Goal: Transaction & Acquisition: Purchase product/service

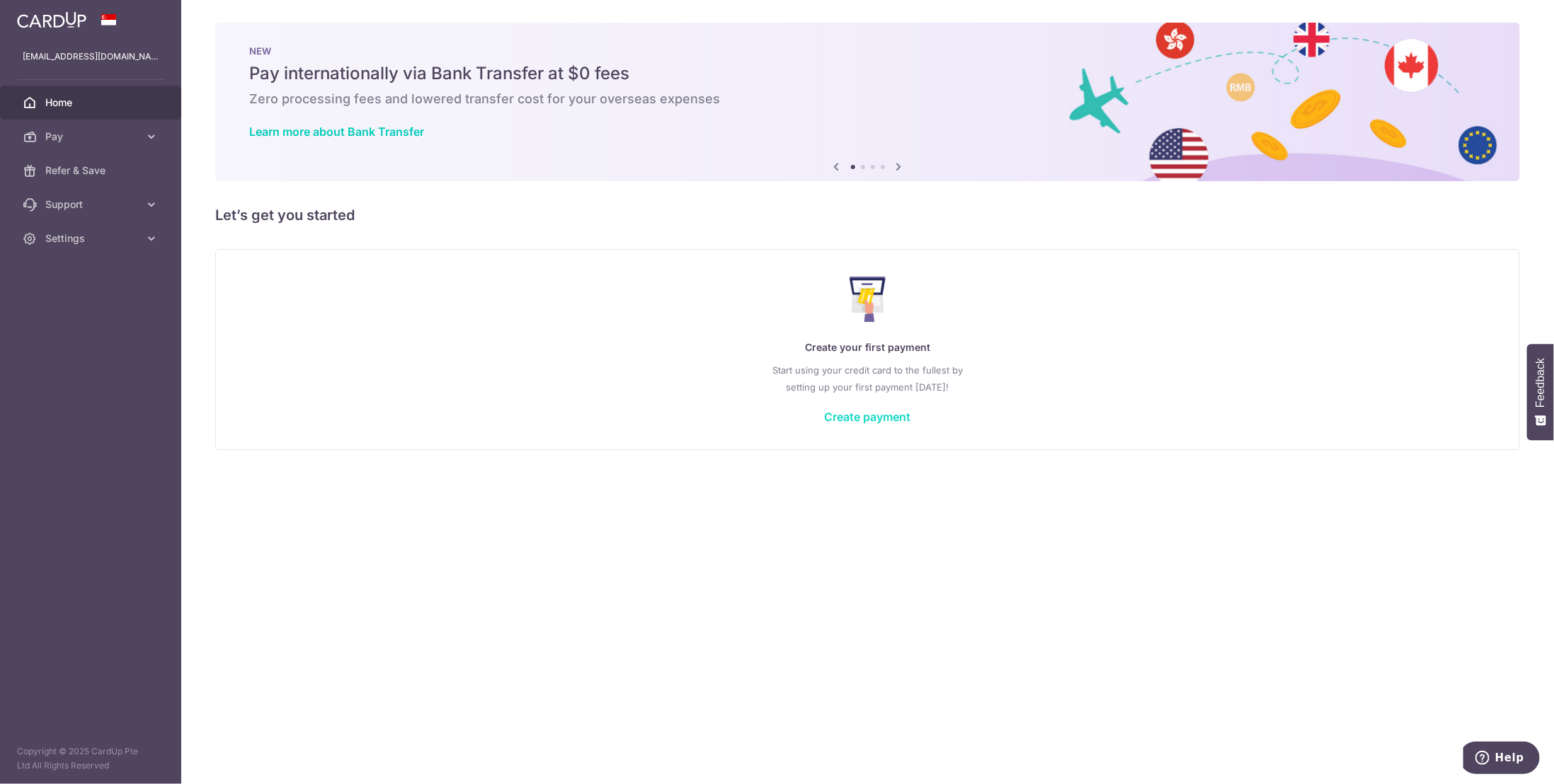
click at [902, 416] on link "Create payment" at bounding box center [868, 417] width 86 height 14
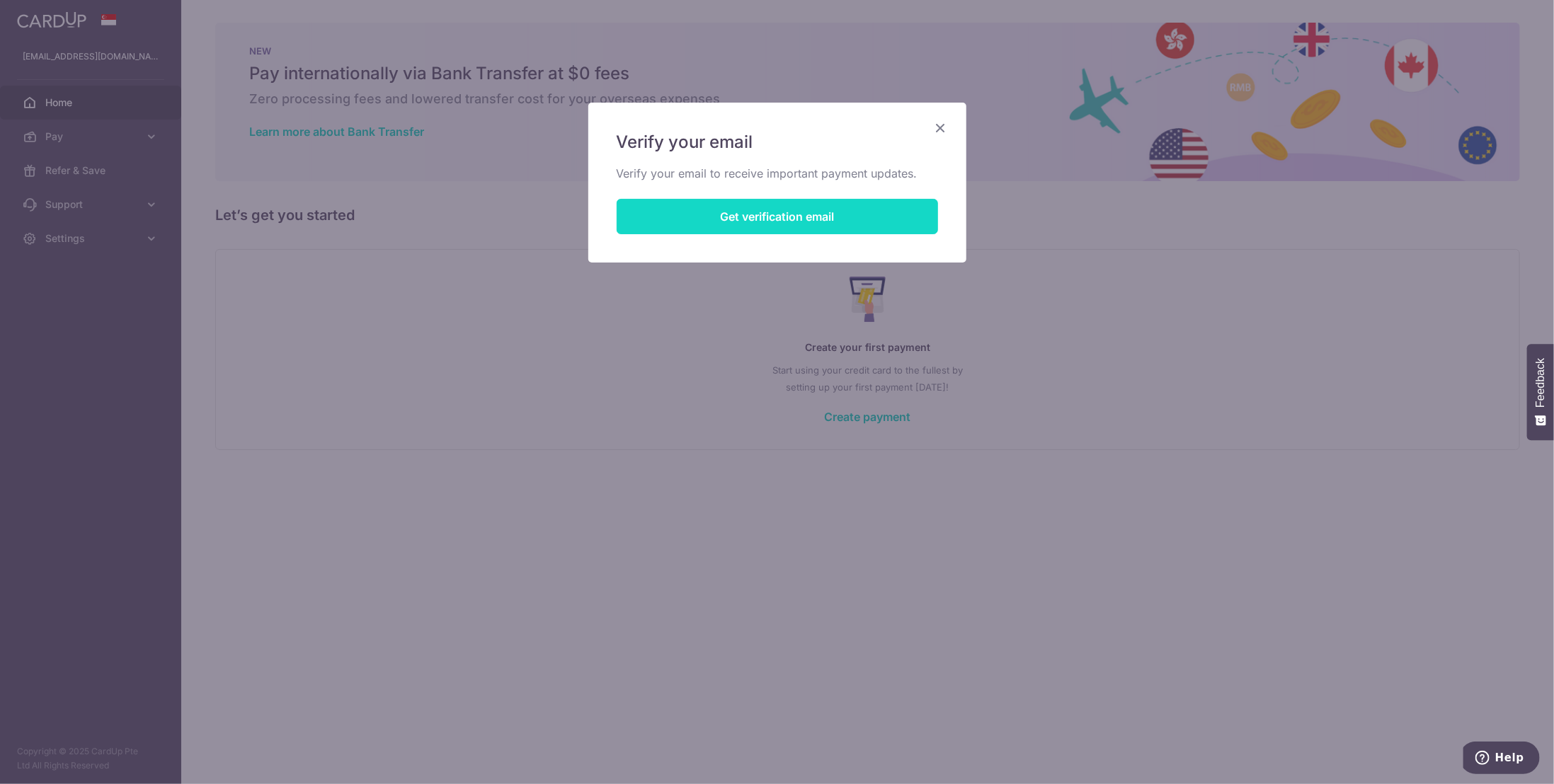
click at [778, 217] on button "Get verification email" at bounding box center [777, 216] width 321 height 35
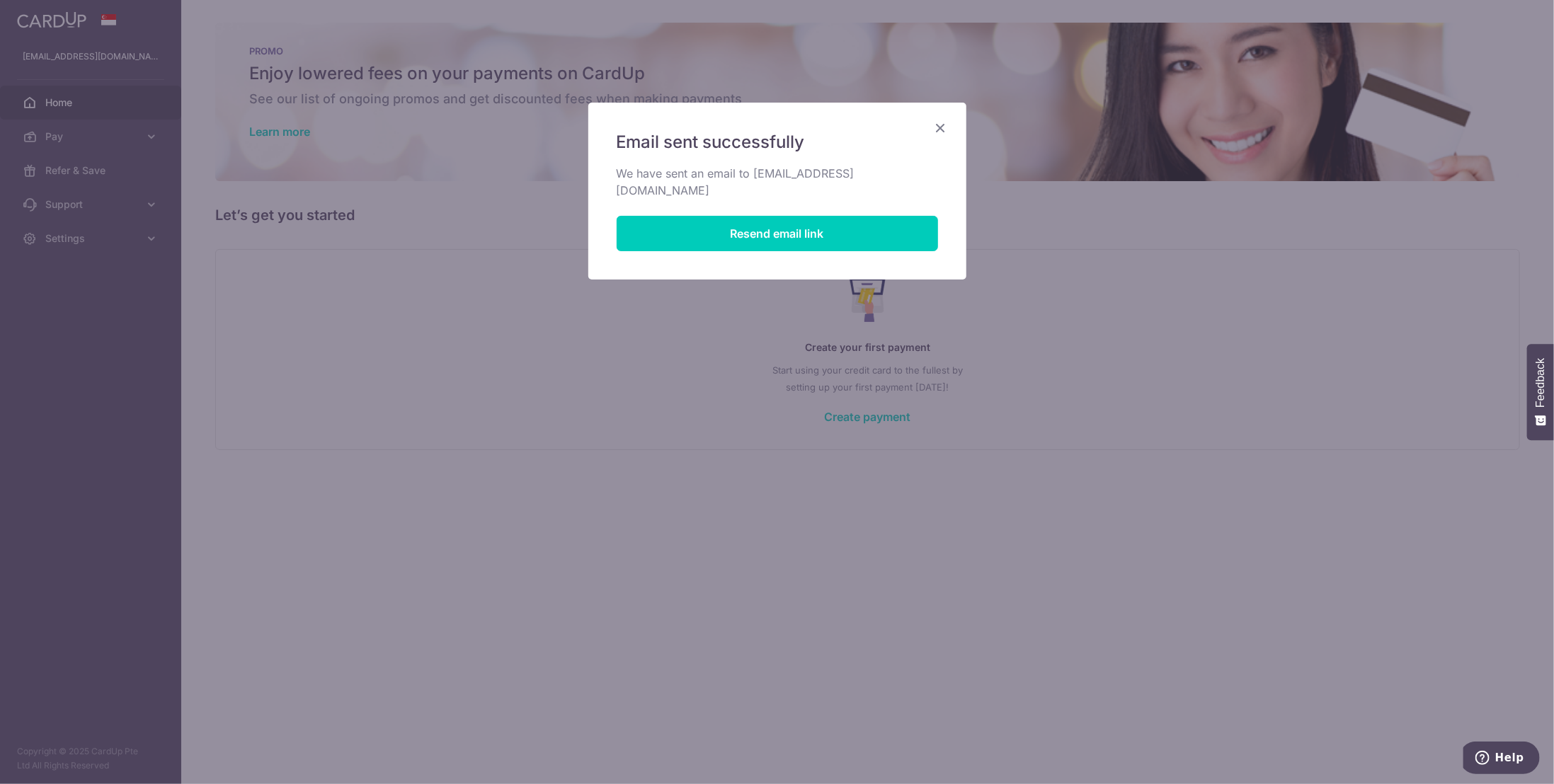
click at [945, 126] on icon "Close" at bounding box center [941, 128] width 17 height 18
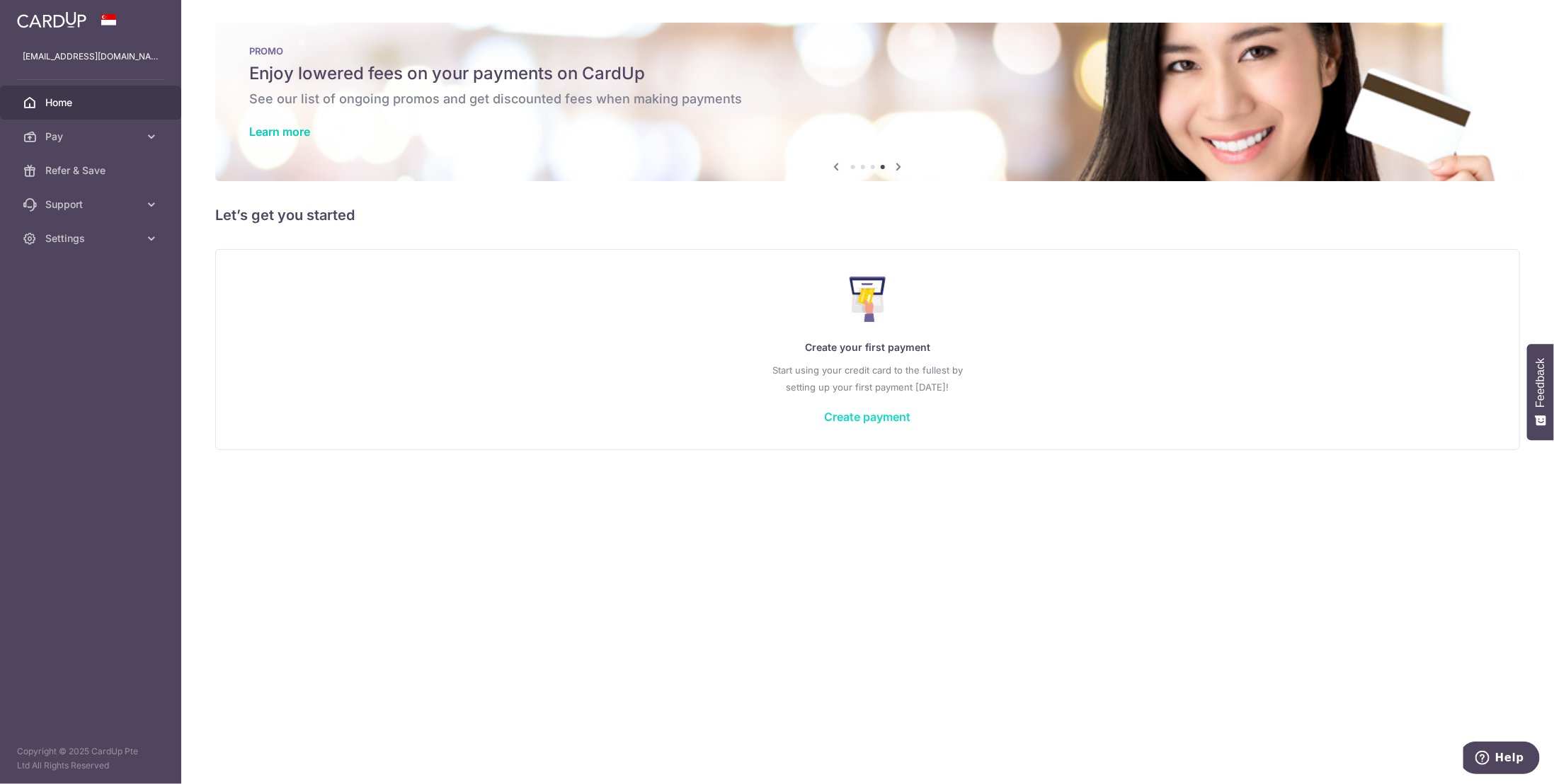
click at [901, 421] on link "Create payment" at bounding box center [868, 417] width 86 height 14
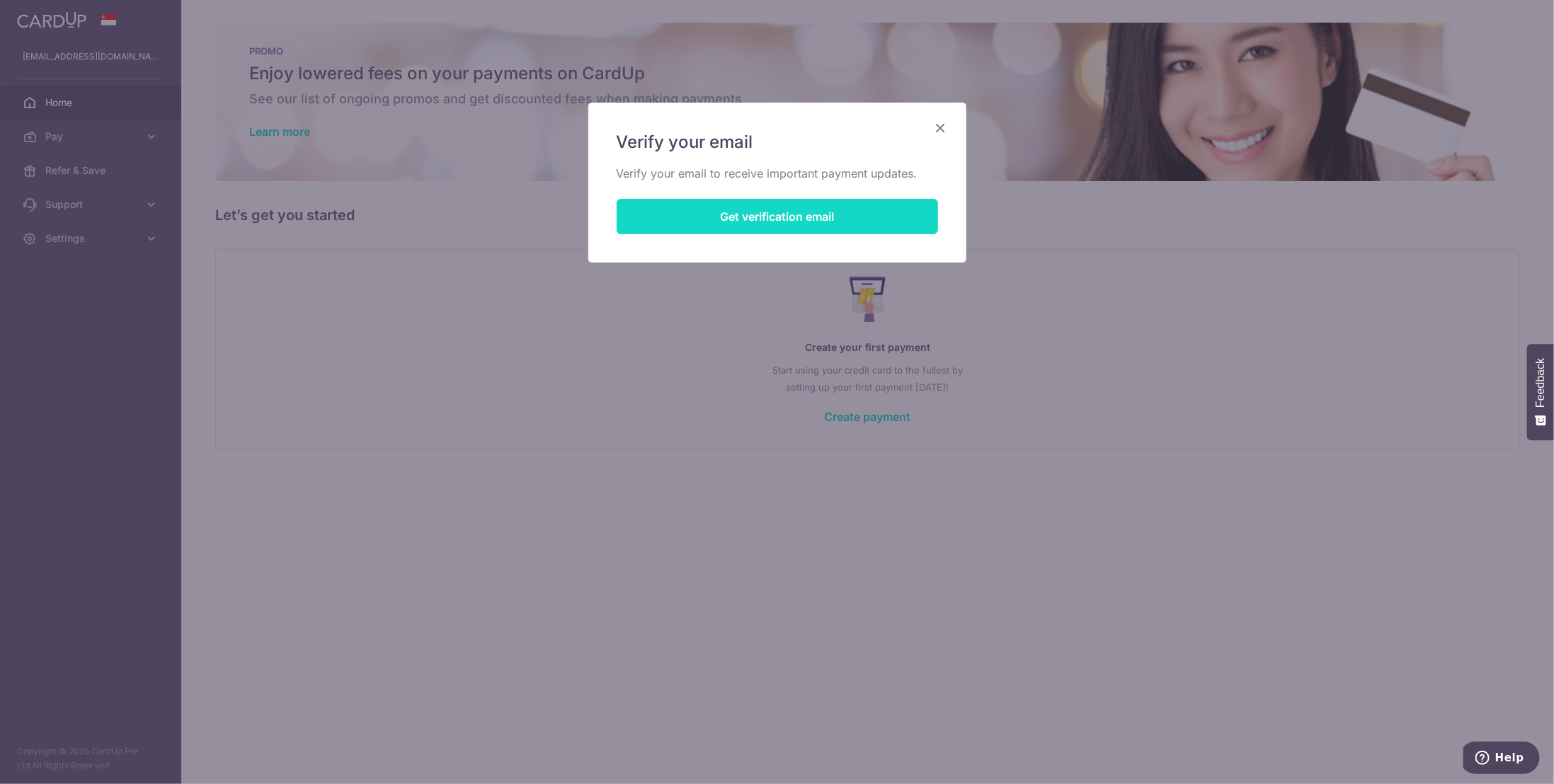
click at [831, 217] on button "Get verification email" at bounding box center [777, 216] width 321 height 35
click at [938, 128] on icon "Close" at bounding box center [941, 128] width 17 height 18
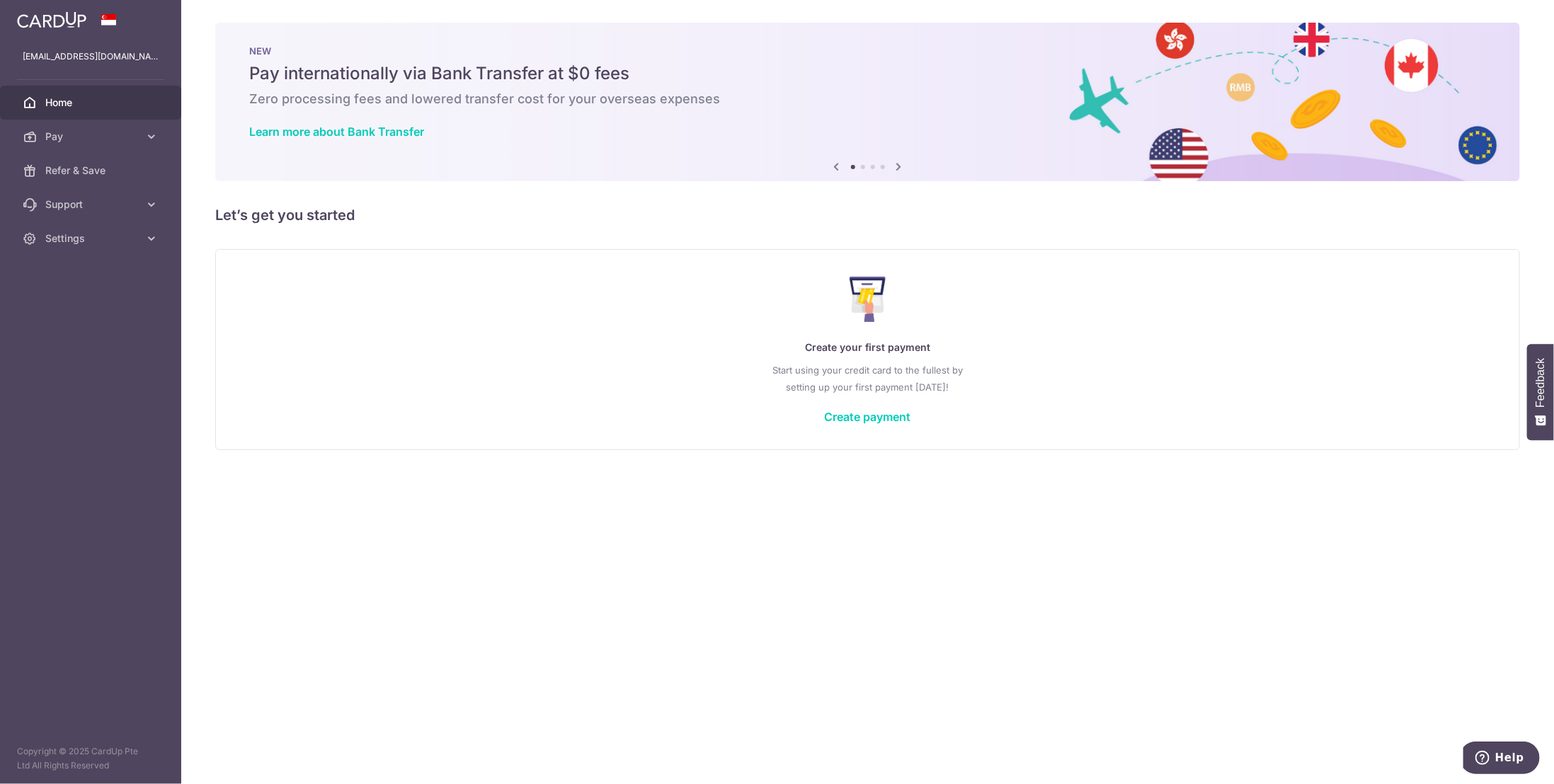
click at [898, 171] on icon at bounding box center [899, 166] width 17 height 18
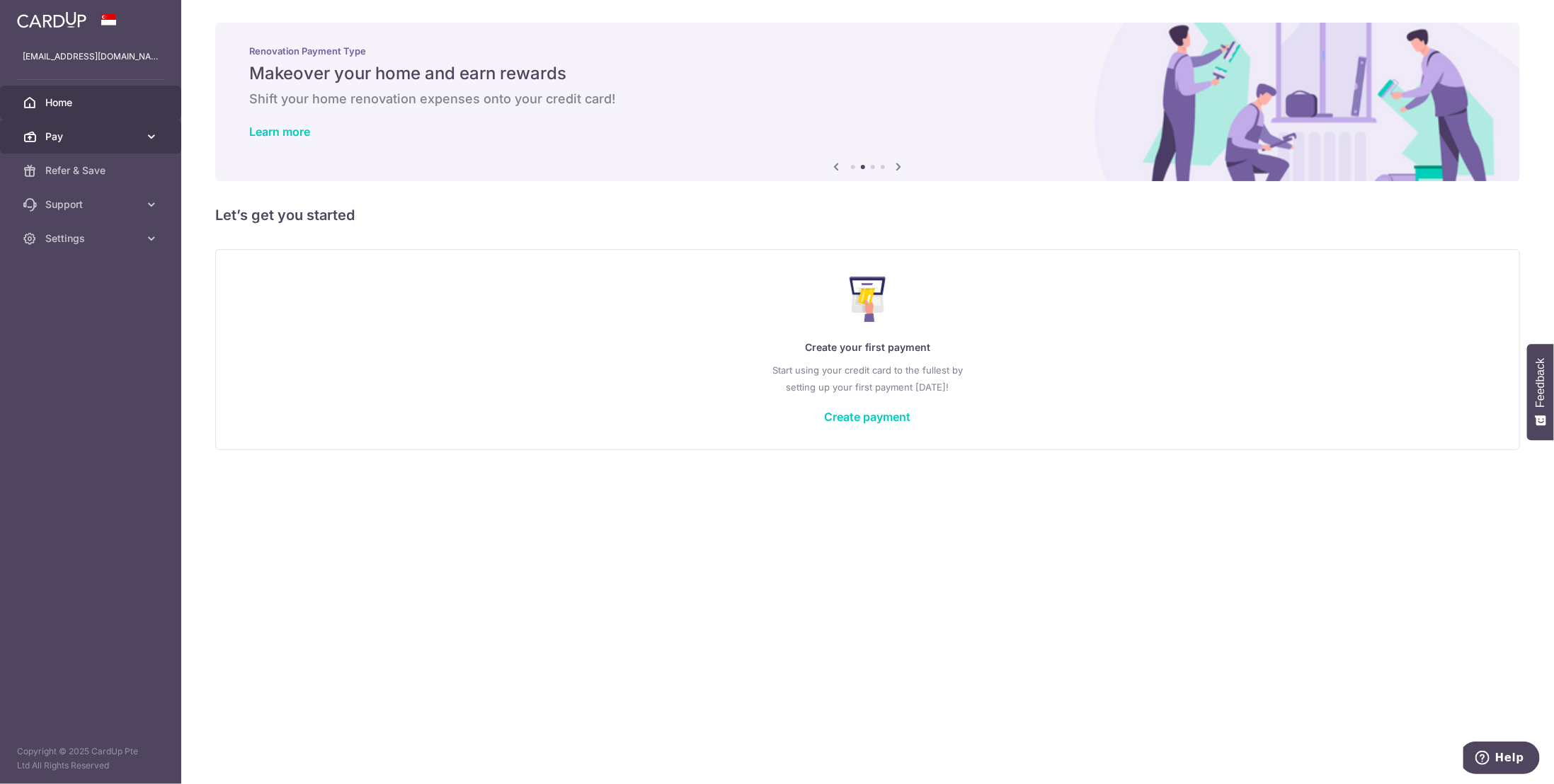
click at [83, 137] on span "Pay" at bounding box center [92, 137] width 93 height 14
click at [83, 169] on span "Payments" at bounding box center [92, 171] width 93 height 14
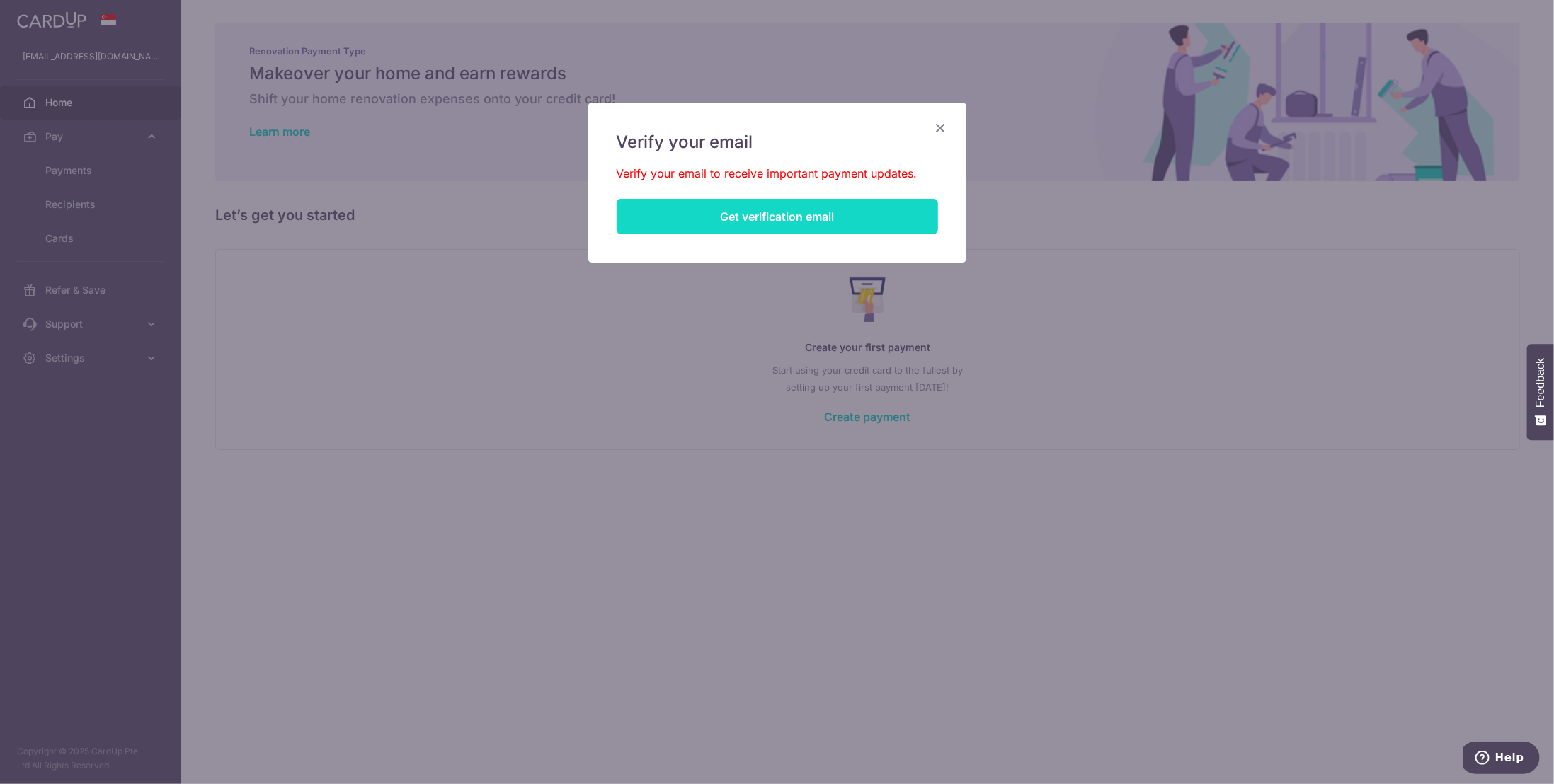
click at [763, 219] on button "Get verification email" at bounding box center [777, 216] width 321 height 35
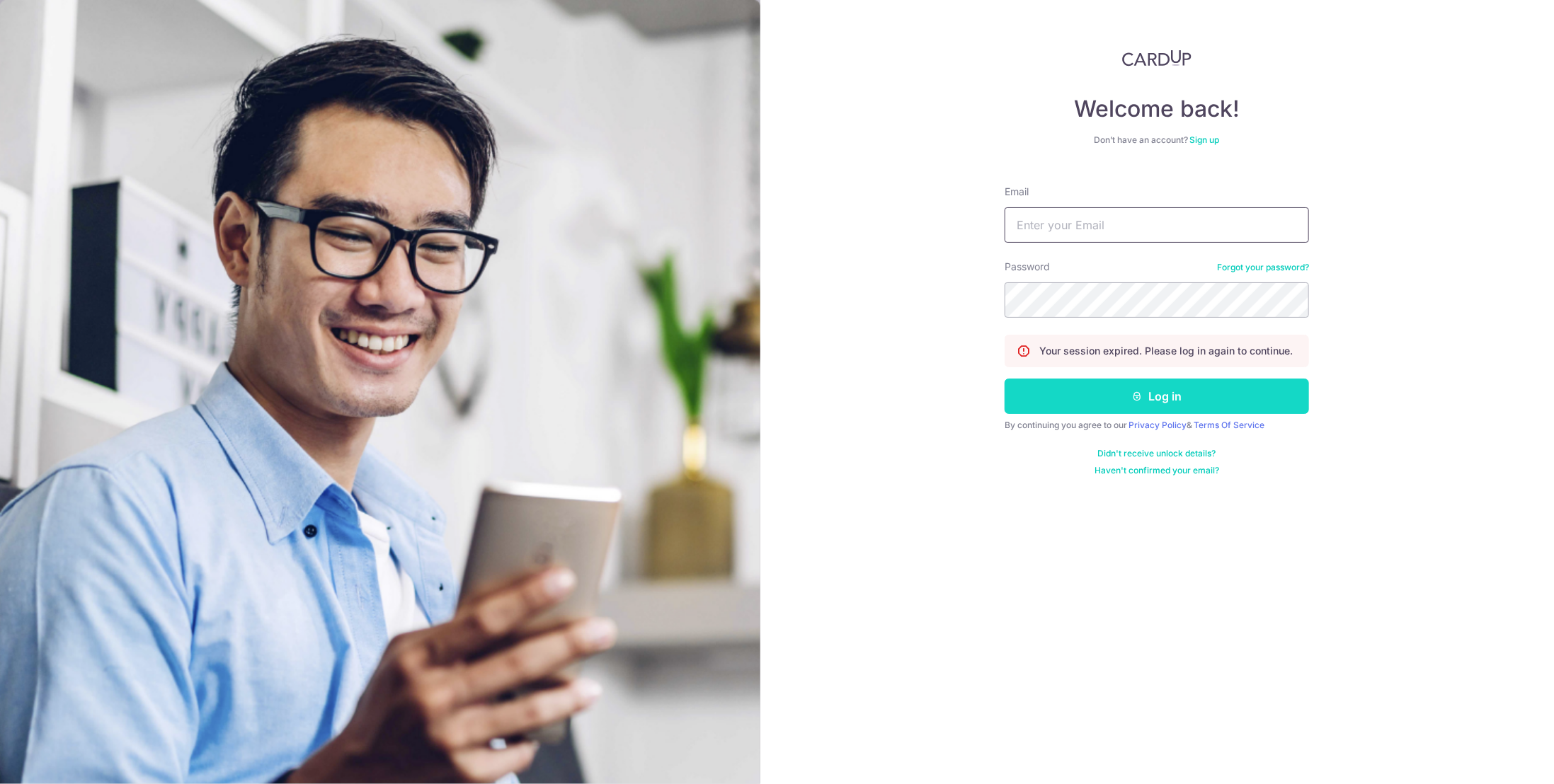
type input "[EMAIL_ADDRESS][DOMAIN_NAME]"
click at [1096, 396] on button "Log in" at bounding box center [1157, 396] width 304 height 35
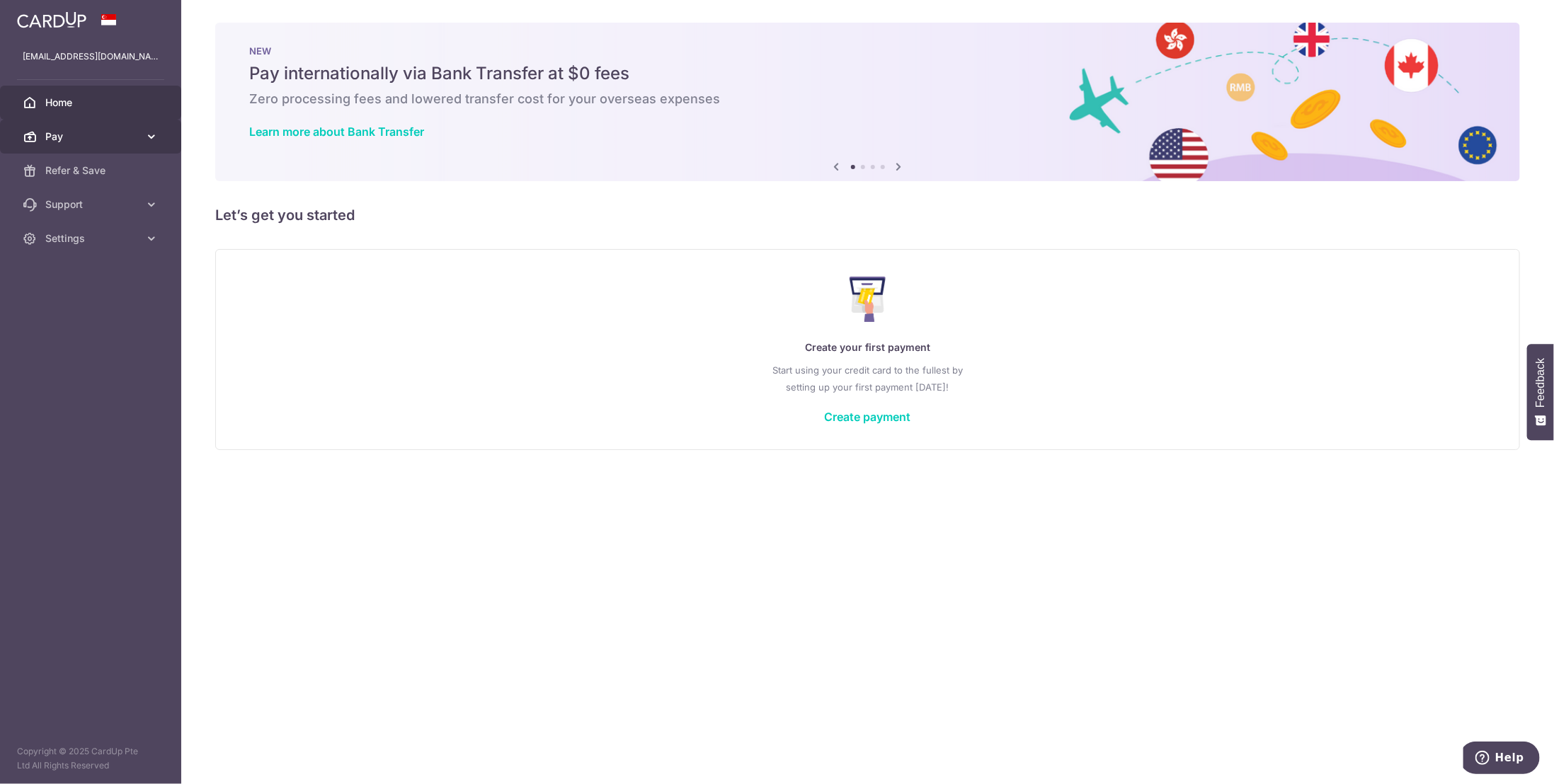
click at [88, 136] on span "Pay" at bounding box center [92, 137] width 93 height 14
click at [85, 166] on span "Payments" at bounding box center [92, 171] width 93 height 14
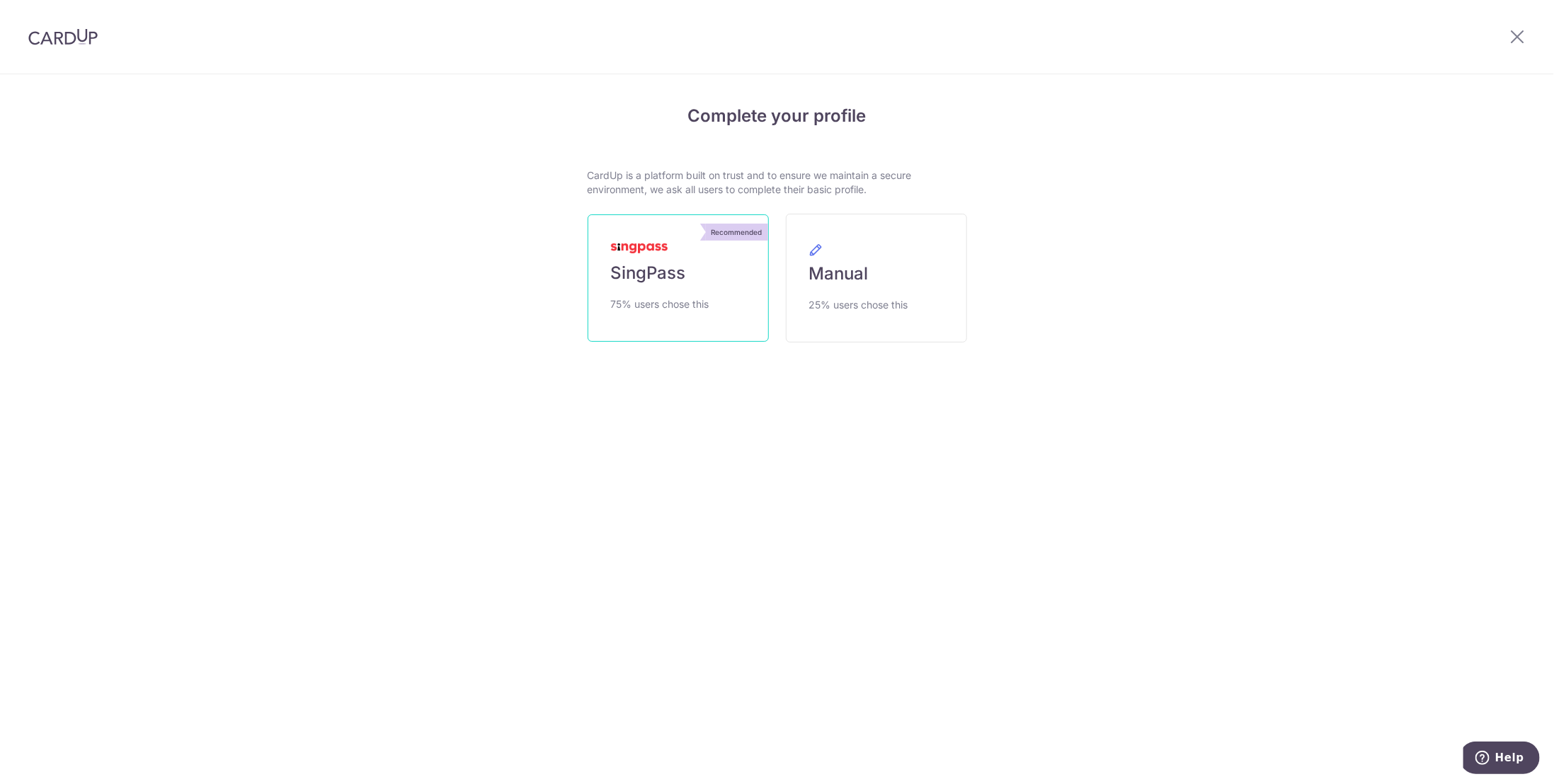
click at [675, 283] on span "SingPass" at bounding box center [649, 273] width 75 height 23
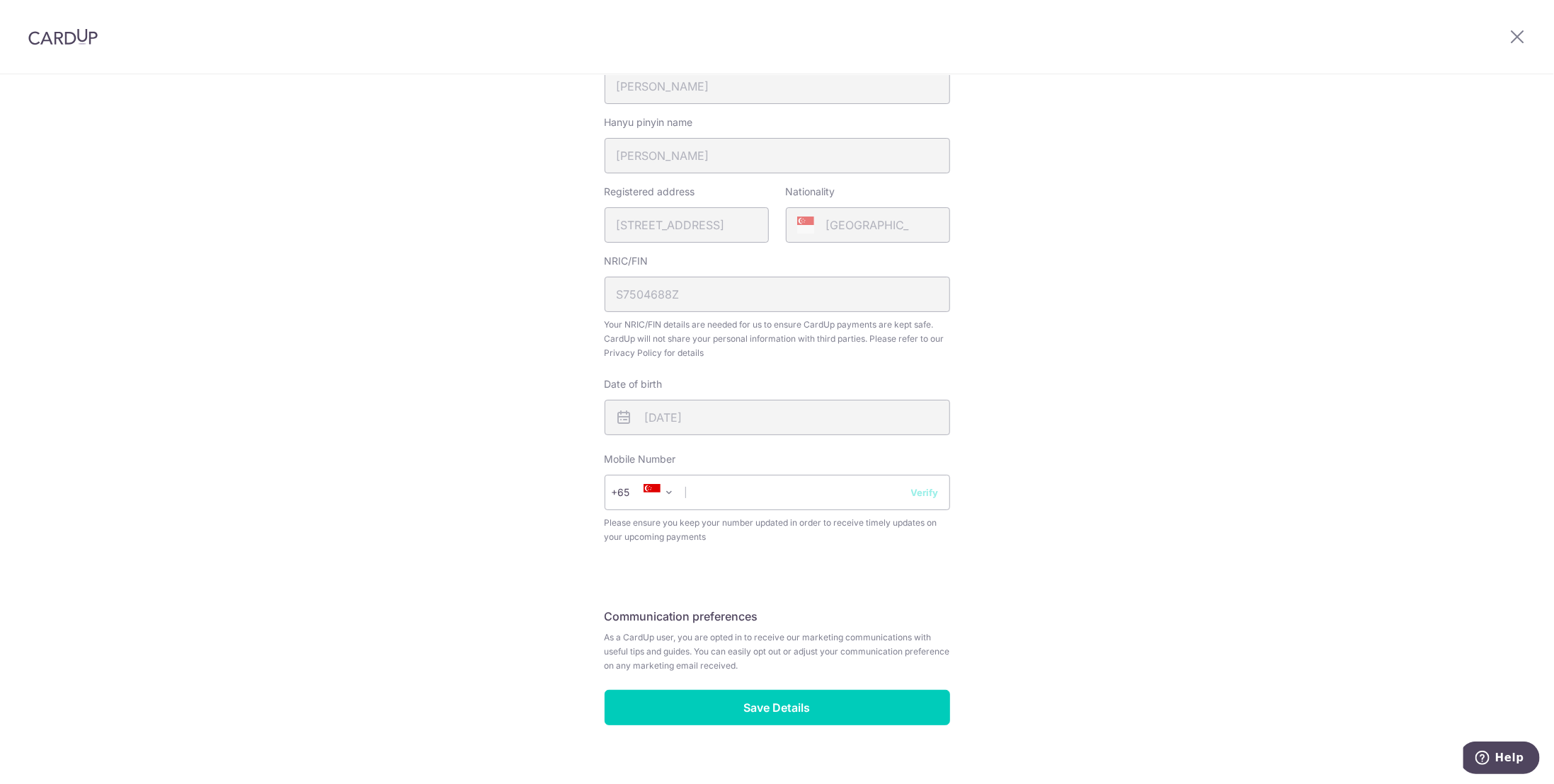
scroll to position [321, 0]
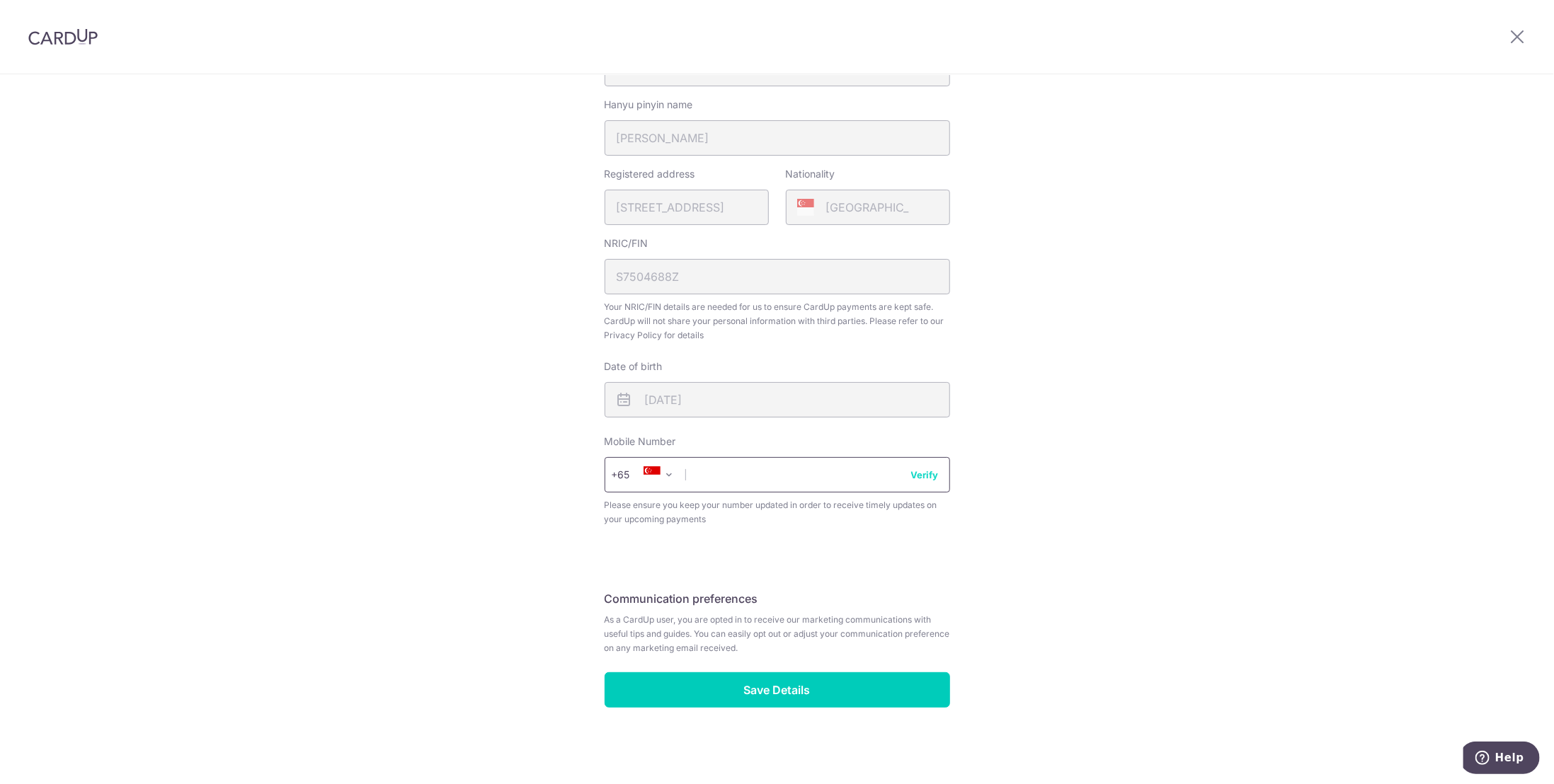
click at [777, 467] on input "text" at bounding box center [778, 474] width 346 height 35
type input "98458150"
click at [1245, 611] on div "Review your details Your Details Please provide your full name as per your NRIC…" at bounding box center [777, 270] width 1554 height 1031
click at [738, 691] on input "Save Details" at bounding box center [778, 689] width 346 height 35
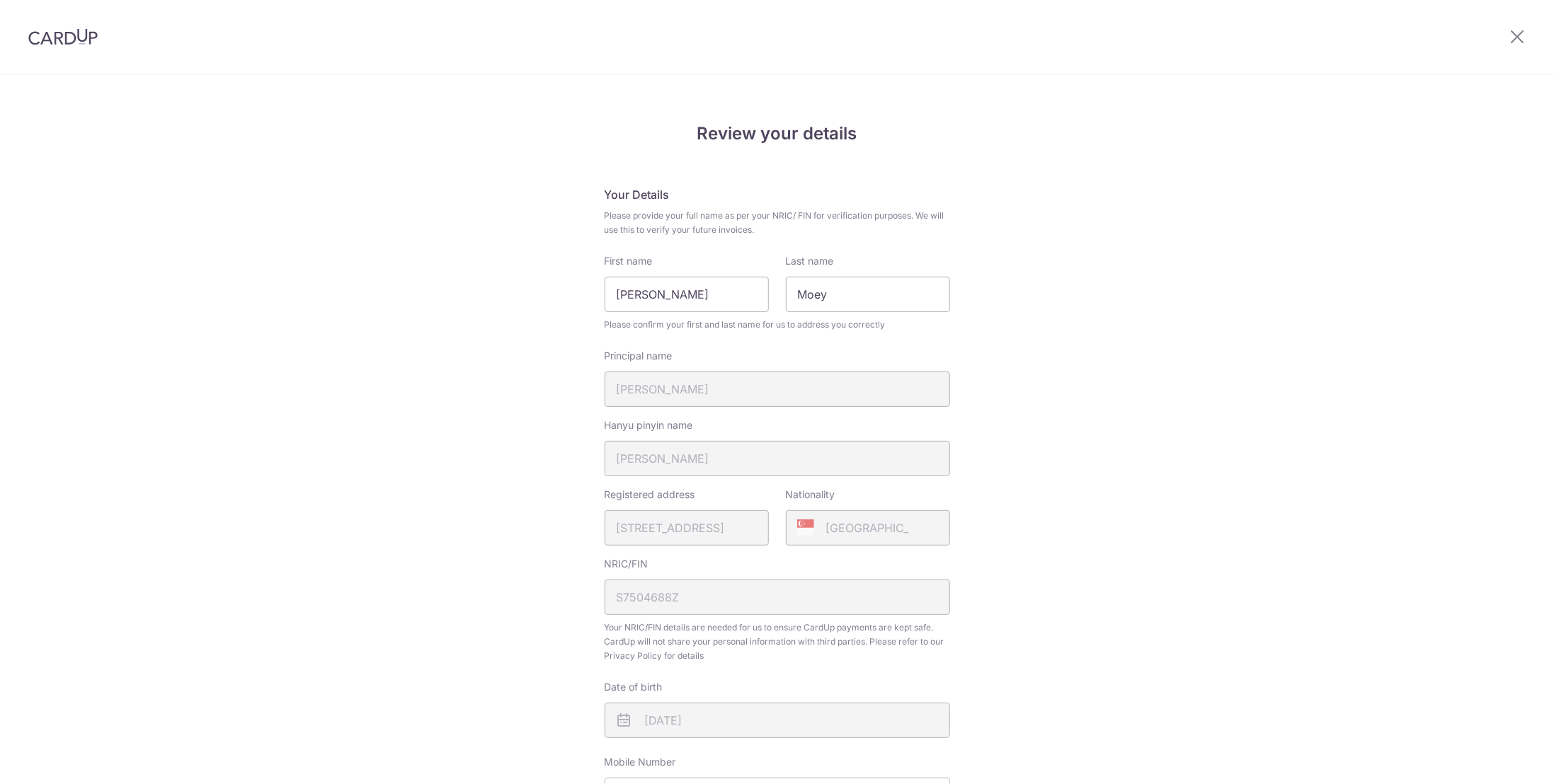
scroll to position [341, 0]
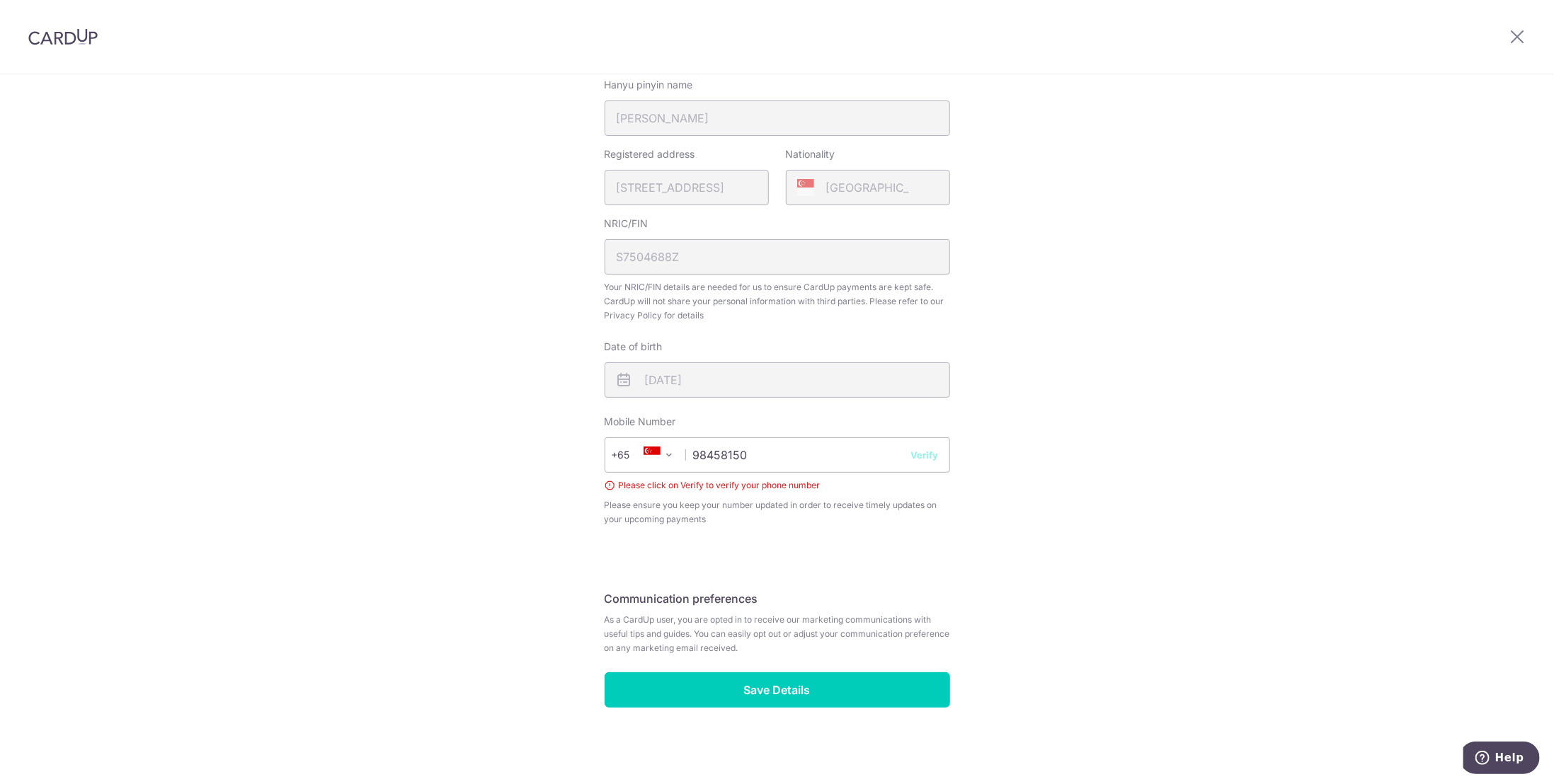
click at [920, 454] on button "Verify" at bounding box center [925, 455] width 27 height 14
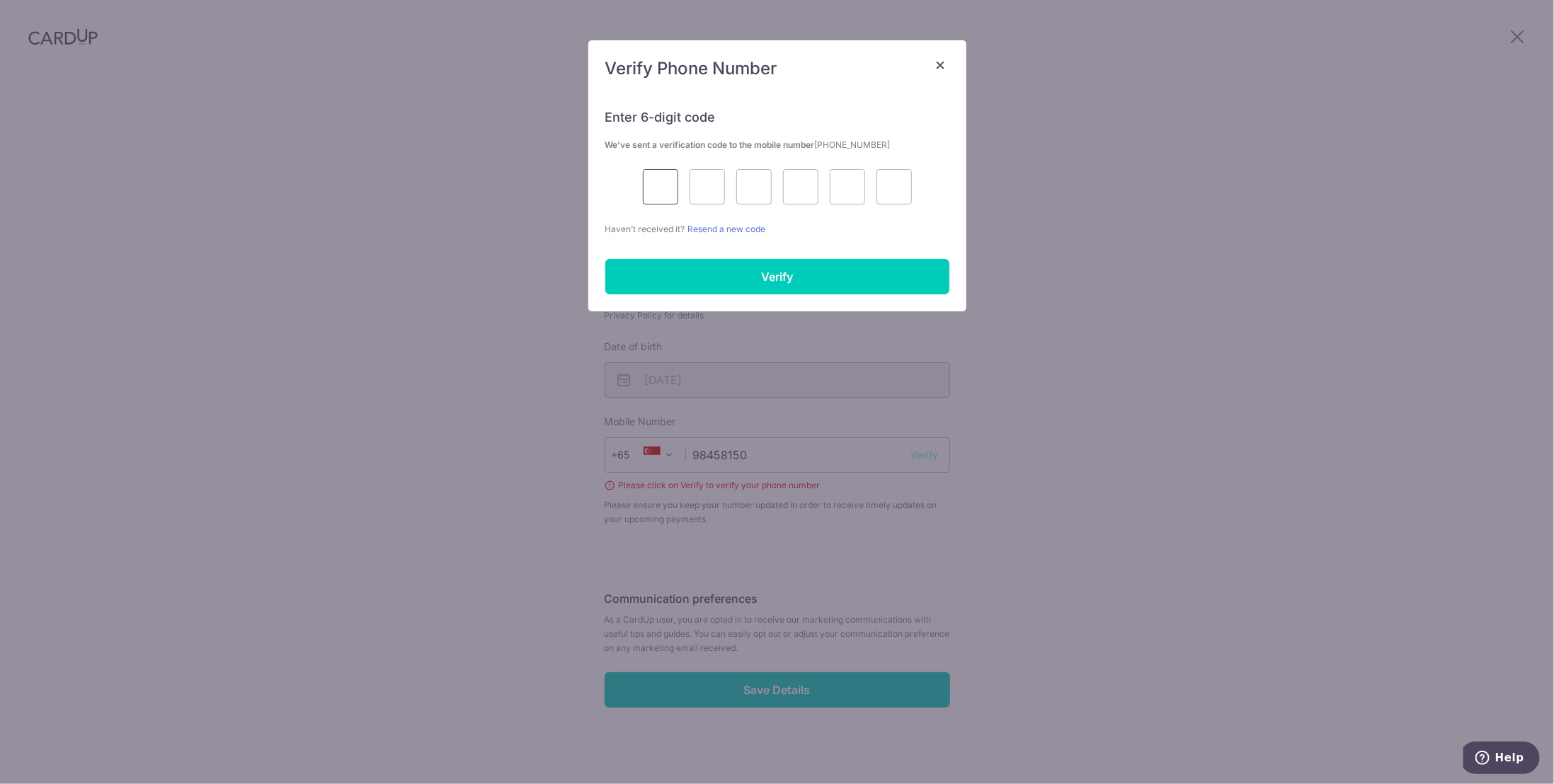
click at [669, 187] on input "text" at bounding box center [660, 186] width 35 height 35
type input "9"
type input "3"
type input "7"
type input "0"
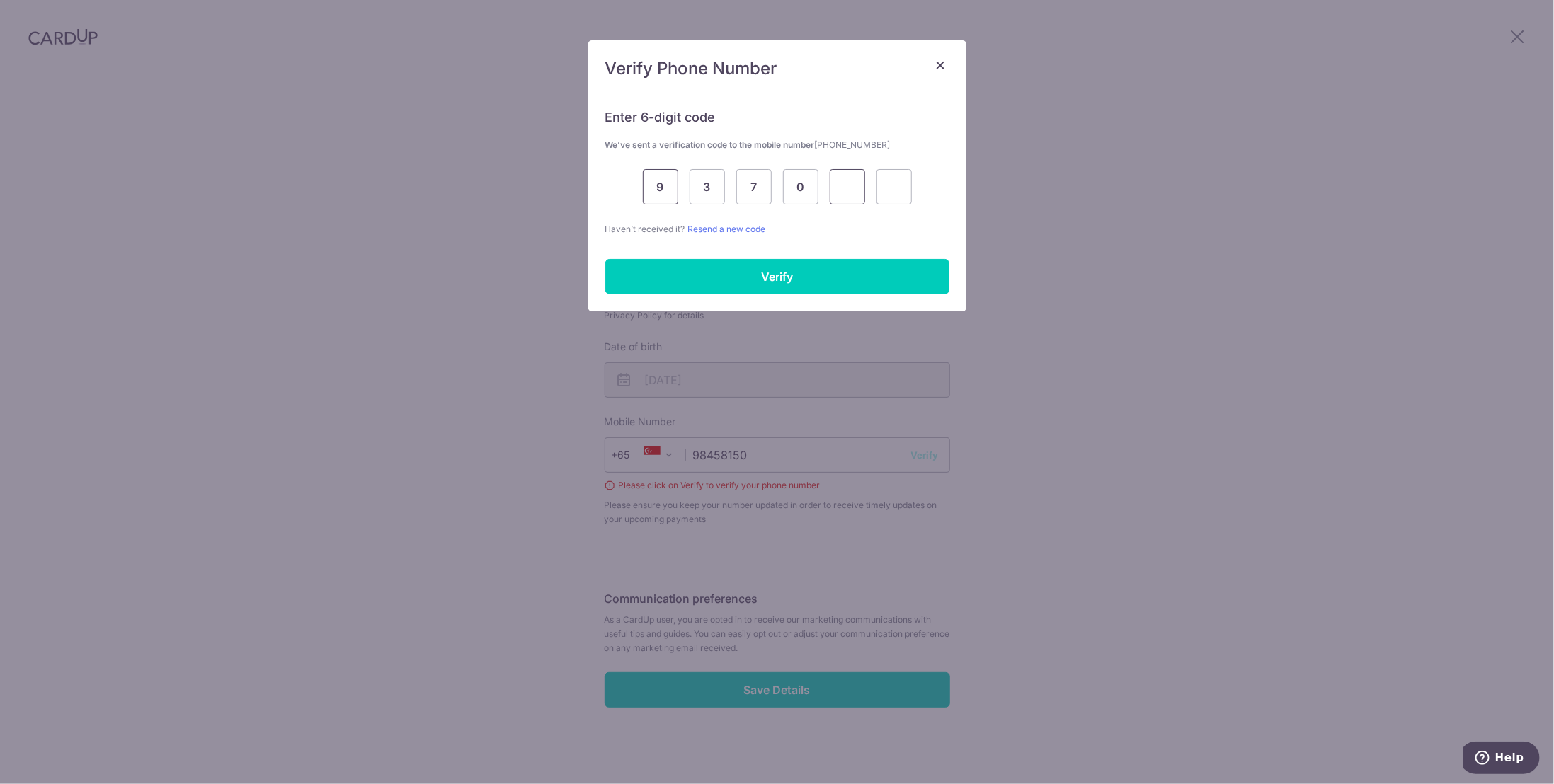
type input "5"
type input "1"
click at [711, 291] on input "Verify" at bounding box center [778, 276] width 344 height 35
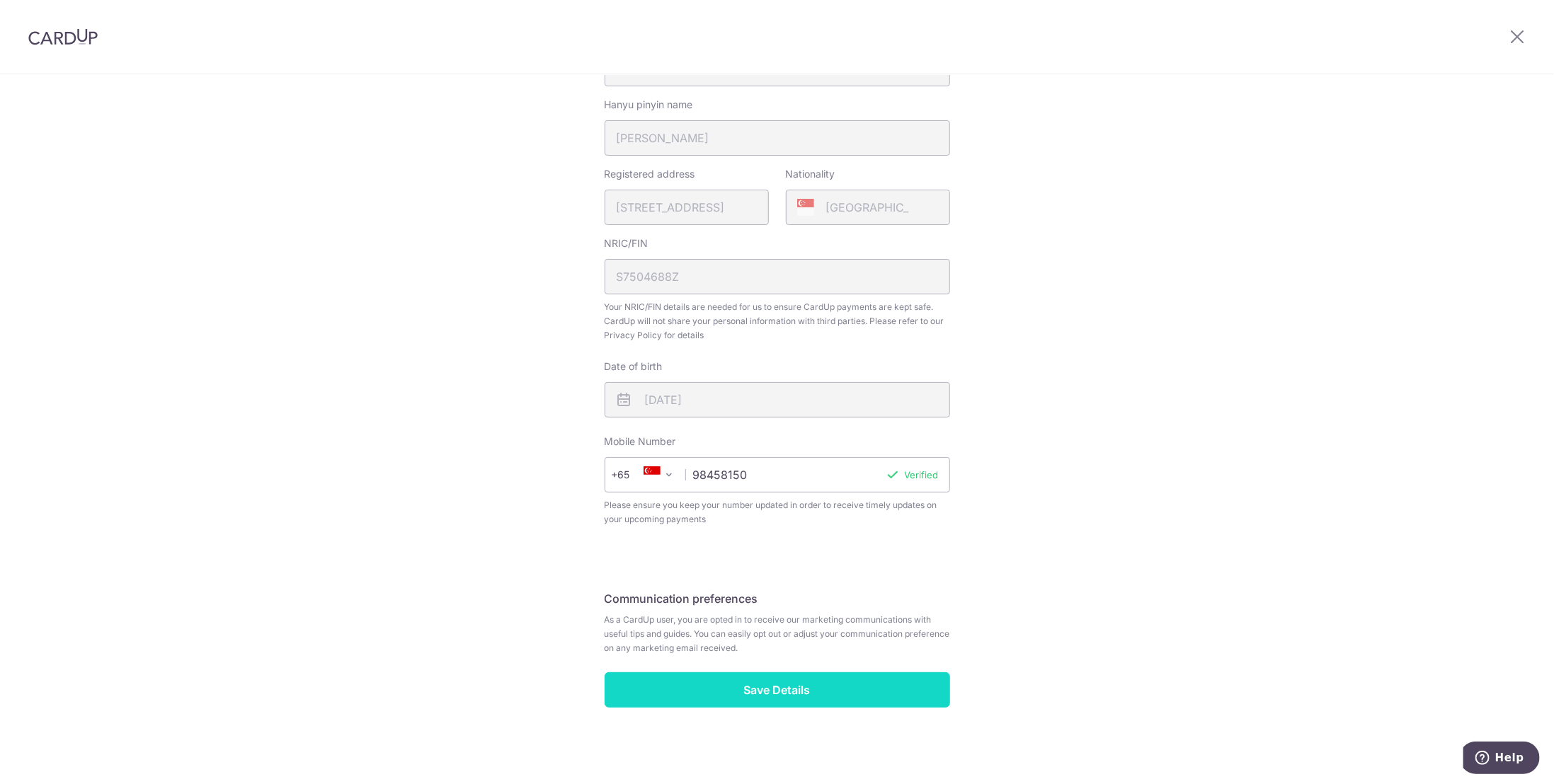
click at [796, 699] on input "Save Details" at bounding box center [778, 689] width 346 height 35
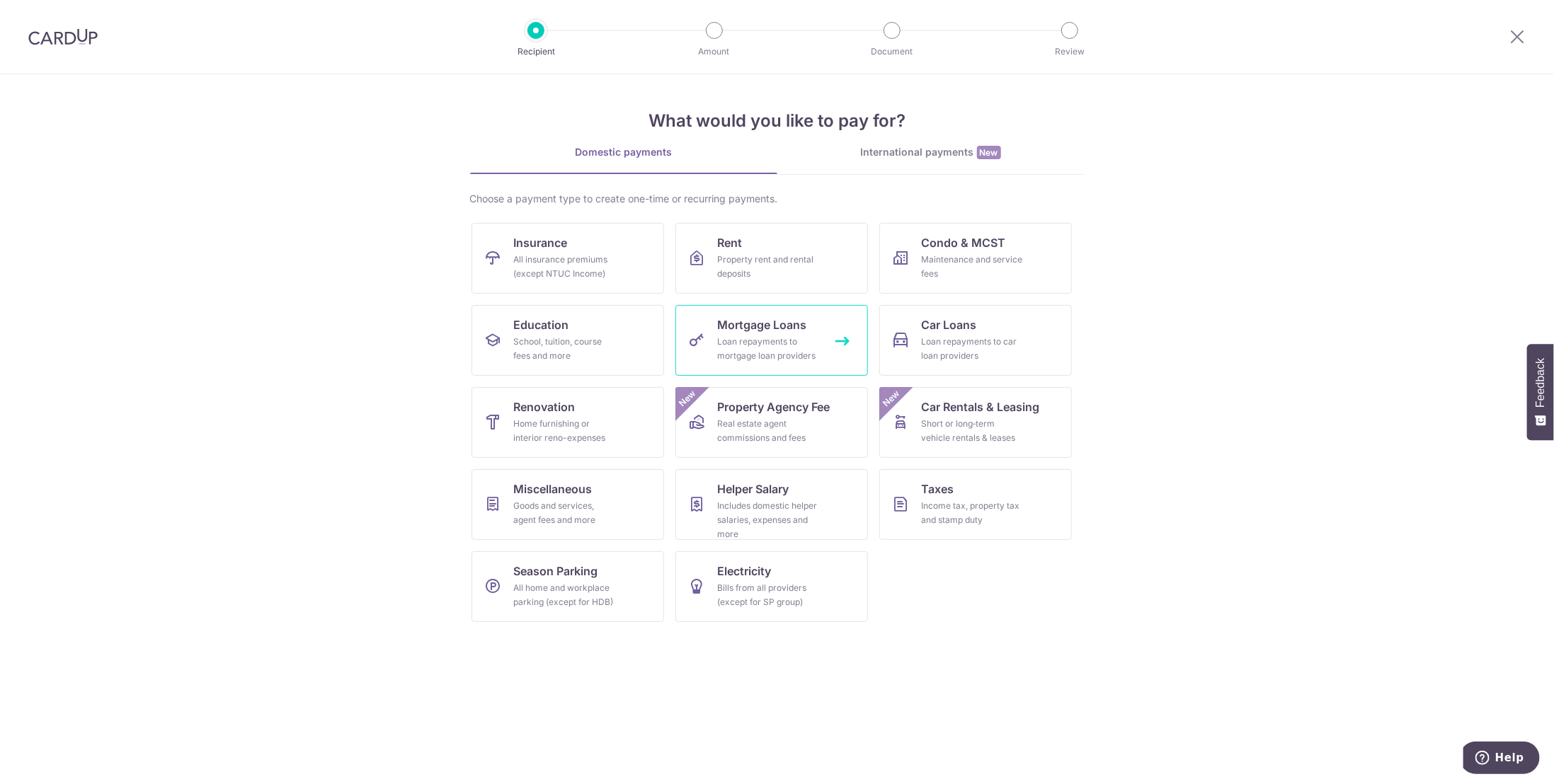
click at [761, 352] on div "Loan repayments to mortgage loan providers" at bounding box center [769, 349] width 102 height 28
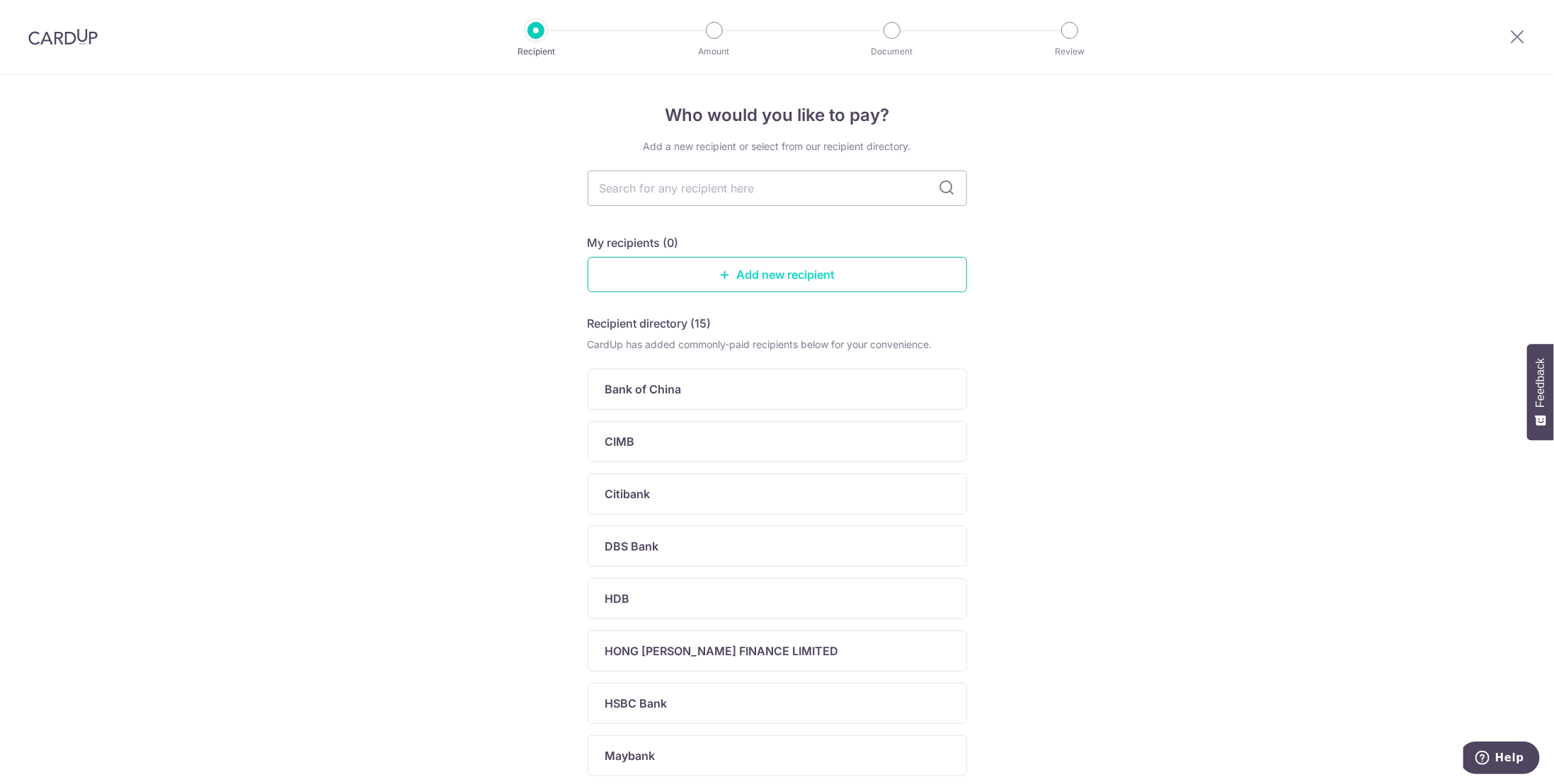
click at [766, 278] on link "Add new recipient" at bounding box center [777, 274] width 380 height 35
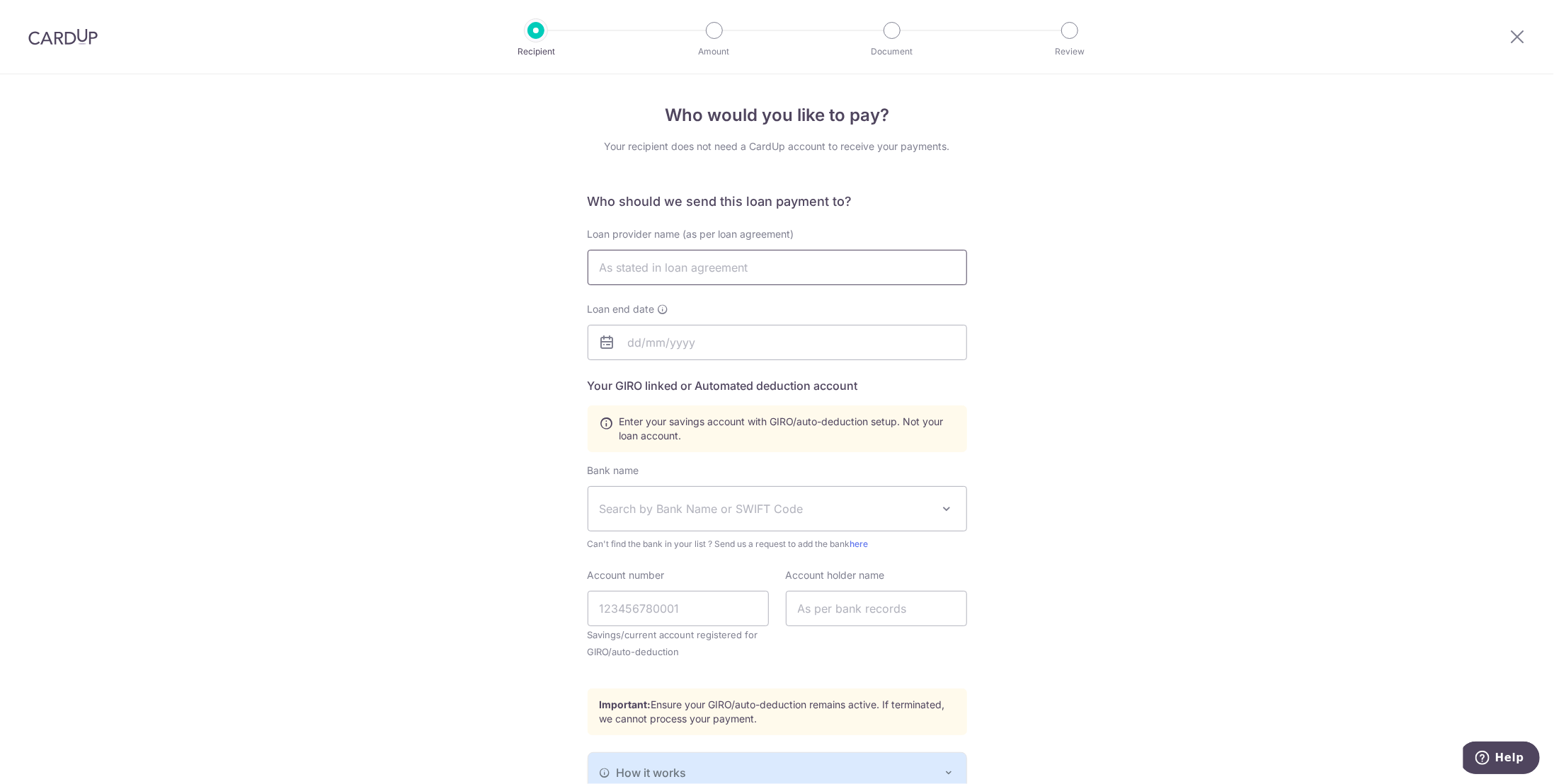
click at [763, 269] on input "text" at bounding box center [777, 267] width 380 height 35
type input "OCBC Bank"
click at [712, 338] on input "text" at bounding box center [777, 342] width 380 height 35
click at [743, 380] on select "2025 2026 2027 2028 2029 2030 2031 2032 2033 2034 2035" at bounding box center [730, 381] width 37 height 11
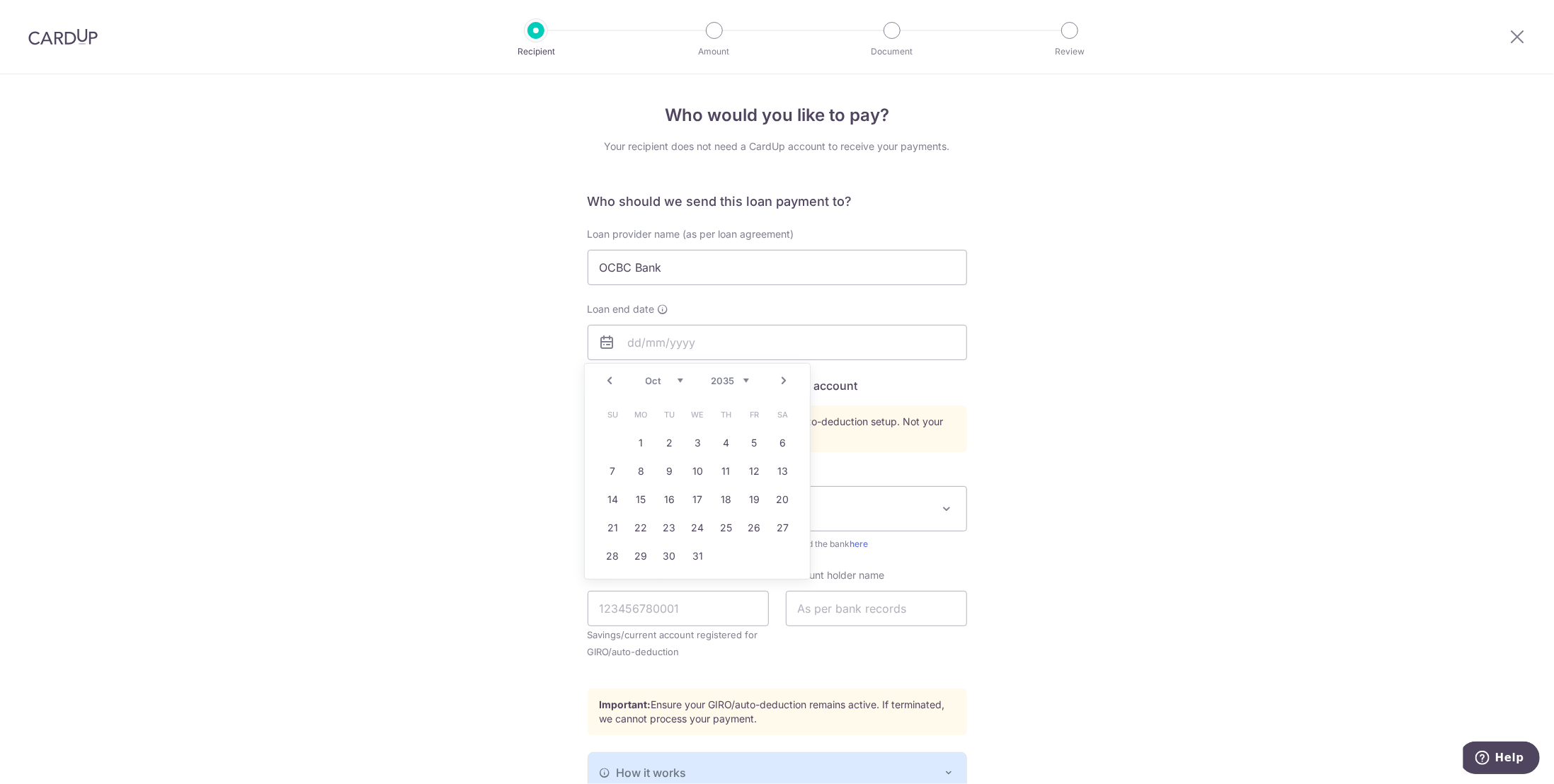
click at [743, 380] on select "2025 2026 2027 2028 2029 2030 2031 2032 2033 2034 2035 2036 2037 2038 2039 2040…" at bounding box center [730, 381] width 37 height 11
click at [678, 379] on select "Jan Feb Mar Apr May Jun Jul Aug Sep Oct Nov Dec" at bounding box center [664, 381] width 37 height 11
click at [641, 443] on link "2" at bounding box center [641, 443] width 23 height 23
type input "[DATE]"
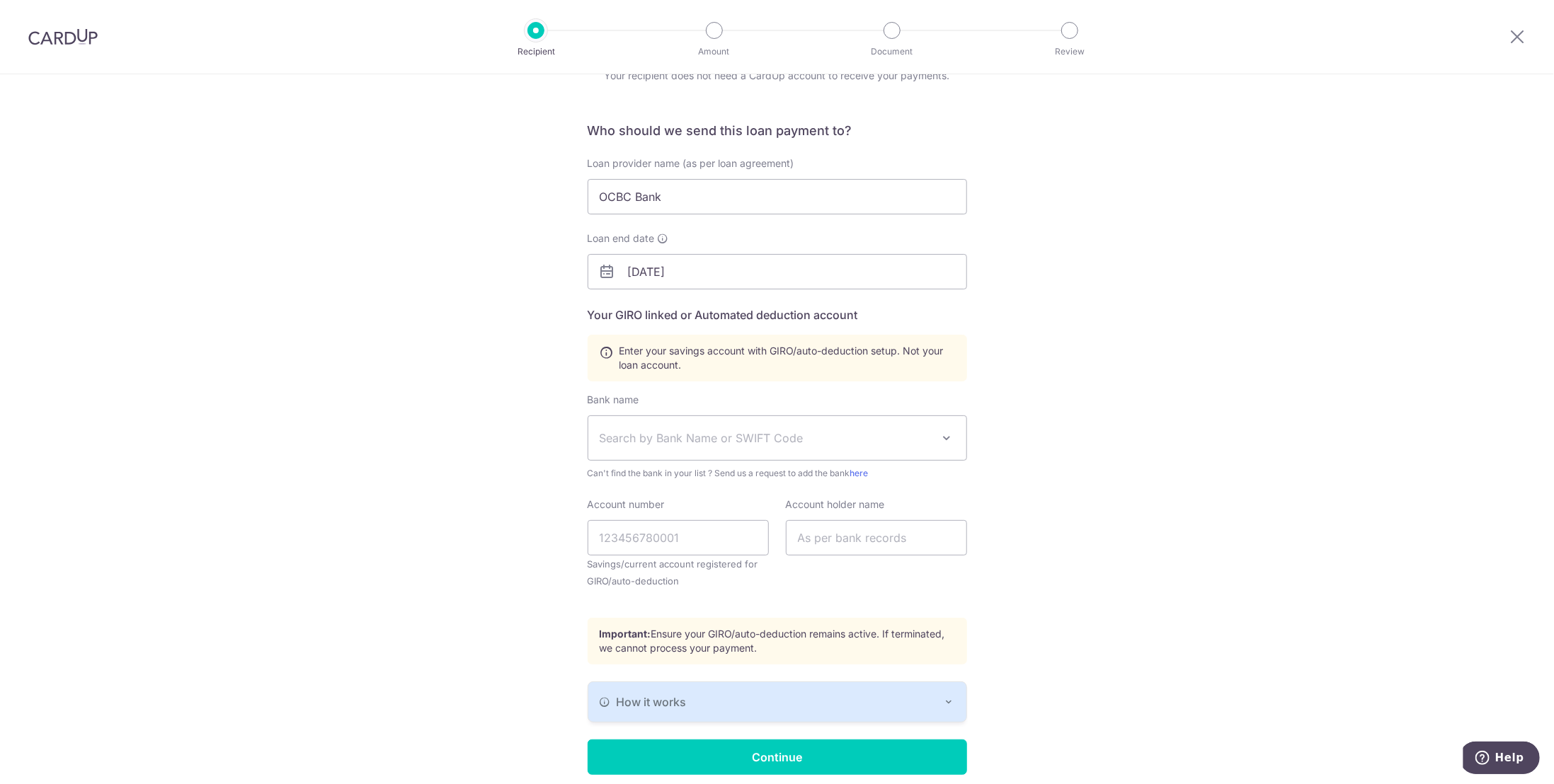
click at [941, 438] on span at bounding box center [947, 438] width 17 height 17
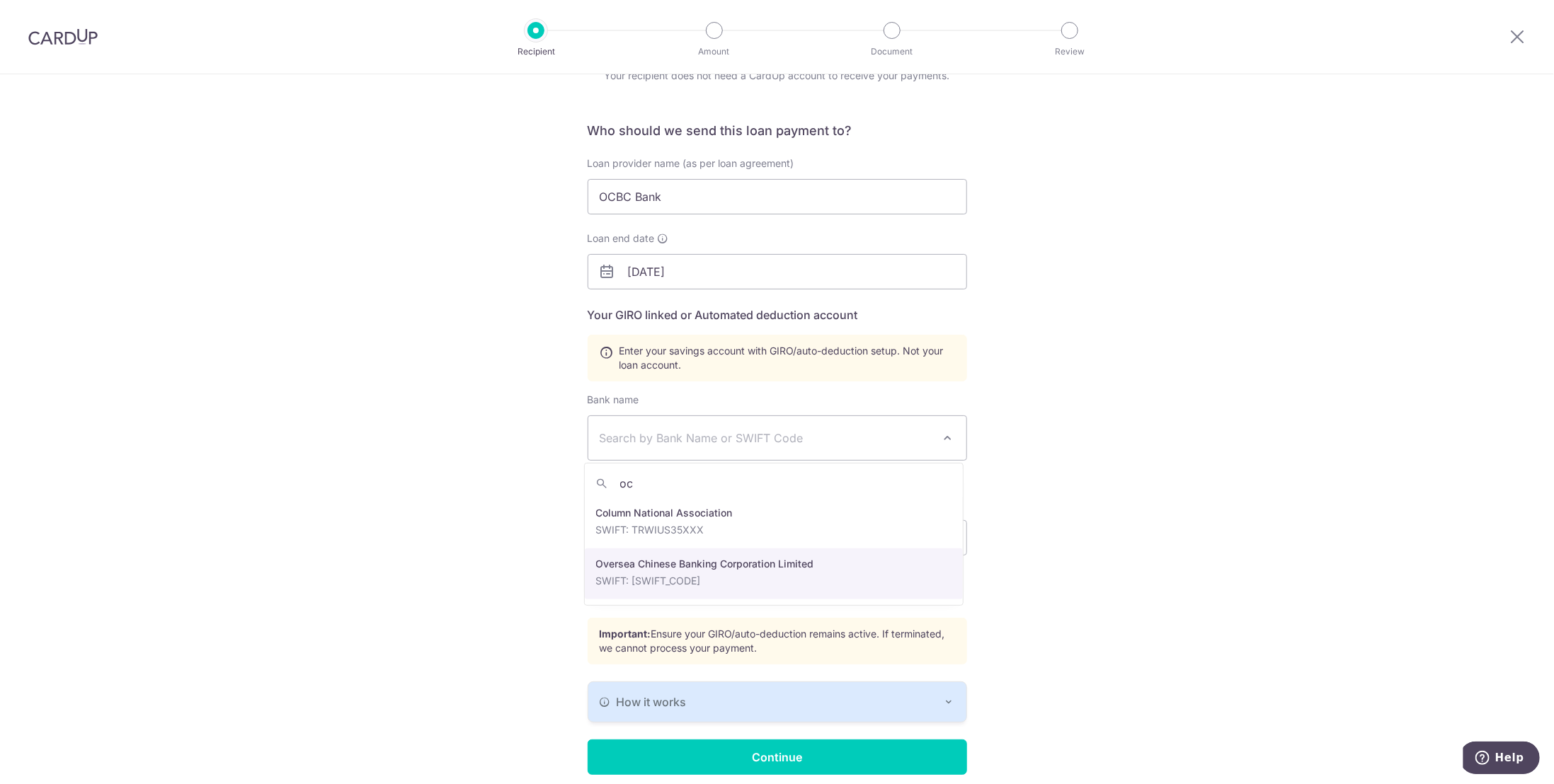
type input "oc"
select select "12"
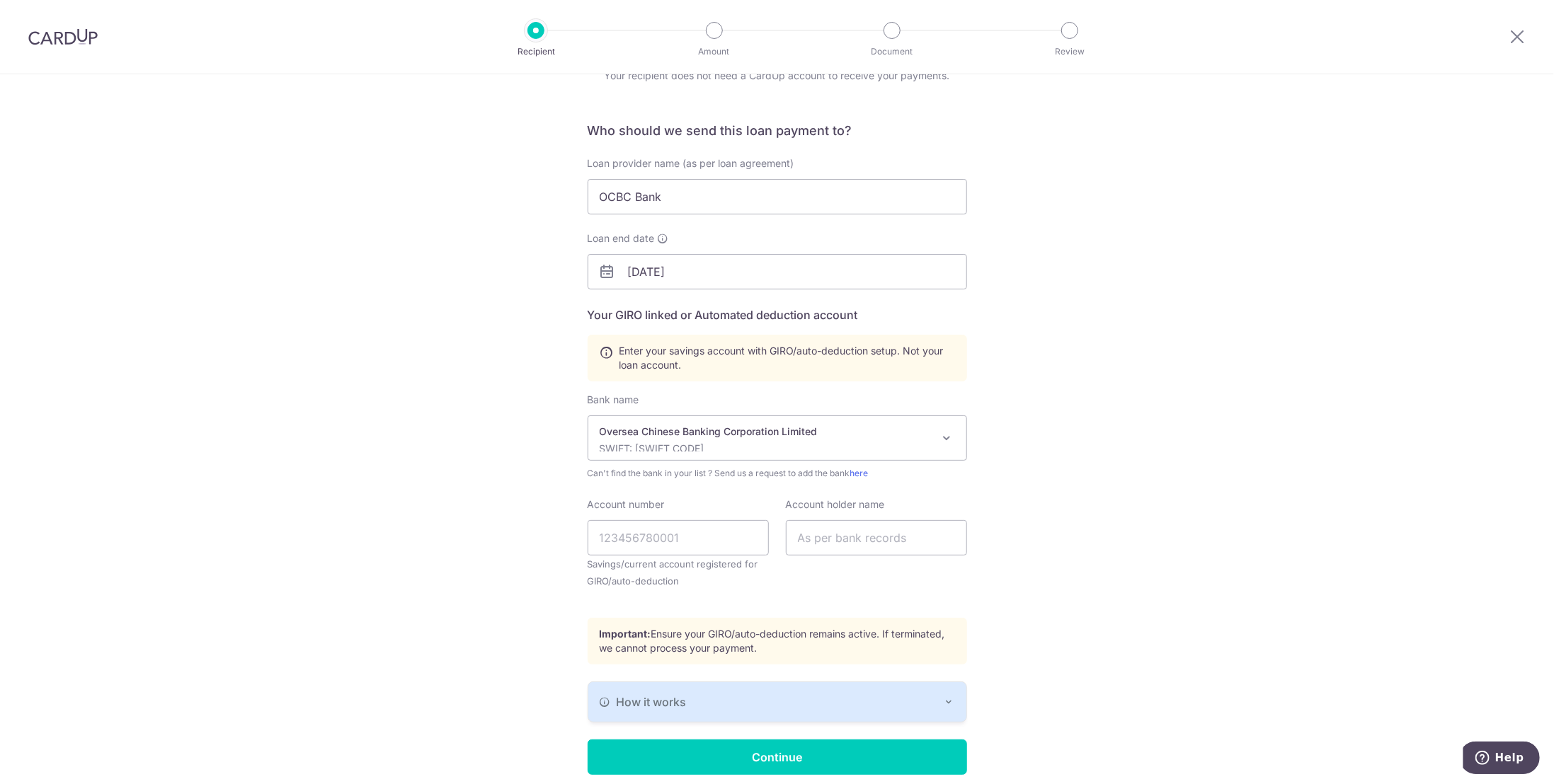
click at [496, 554] on div "Who would you like to pay? Your recipient does not need a CardUp account to rec…" at bounding box center [777, 422] width 1554 height 838
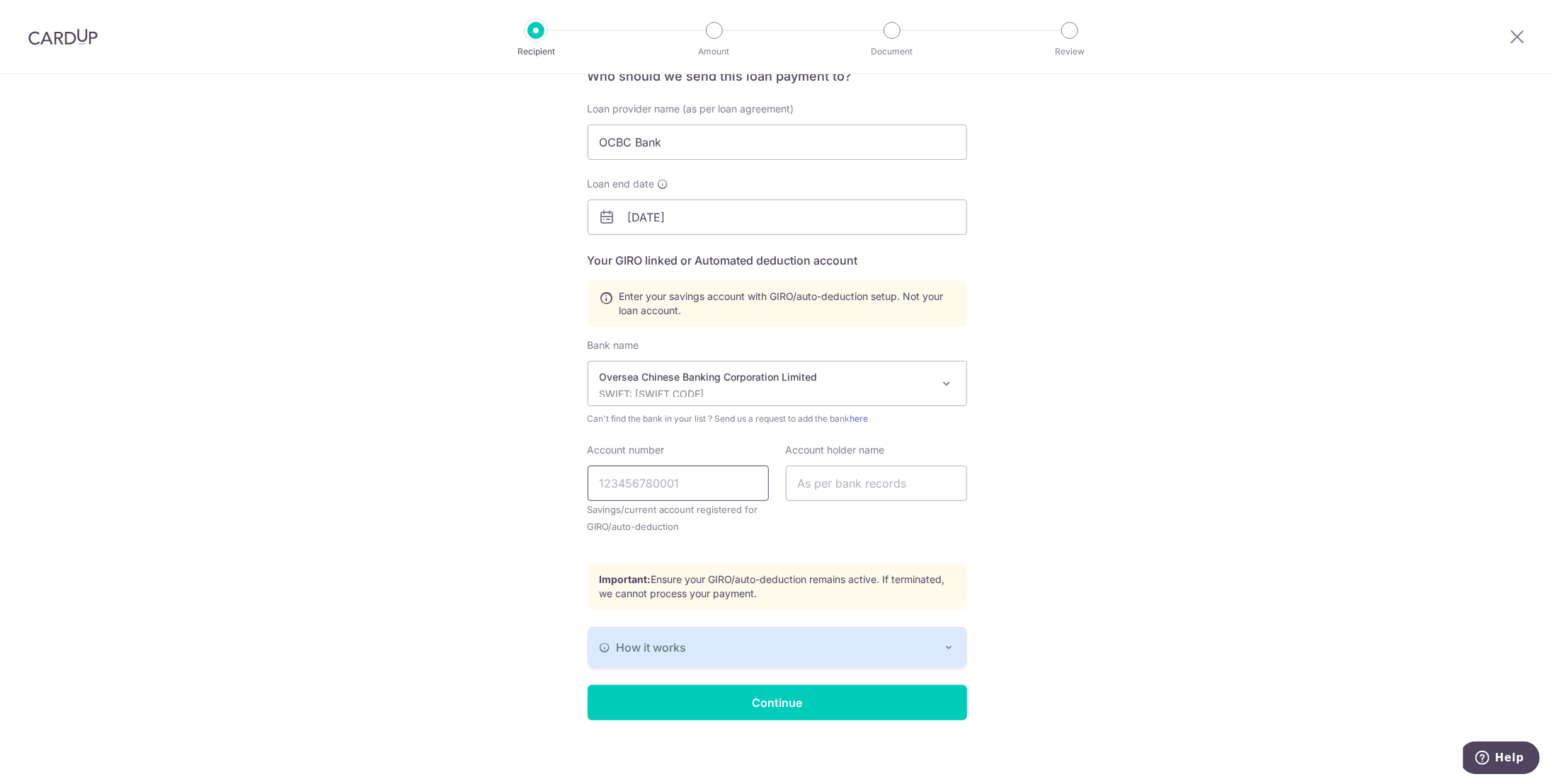
click at [711, 488] on input "Account number" at bounding box center [678, 483] width 182 height 35
type input "629331869001"
click at [830, 486] on input "text" at bounding box center [876, 483] width 182 height 35
type input "Faye Moey"
click at [1110, 567] on div "Who would you like to pay? Your recipient does not need a CardUp account to rec…" at bounding box center [777, 368] width 1554 height 838
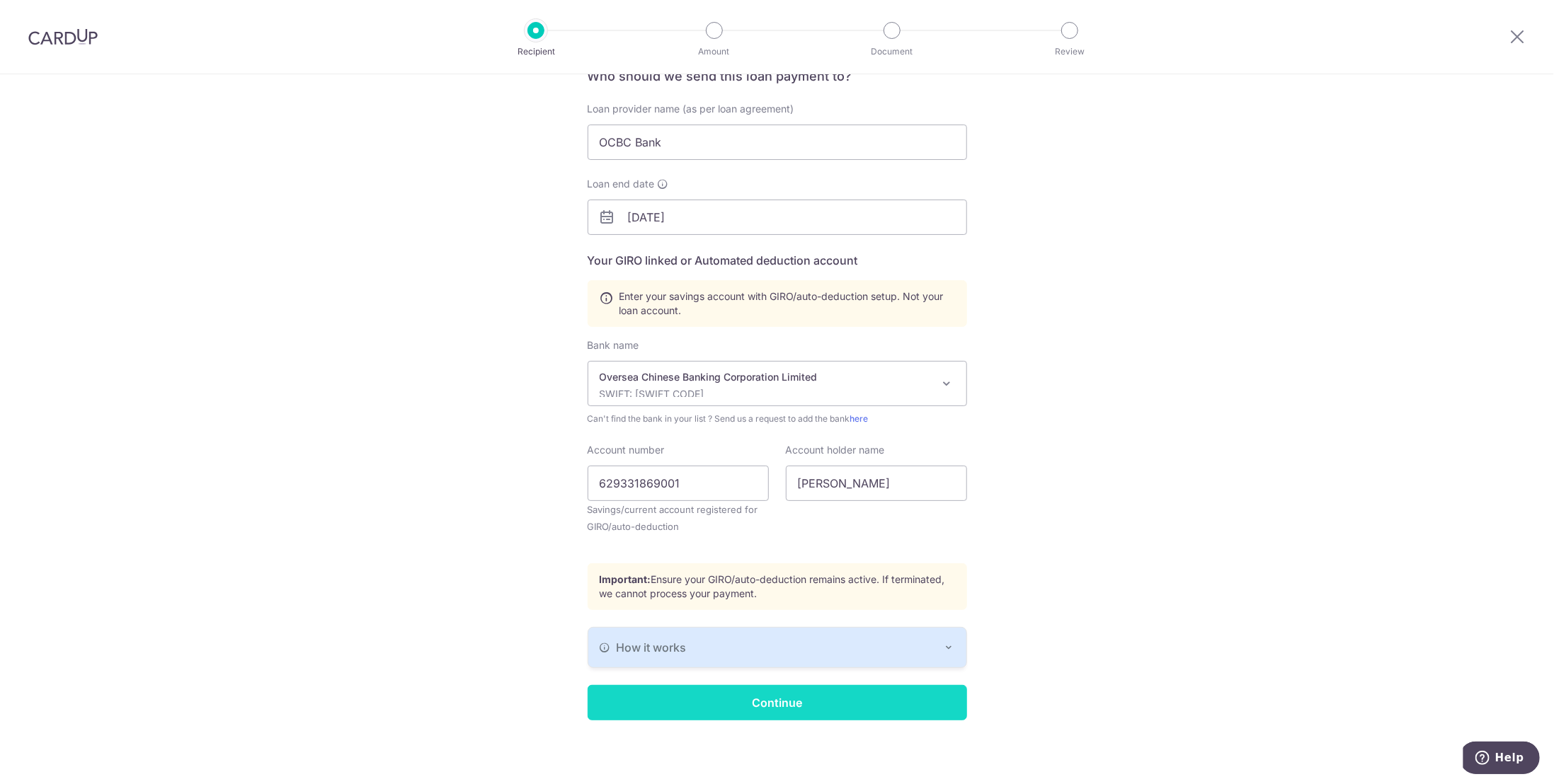
click at [781, 700] on input "Continue" at bounding box center [777, 702] width 380 height 35
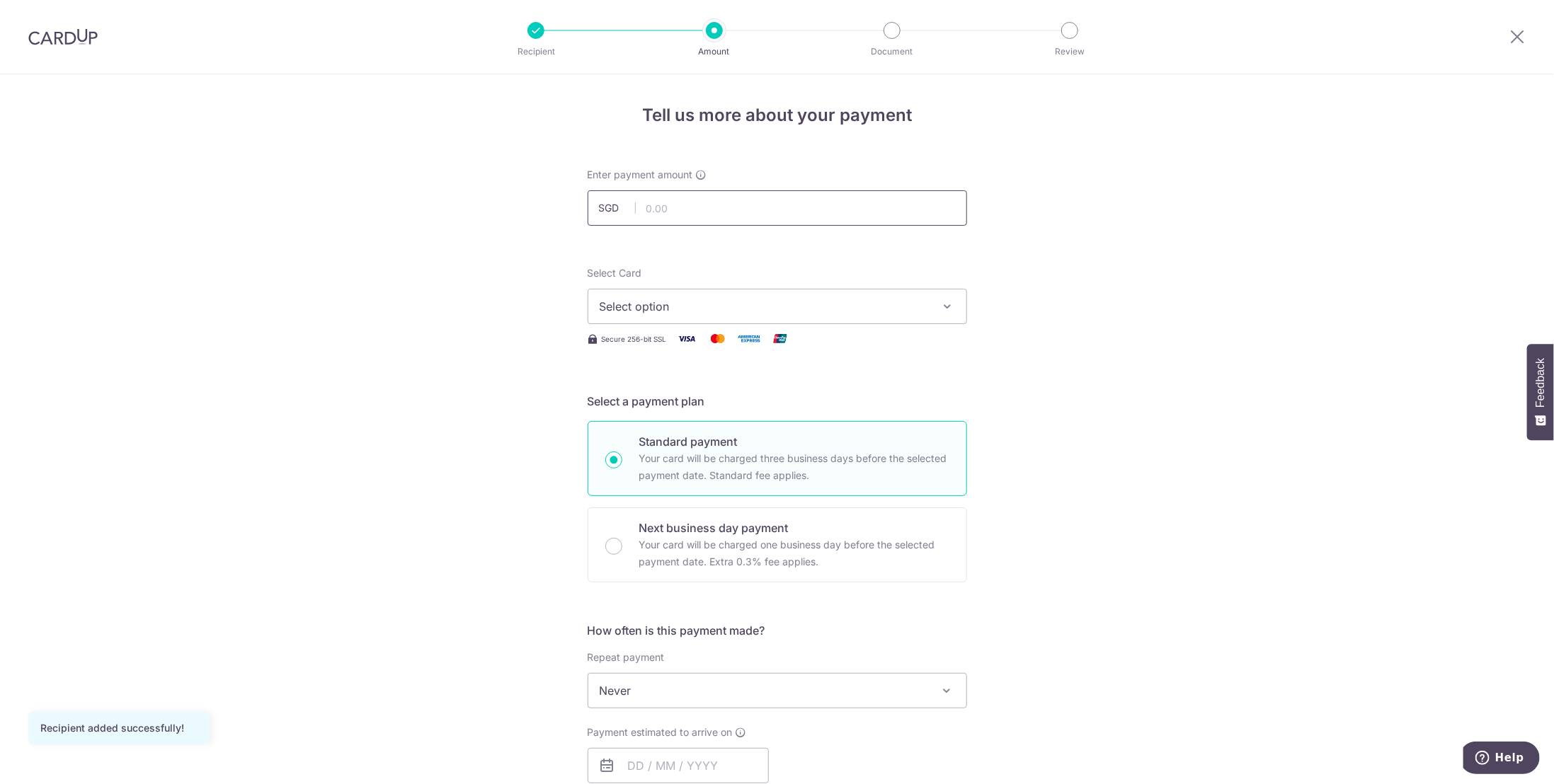
click at [732, 207] on input "text" at bounding box center [777, 207] width 380 height 35
type input "6,081.17"
click at [485, 211] on div "Tell us more about your payment Enter payment amount SGD 6,081.17 6081.17 Recip…" at bounding box center [777, 714] width 1554 height 1280
click at [795, 309] on span "Select option" at bounding box center [765, 306] width 330 height 17
click at [692, 347] on span "Add credit card" at bounding box center [790, 346] width 330 height 14
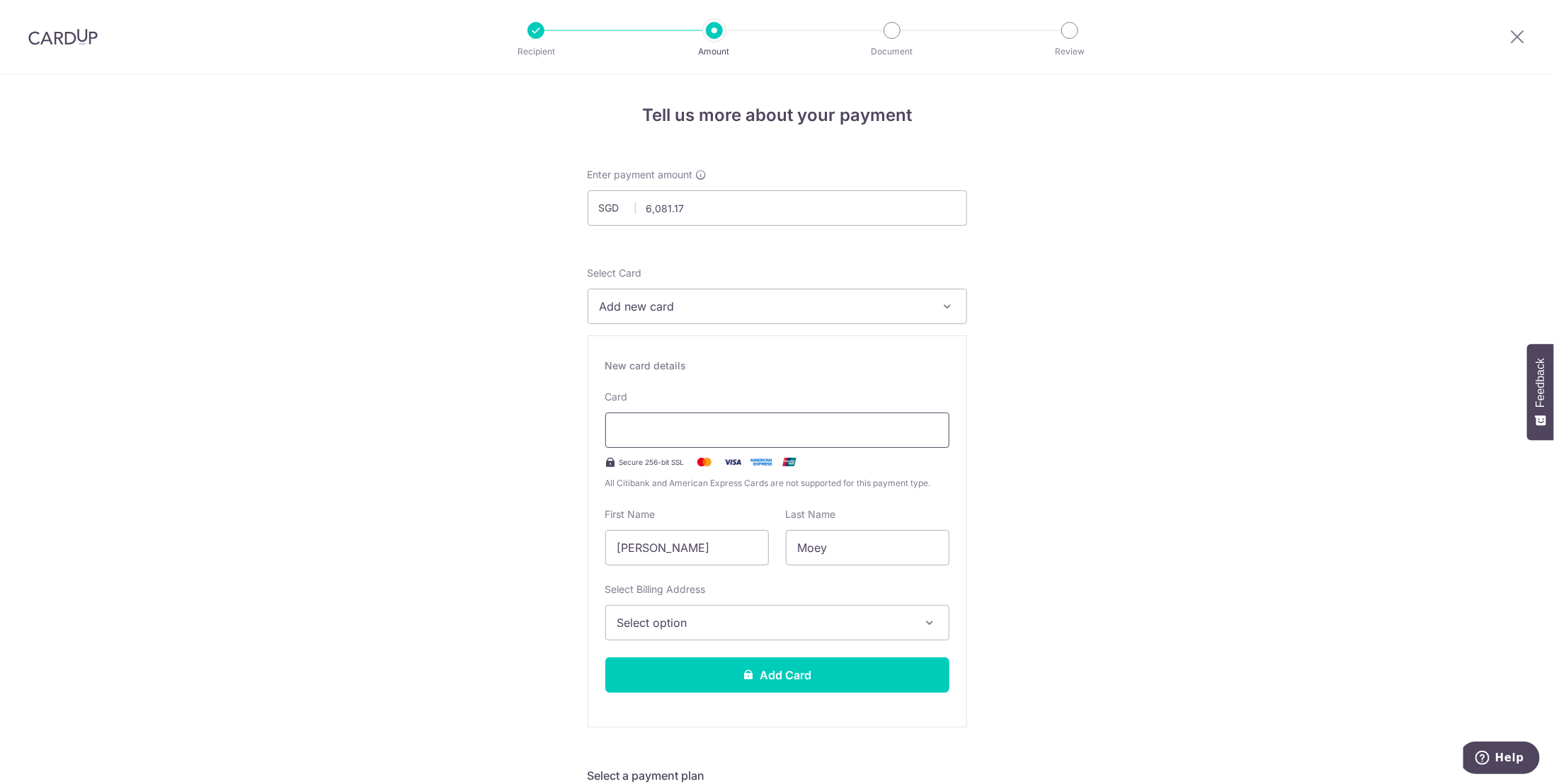
type input "03 / 2026"
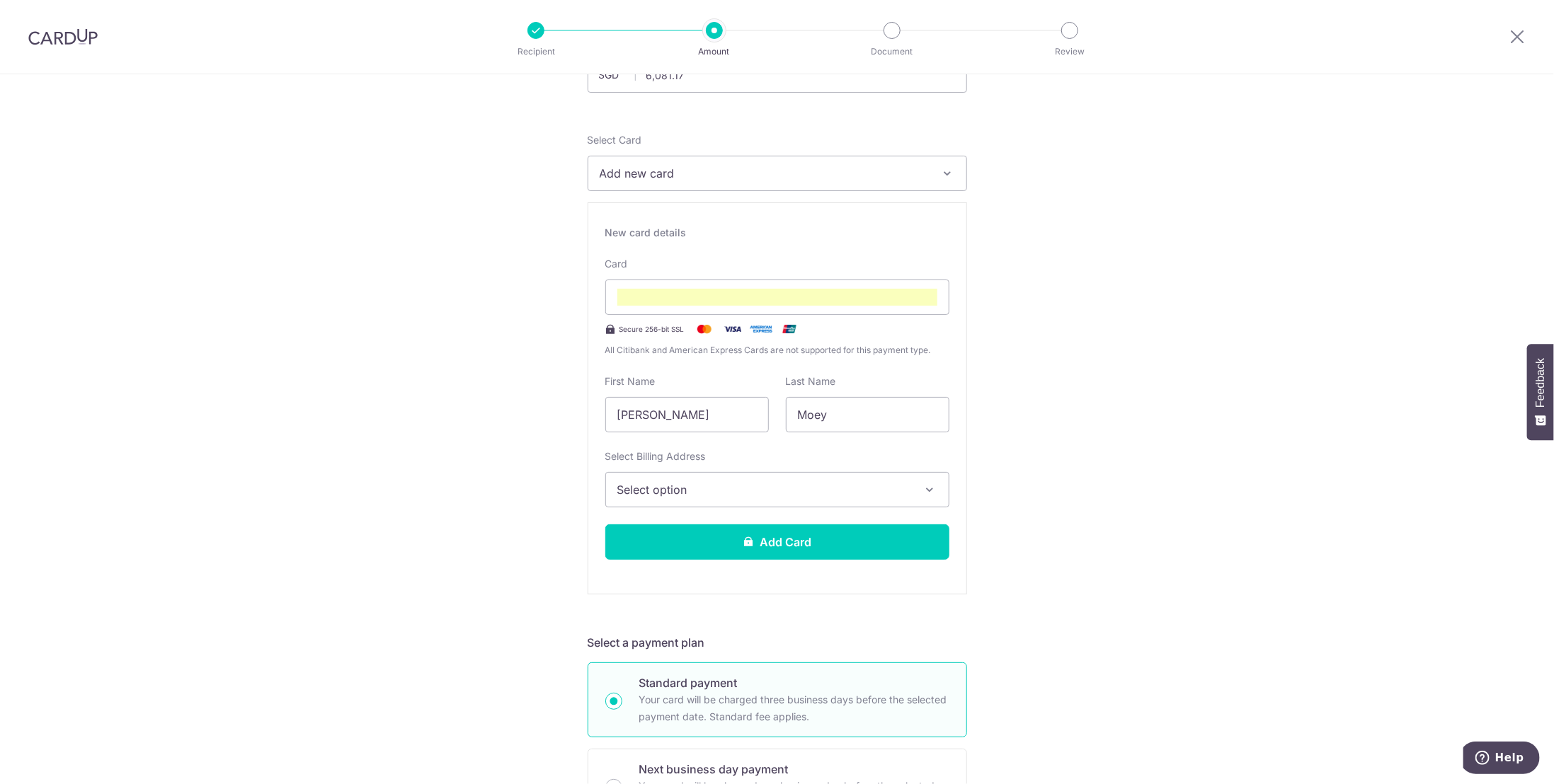
scroll to position [141, 0]
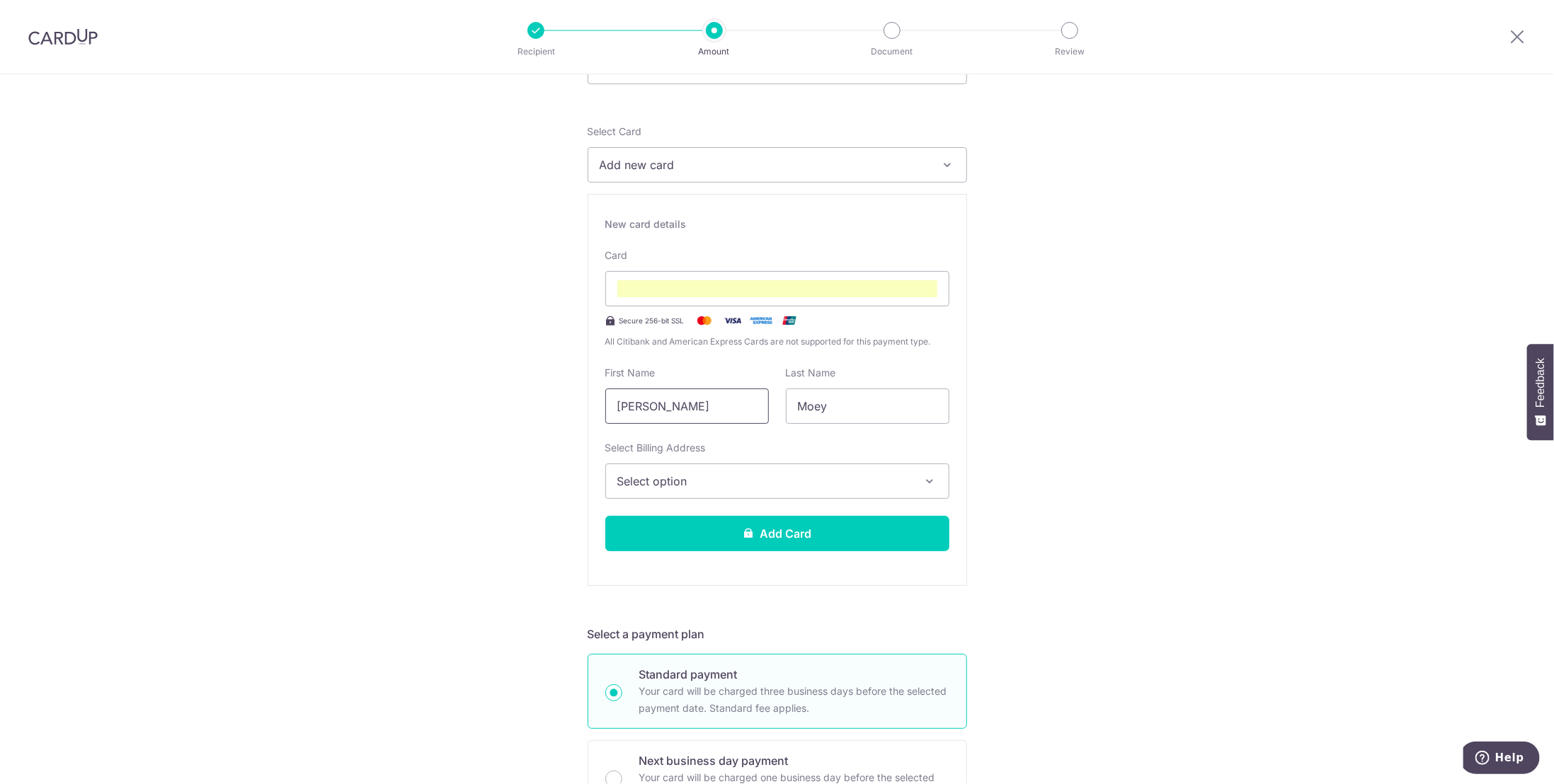
drag, startPoint x: 659, startPoint y: 407, endPoint x: 547, endPoint y: 403, distance: 112.1
click at [547, 403] on div "Tell us more about your payment Enter payment amount SGD 6,081.17 6081.17 Recip…" at bounding box center [777, 779] width 1554 height 1693
type input "Malcolm"
drag, startPoint x: 860, startPoint y: 408, endPoint x: 685, endPoint y: 412, distance: 175.0
click at [685, 412] on div "First Name Malcolm Last Name Moey" at bounding box center [777, 395] width 361 height 58
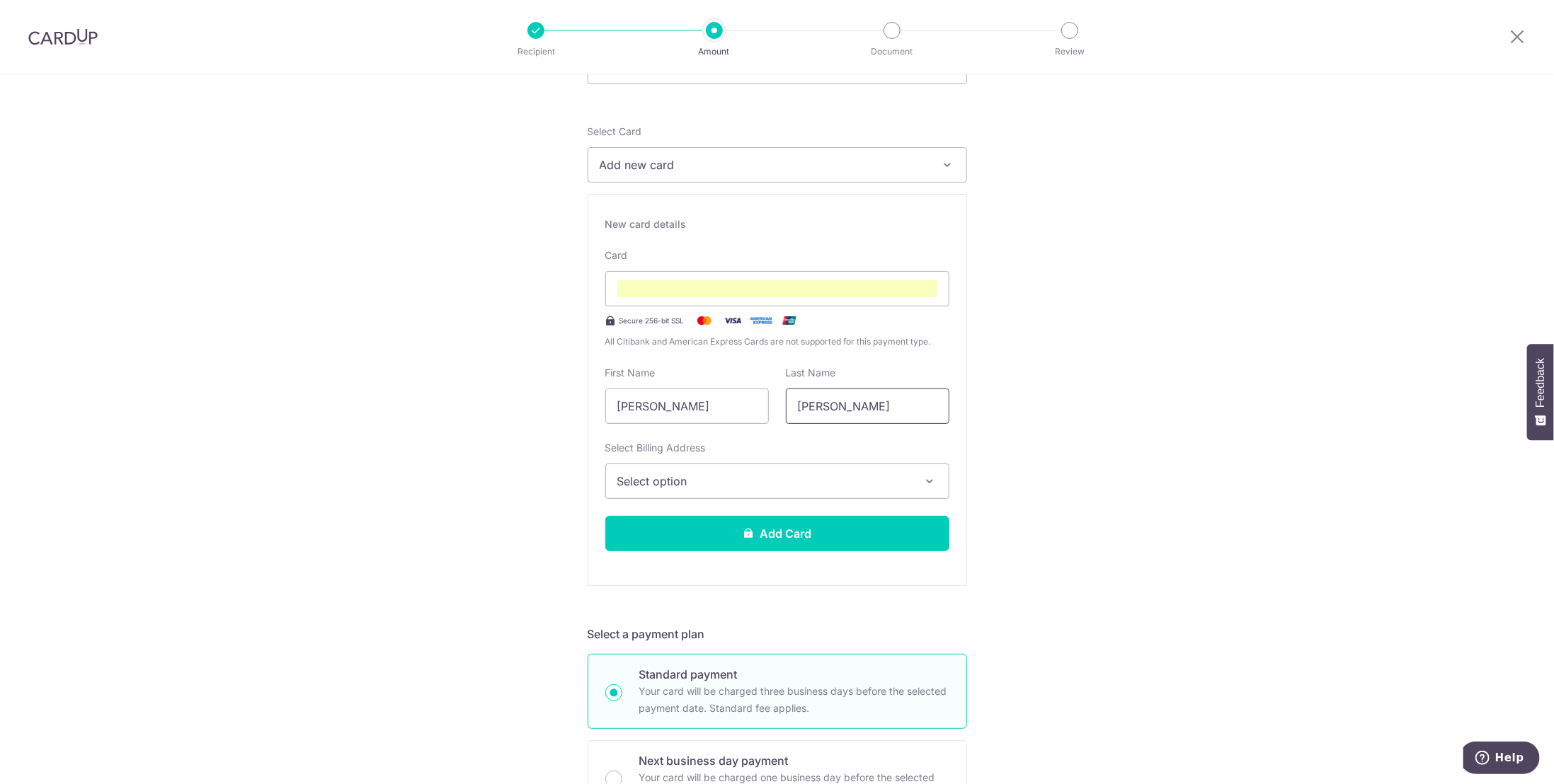
type input "McCulloch"
click at [1181, 512] on div "Tell us more about your payment Enter payment amount SGD 6,081.17 6081.17 Recip…" at bounding box center [777, 779] width 1554 height 1693
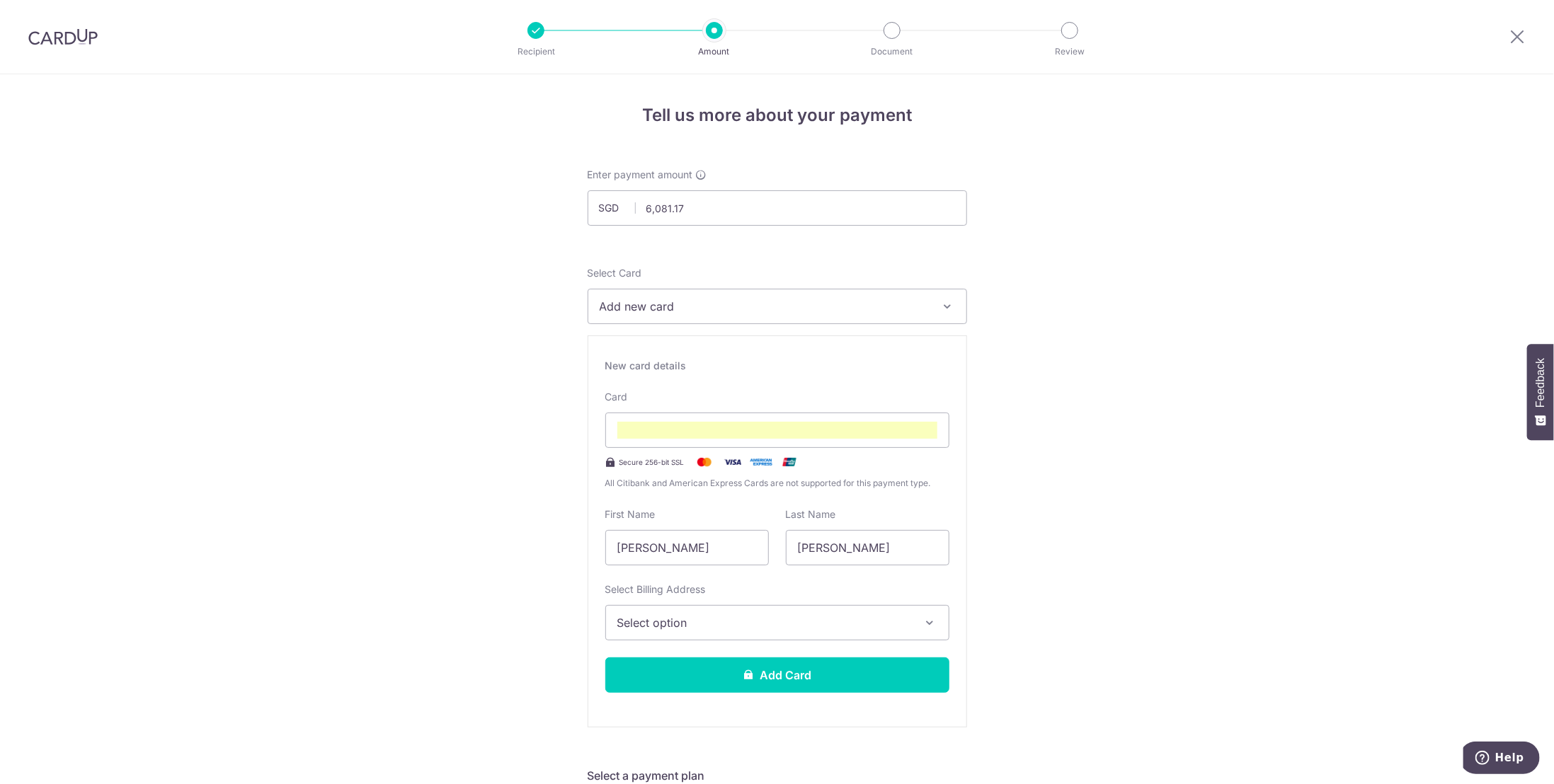
click at [613, 397] on label "Card" at bounding box center [617, 397] width 23 height 14
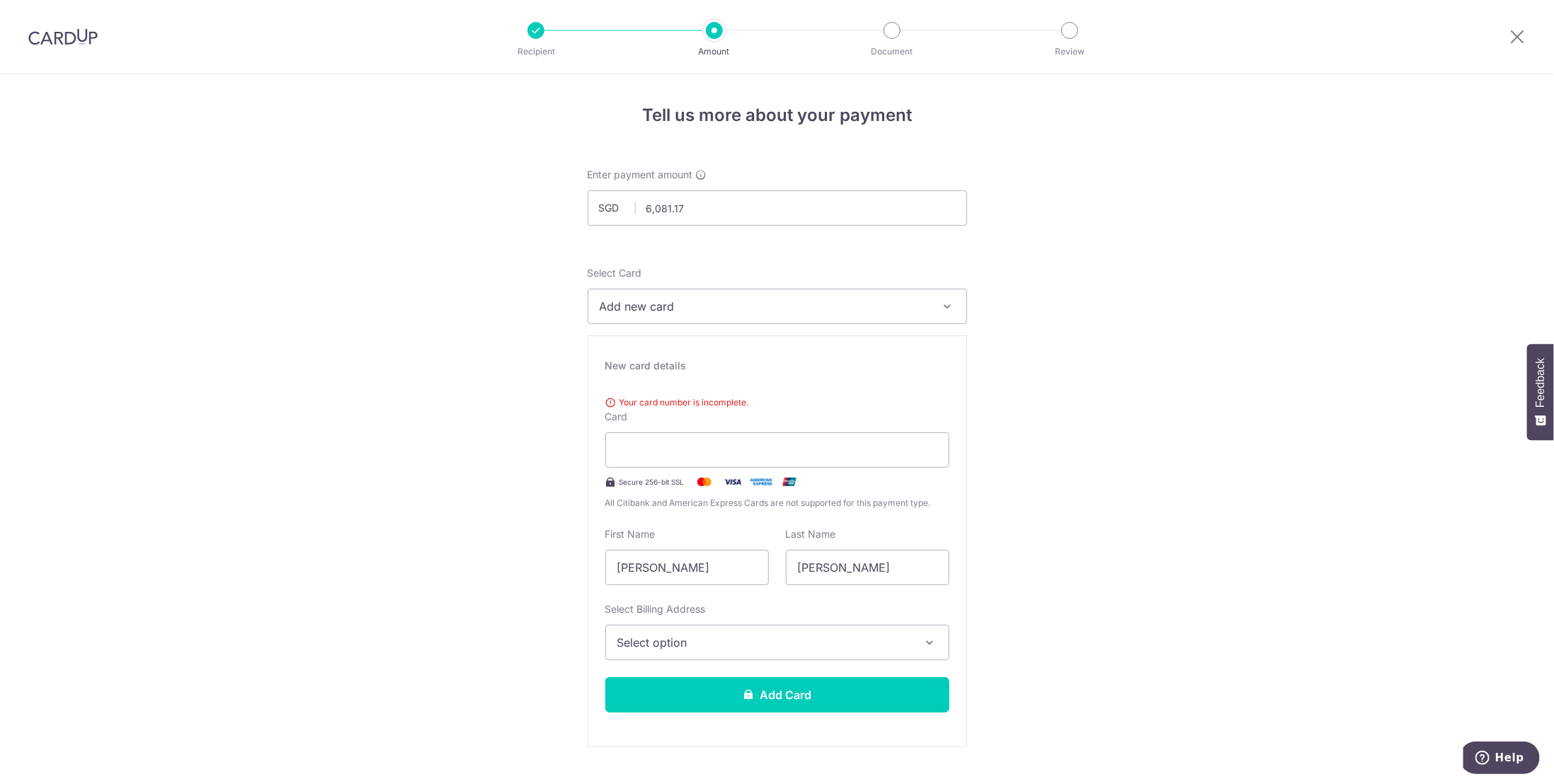
click at [648, 366] on div "New card details" at bounding box center [778, 366] width 344 height 14
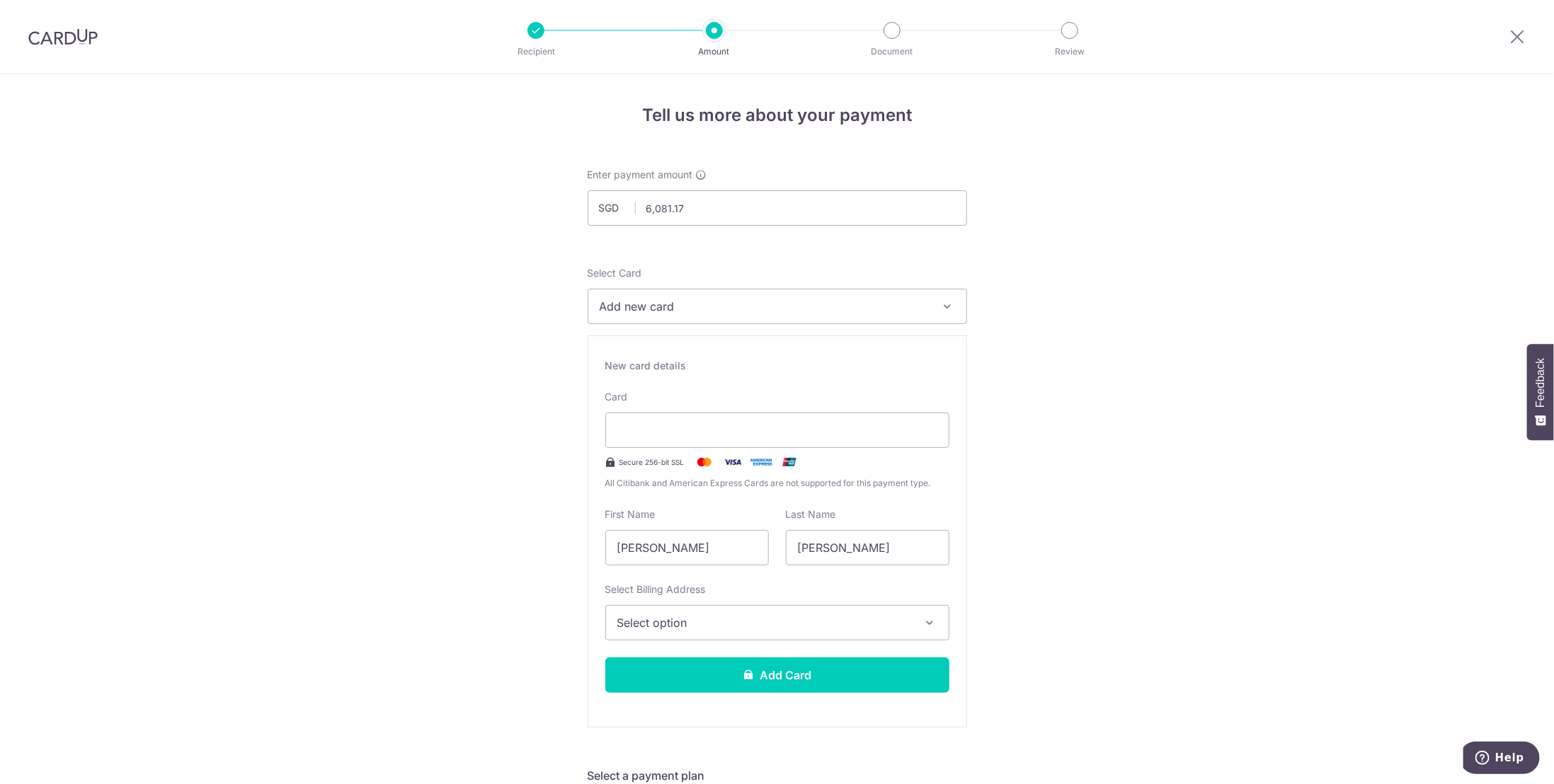
drag, startPoint x: 674, startPoint y: 549, endPoint x: 571, endPoint y: 548, distance: 103.0
type input "Faye"
click at [885, 551] on input "McCulloch" at bounding box center [867, 547] width 164 height 35
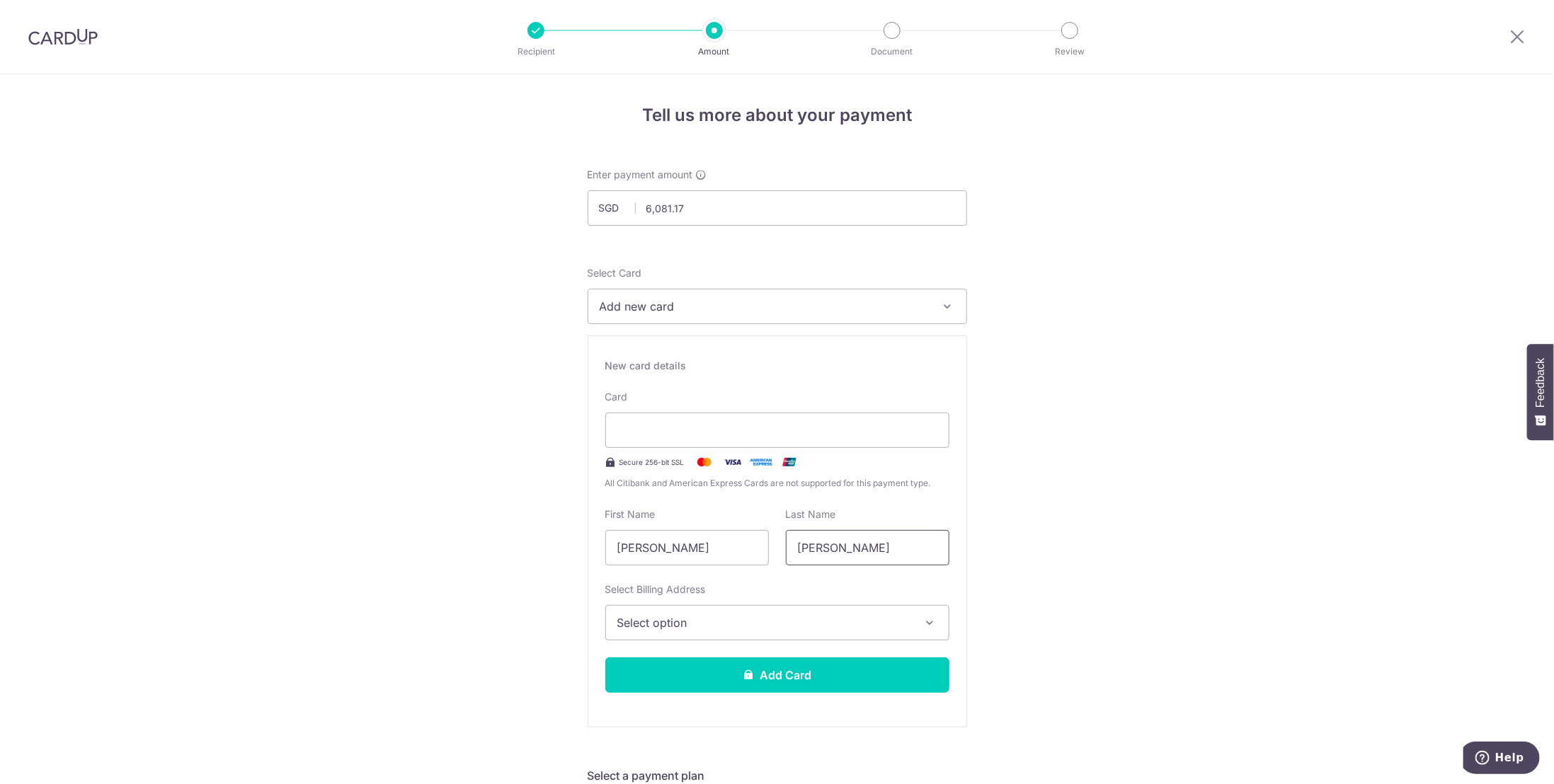
drag, startPoint x: 854, startPoint y: 540, endPoint x: 618, endPoint y: 521, distance: 236.8
click at [618, 521] on div "First Name Faye Last Name McCulloch" at bounding box center [777, 537] width 361 height 58
type input "Moey"
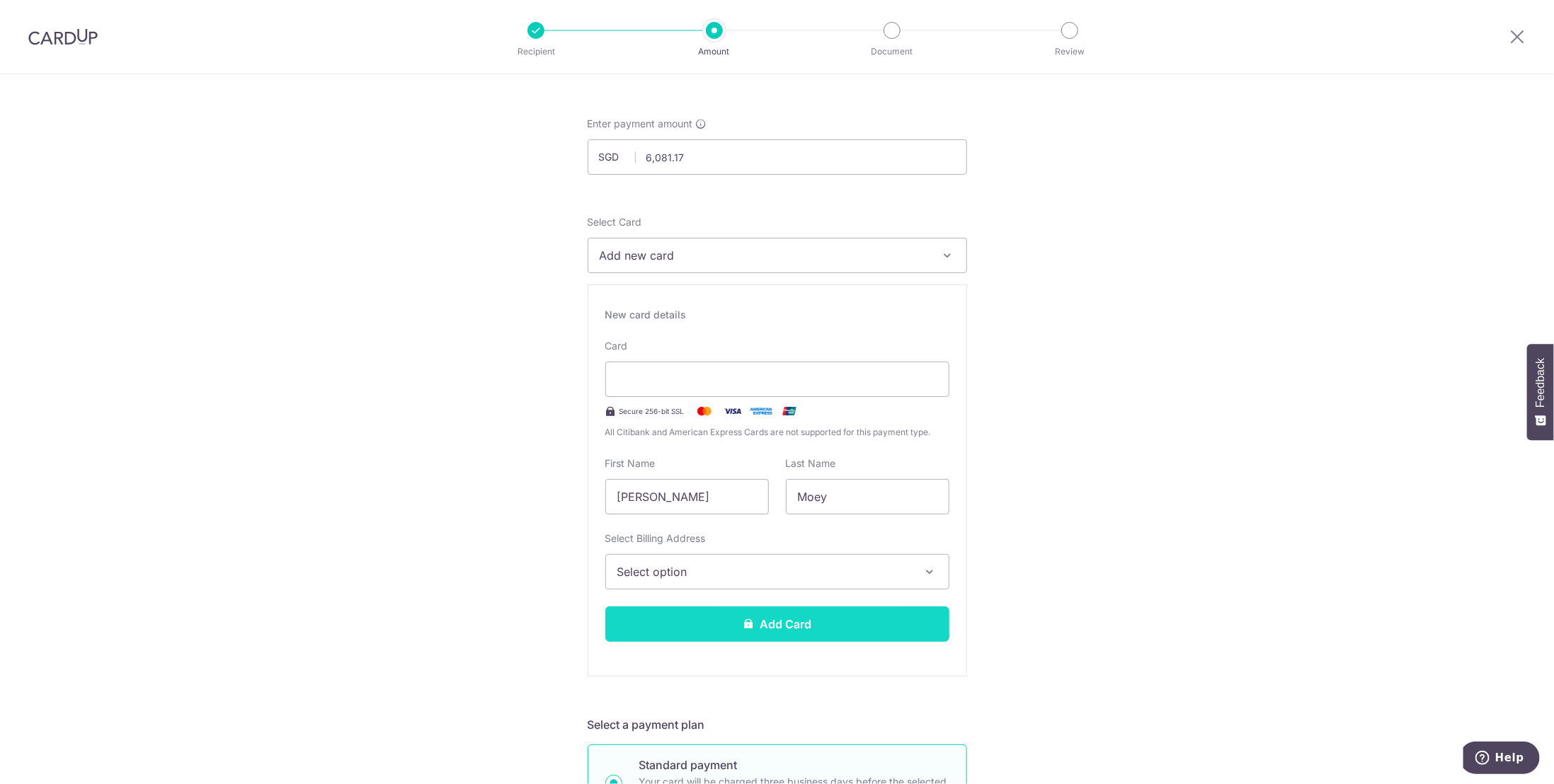
scroll to position [71, 0]
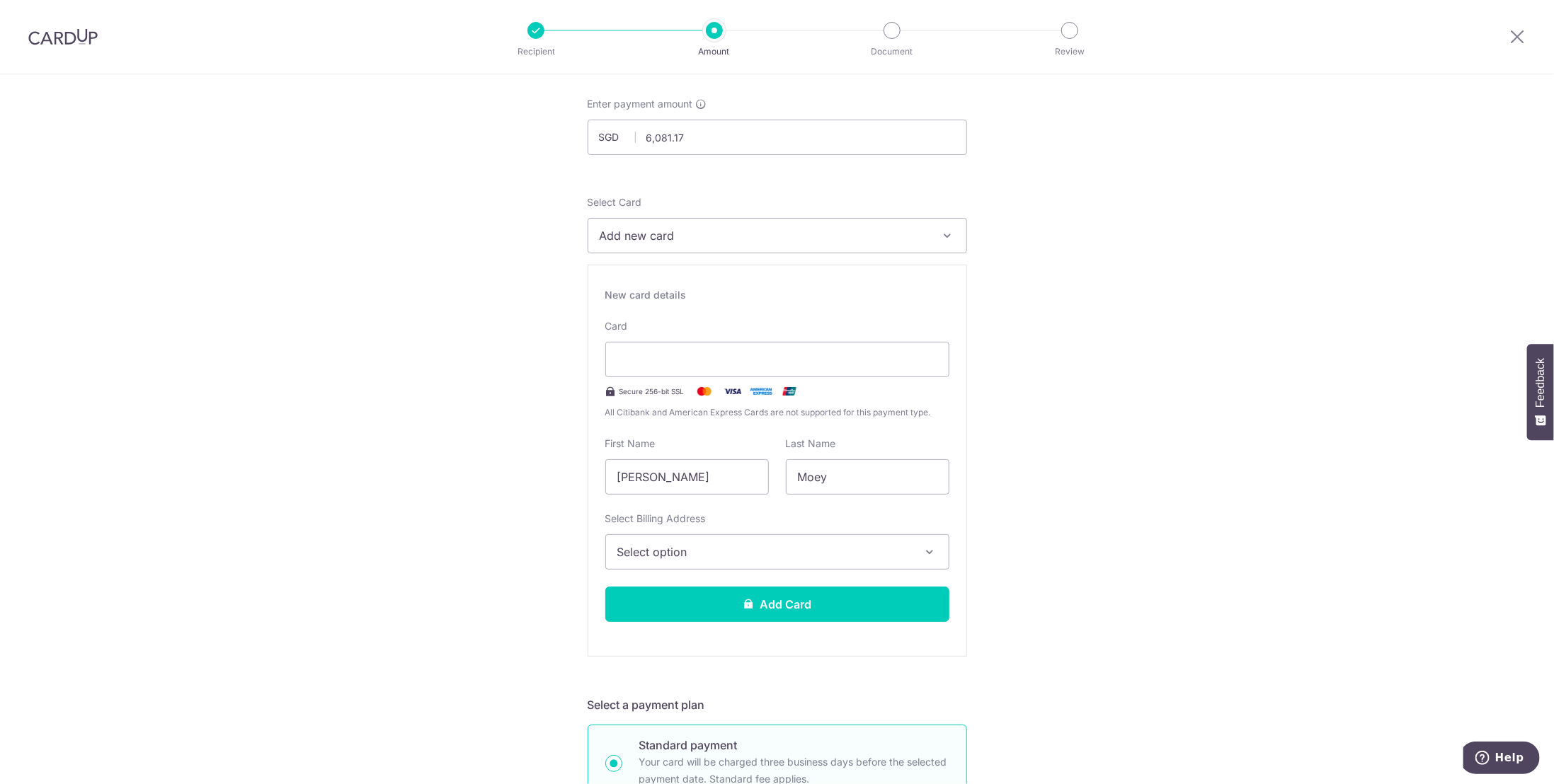
click at [763, 562] on button "Select option" at bounding box center [778, 552] width 344 height 35
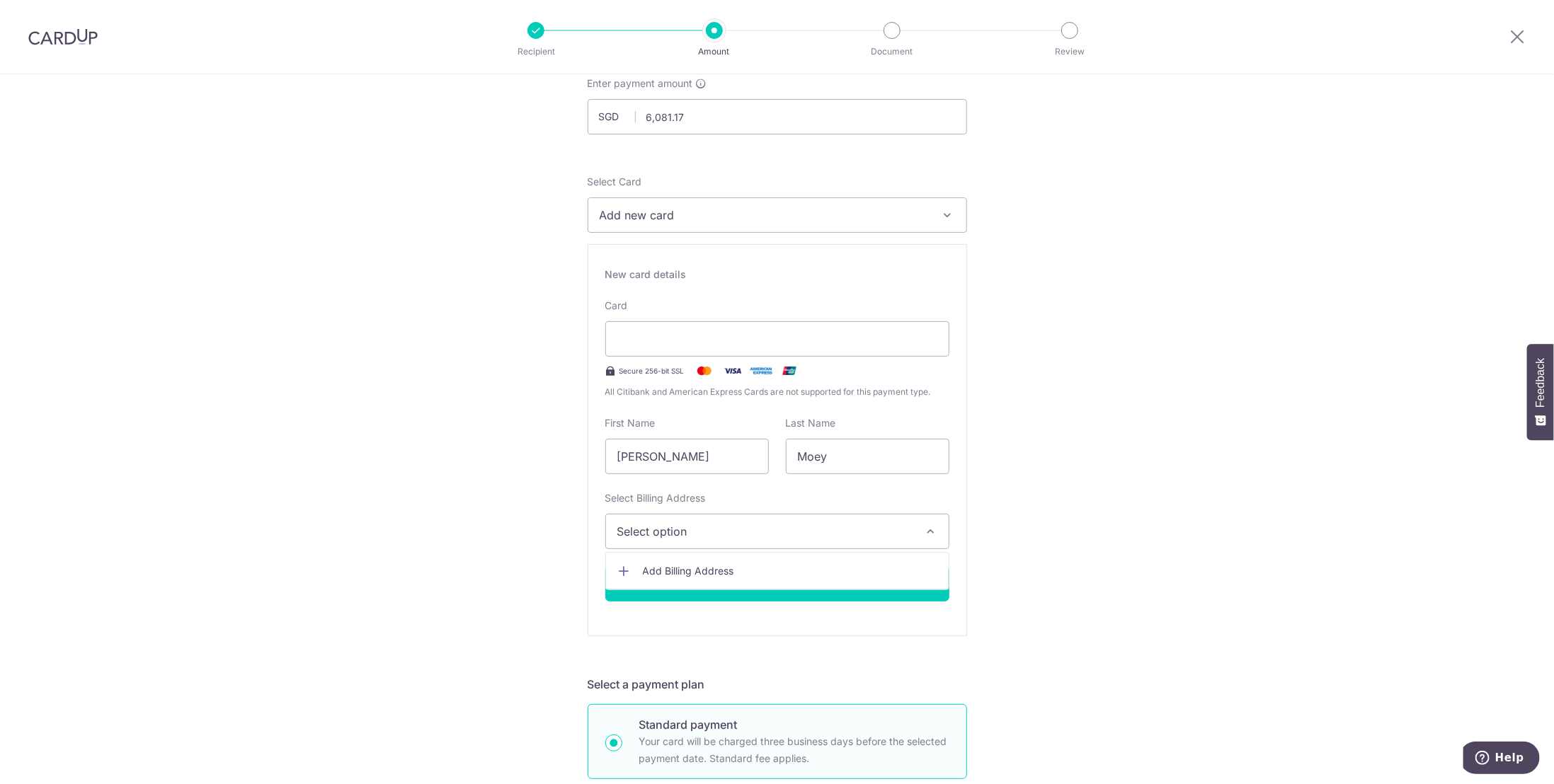
scroll to position [141, 0]
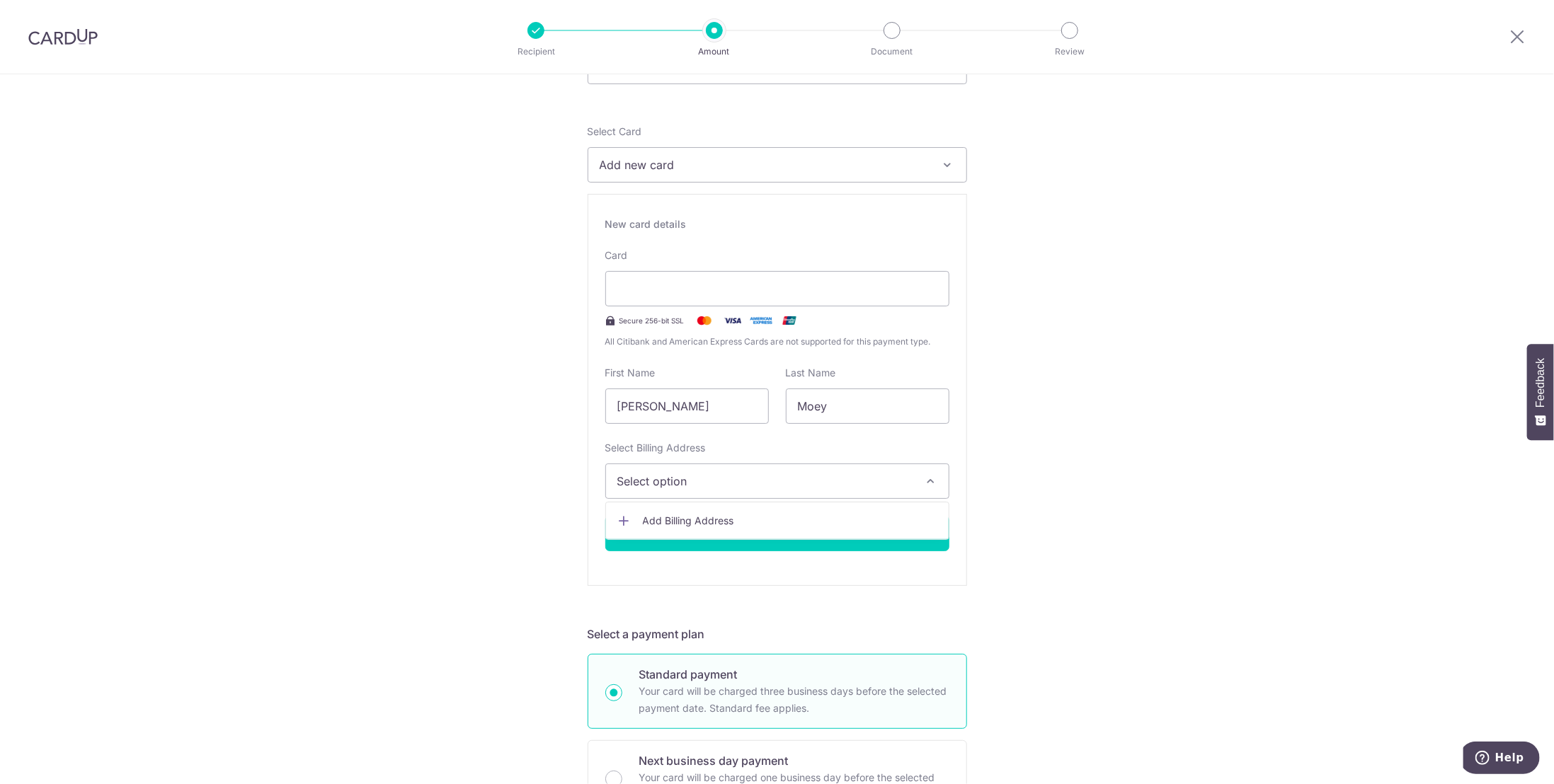
click at [703, 519] on span "Add Billing Address" at bounding box center [790, 521] width 294 height 14
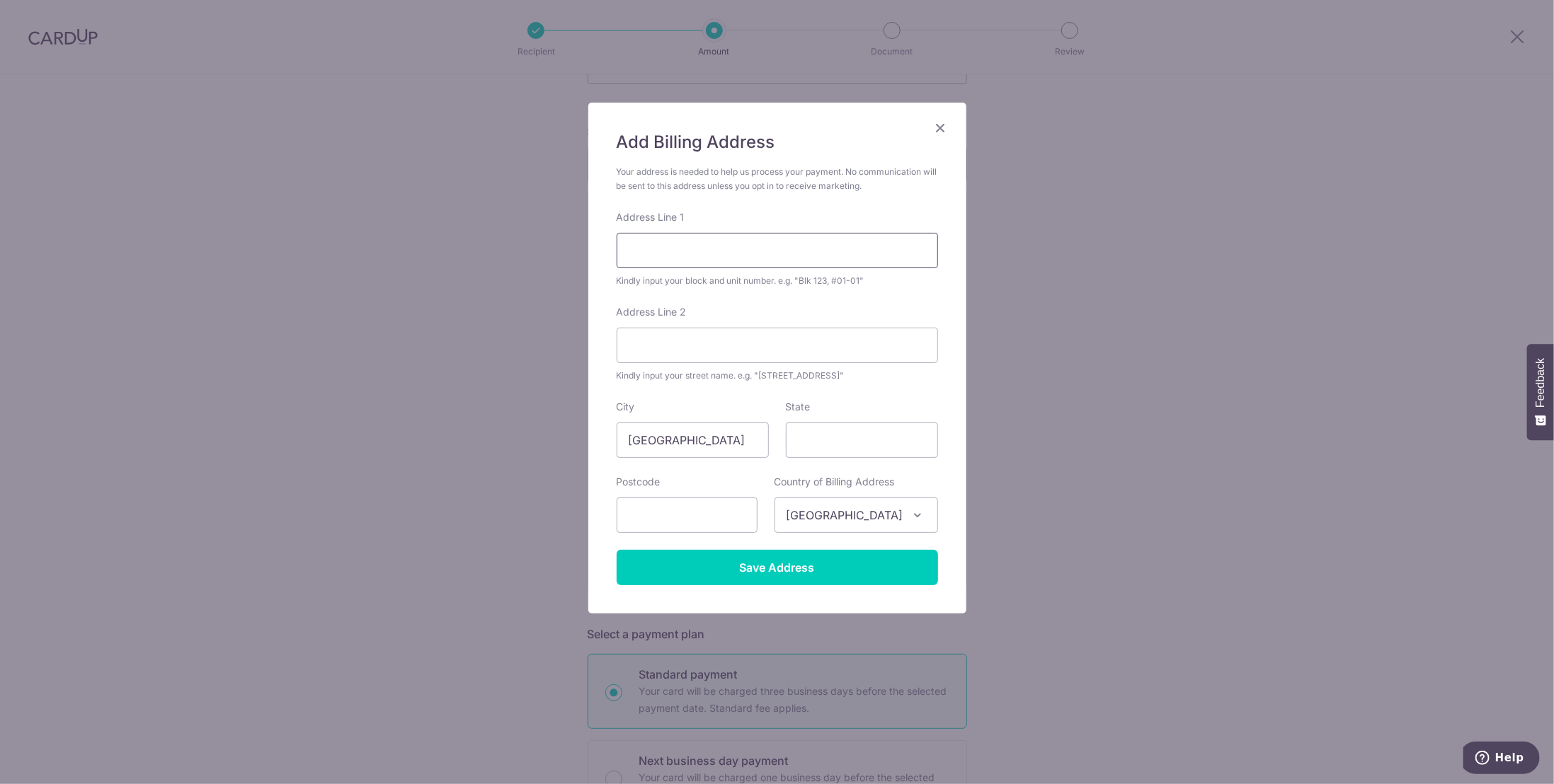
click at [715, 247] on input "Address Line 1" at bounding box center [777, 250] width 321 height 35
type input "49 Namly Avenue"
type input "Singapore"
type input "267620"
click at [1141, 327] on div "Add Billing Address Your address is needed to help us process your payment. No …" at bounding box center [777, 392] width 1554 height 784
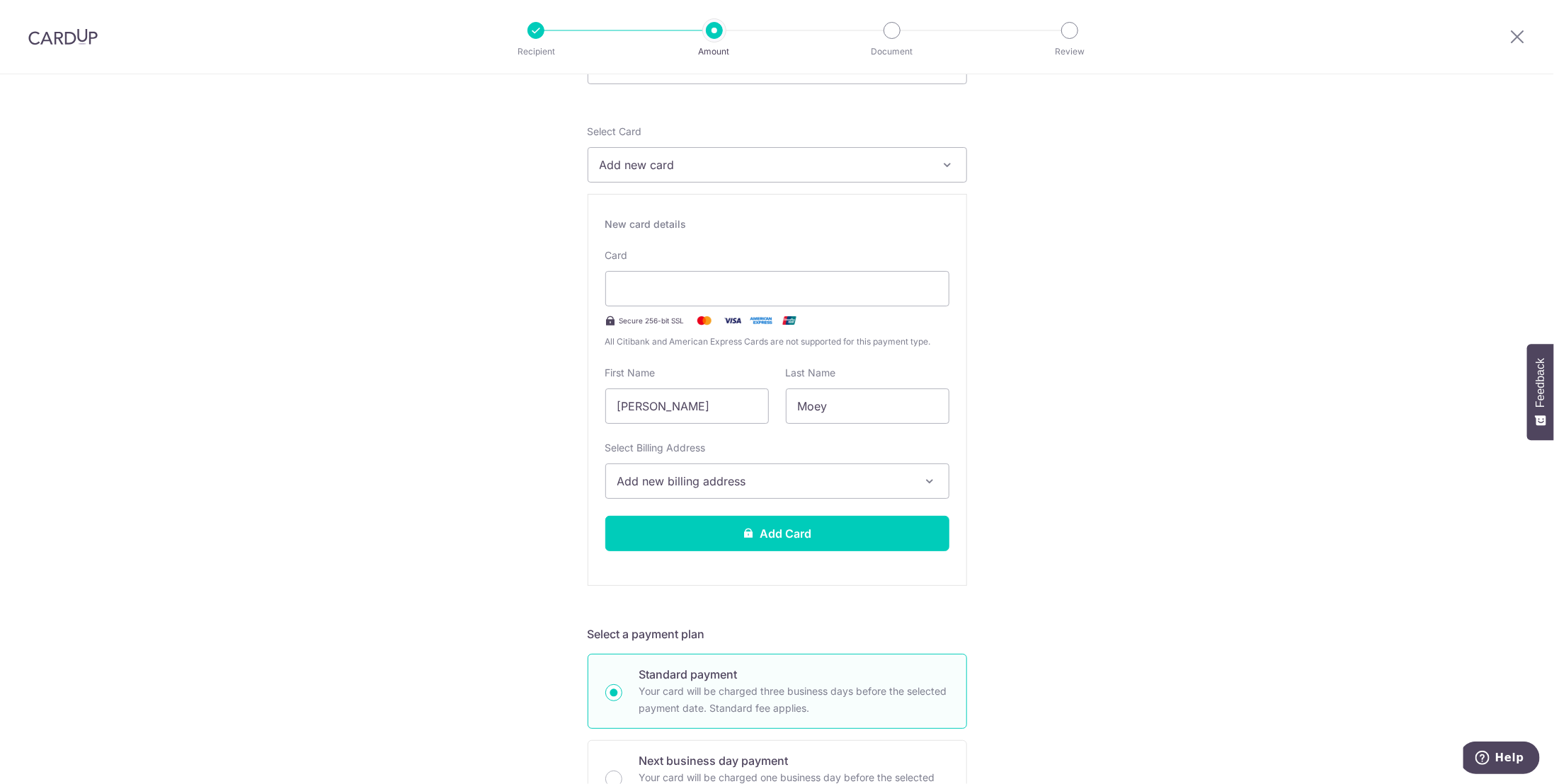
click at [744, 483] on span "Add new billing address" at bounding box center [764, 481] width 294 height 17
click at [725, 518] on span "Add Billing Address" at bounding box center [790, 521] width 294 height 14
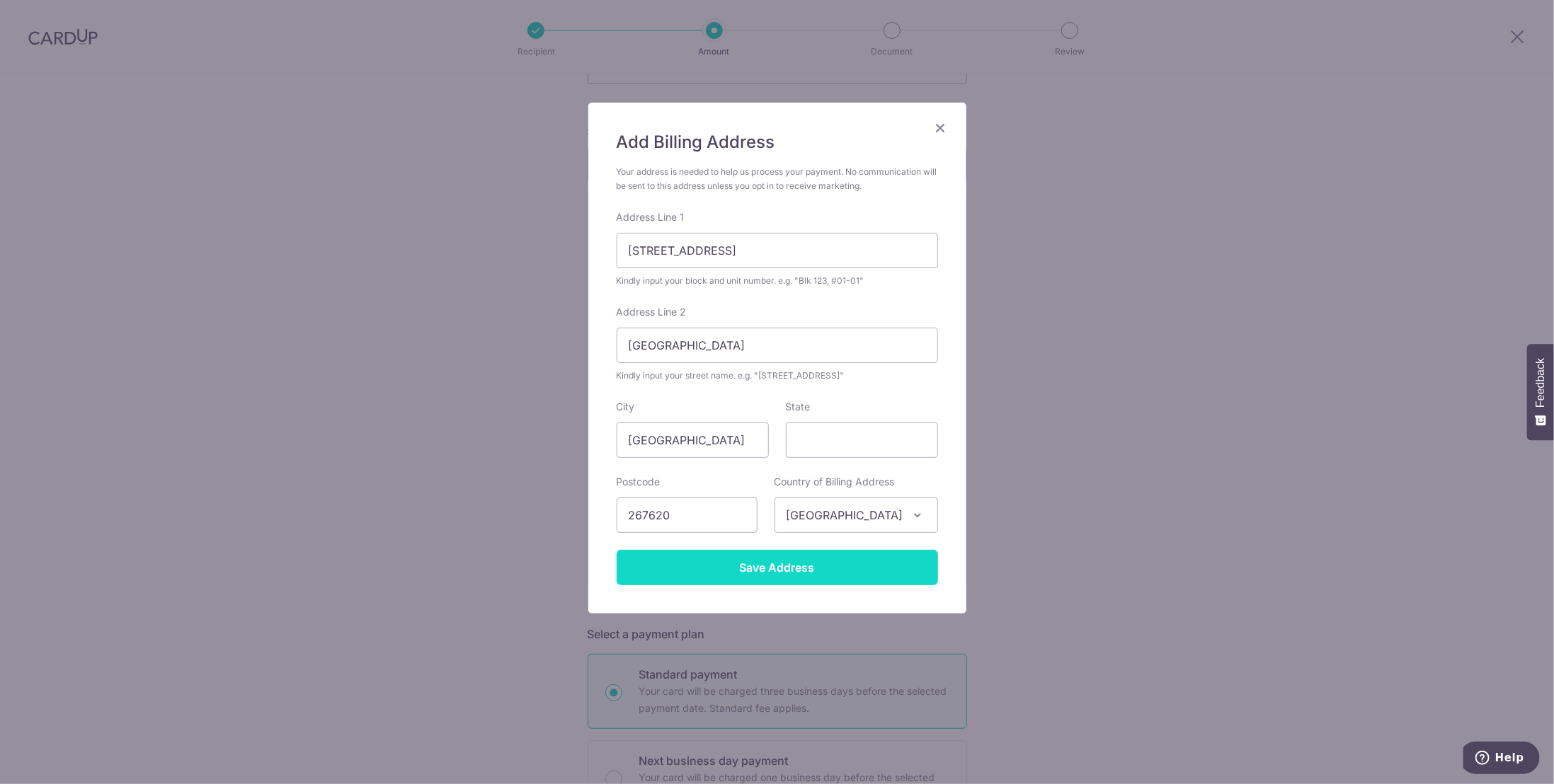
click at [809, 570] on input "Save Address" at bounding box center [777, 567] width 321 height 35
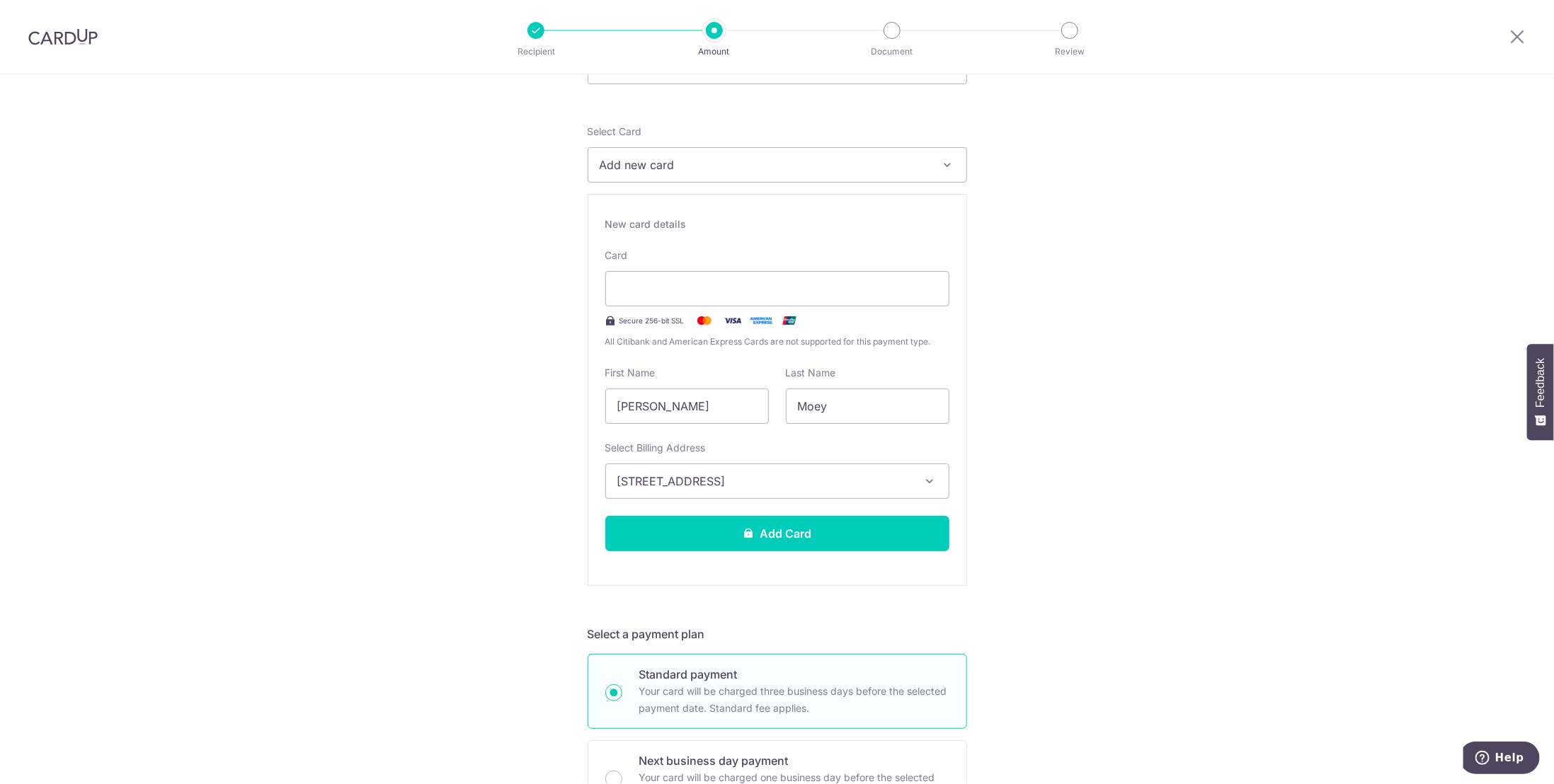
click at [924, 480] on icon "button" at bounding box center [931, 481] width 14 height 14
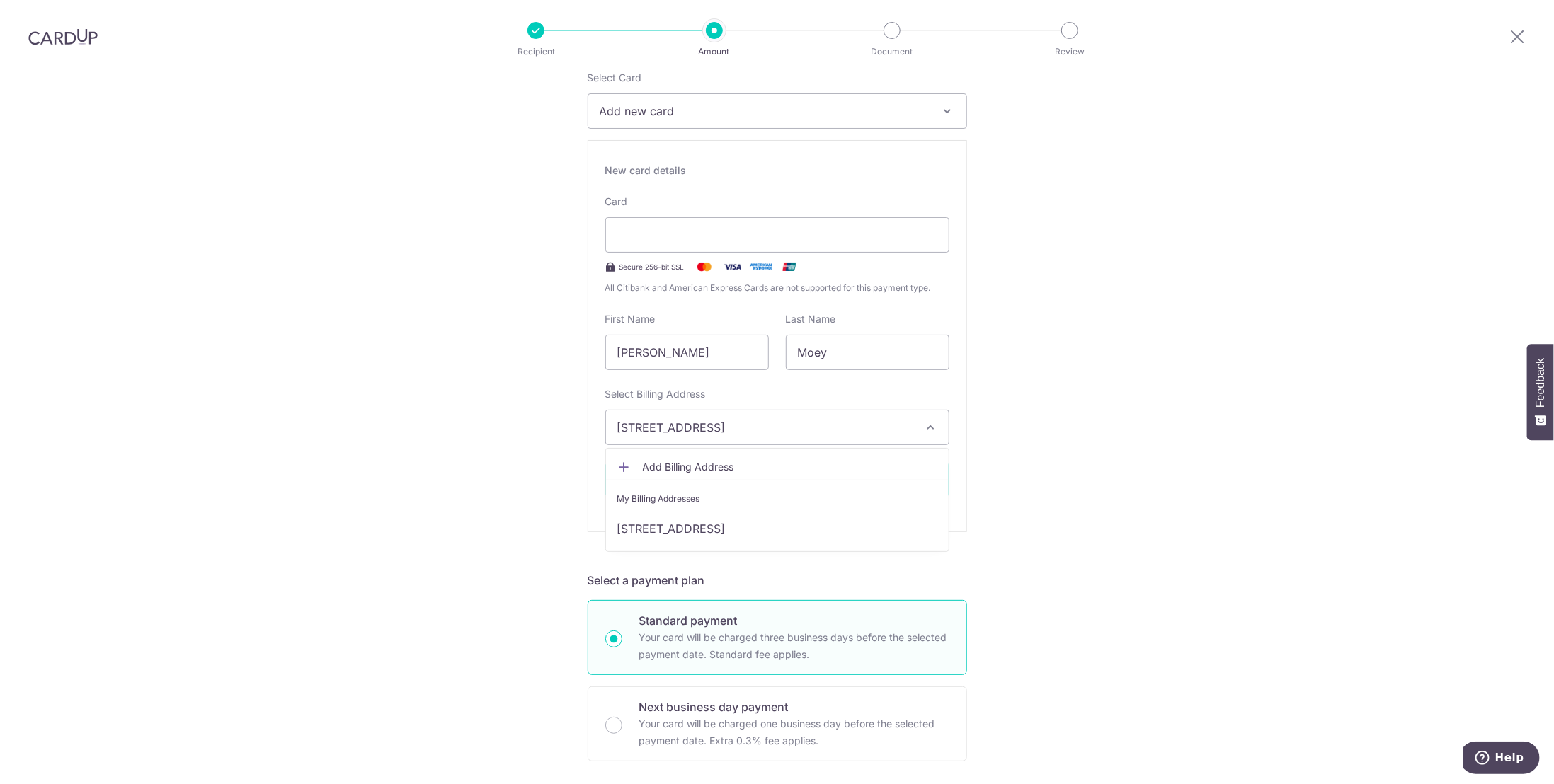
scroll to position [212, 0]
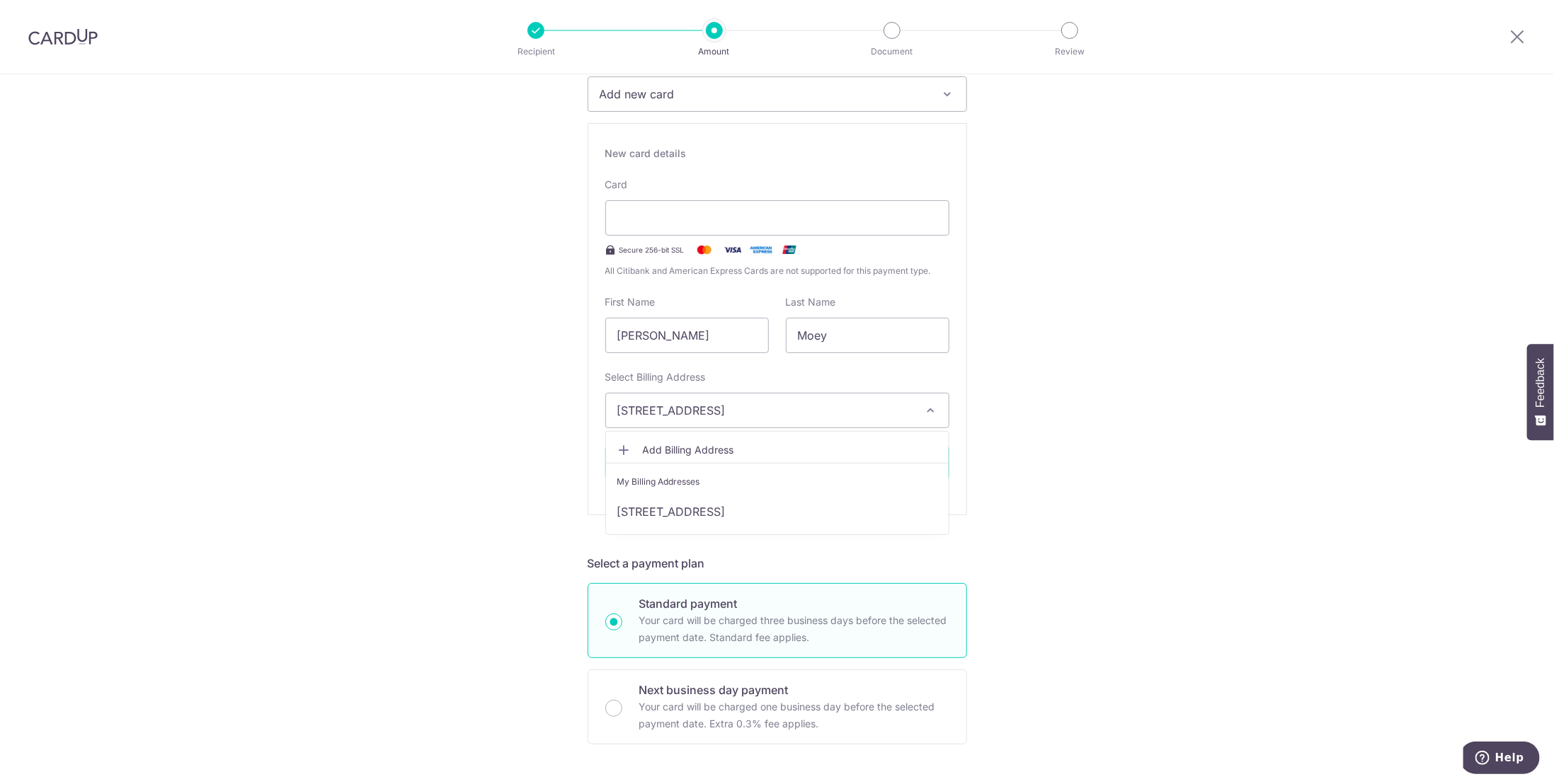
click at [1086, 445] on div "Tell us more about your payment Enter payment amount SGD 6,081.17 6081.17 Recip…" at bounding box center [777, 709] width 1554 height 1693
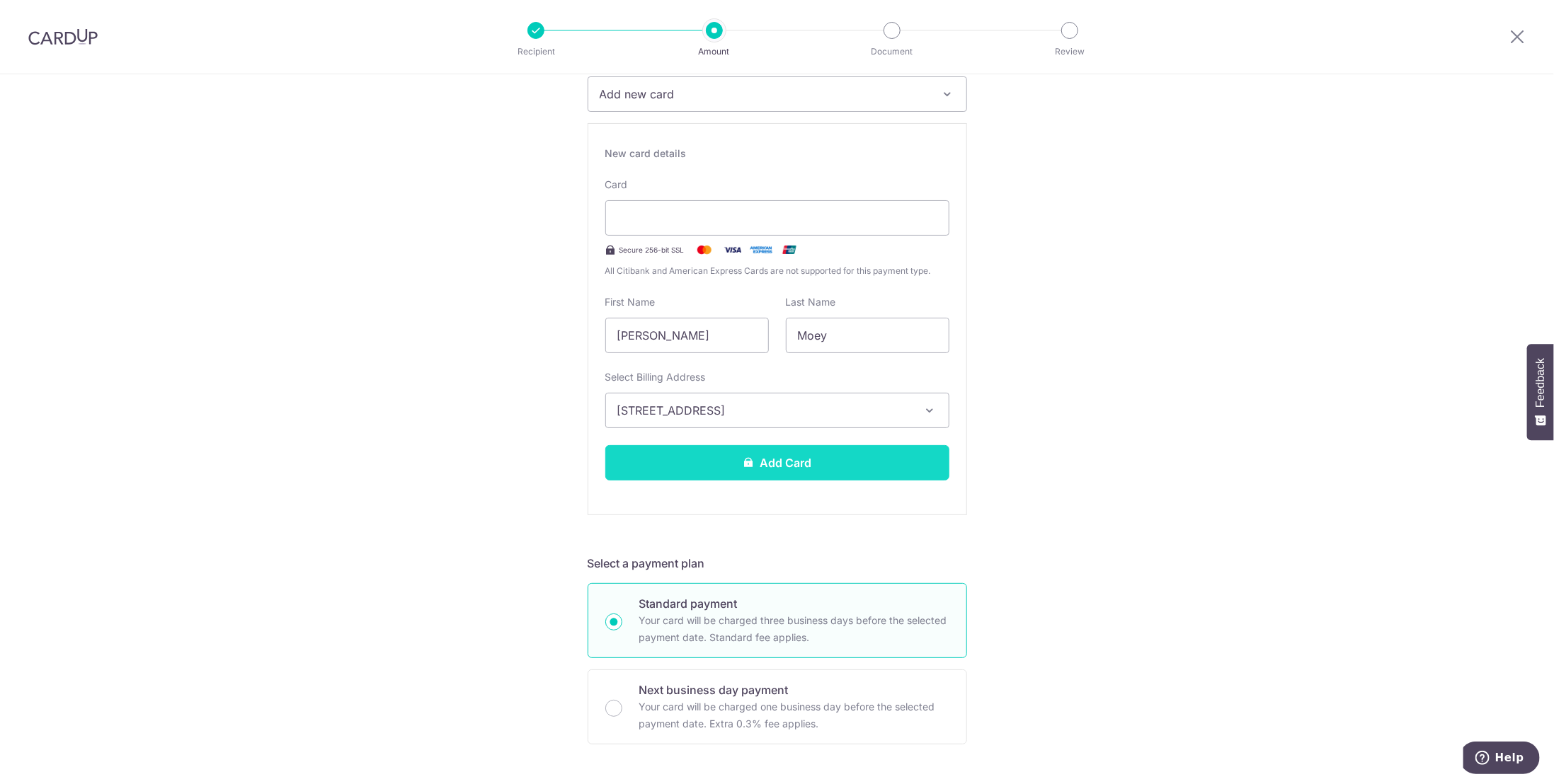
click at [800, 469] on button "Add Card" at bounding box center [778, 463] width 344 height 35
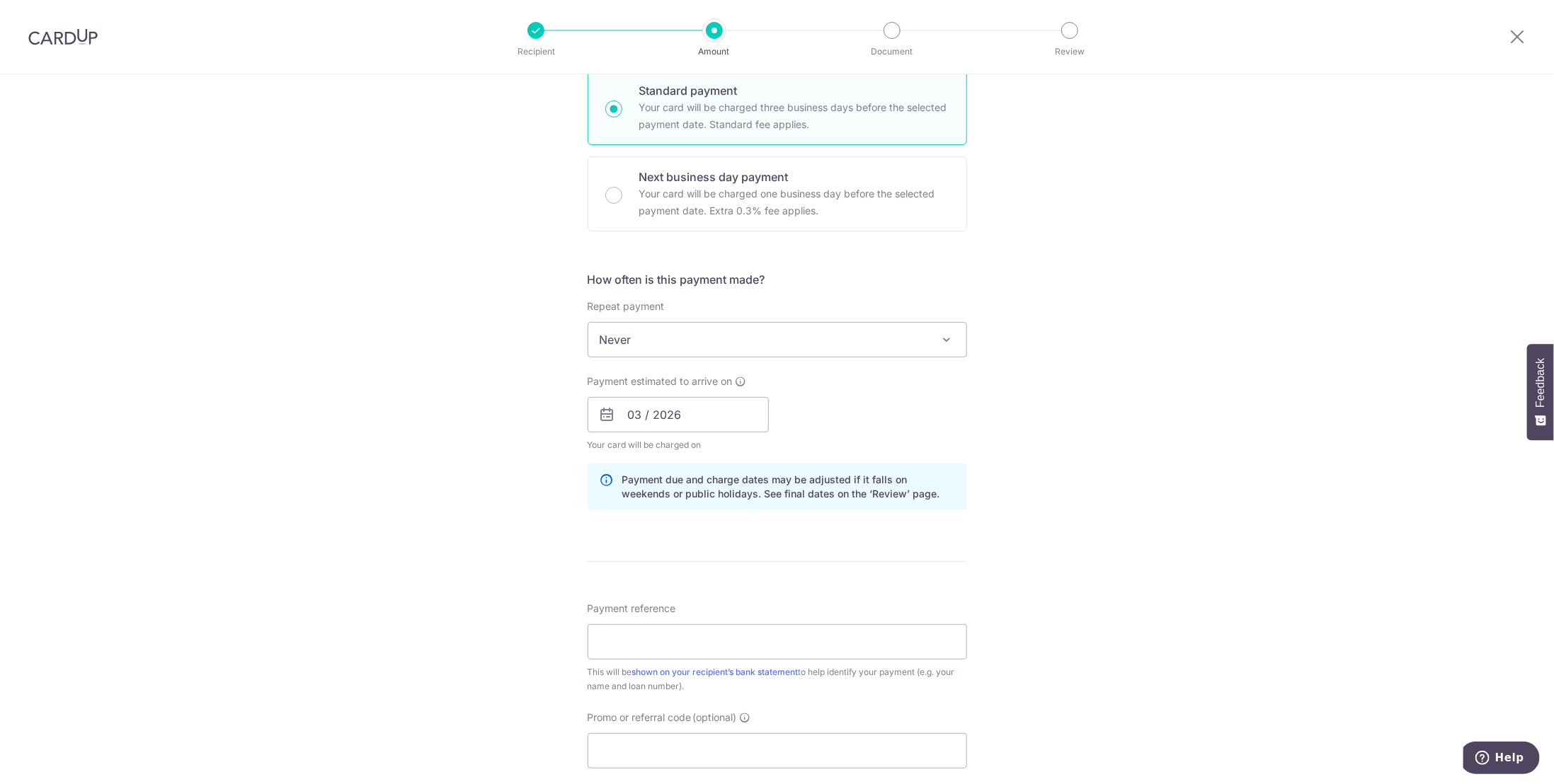
scroll to position [354, 0]
click at [943, 336] on span at bounding box center [947, 337] width 17 height 17
click at [755, 340] on span "Never" at bounding box center [777, 336] width 378 height 34
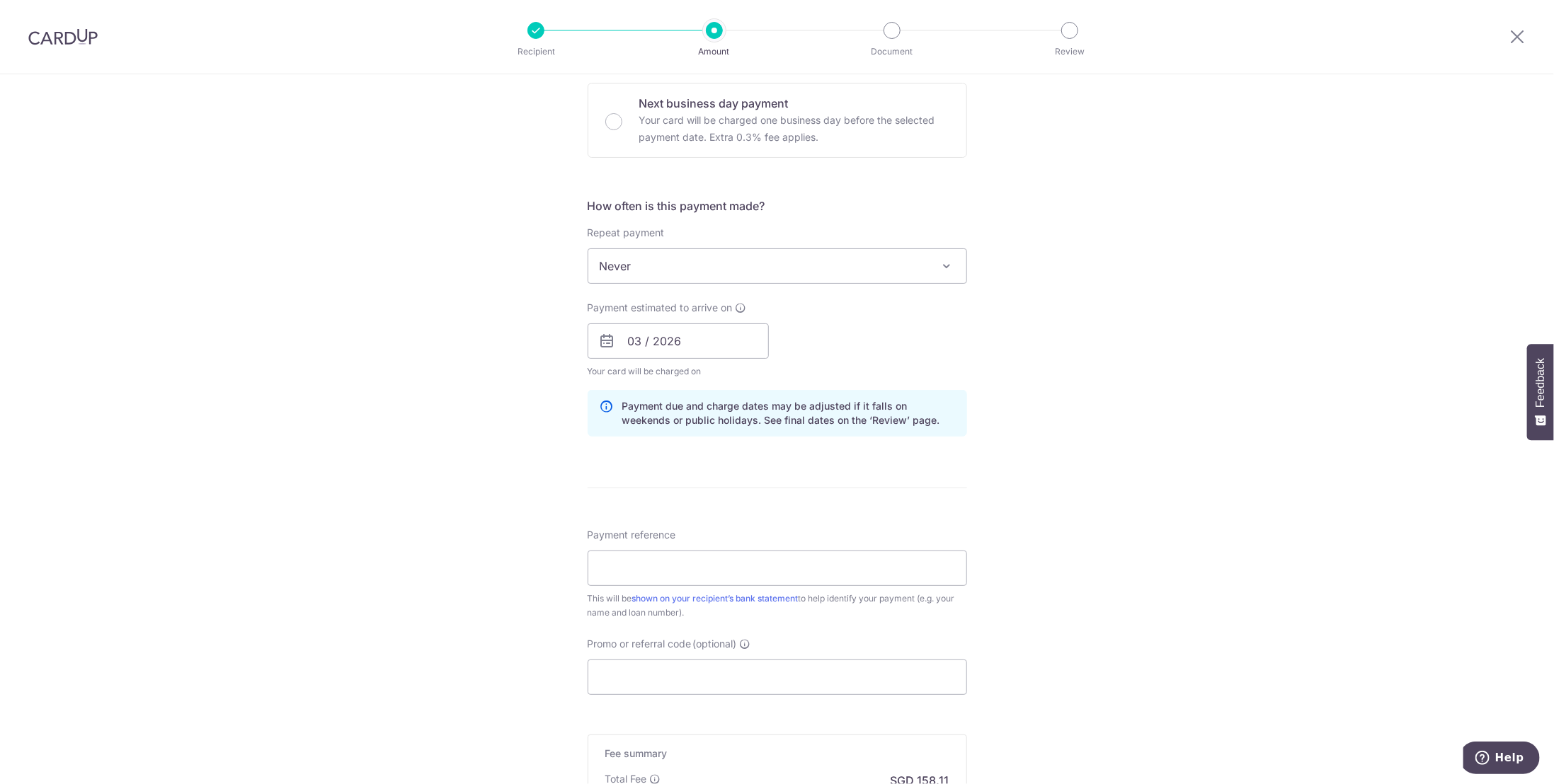
click at [947, 265] on span at bounding box center [947, 266] width 17 height 17
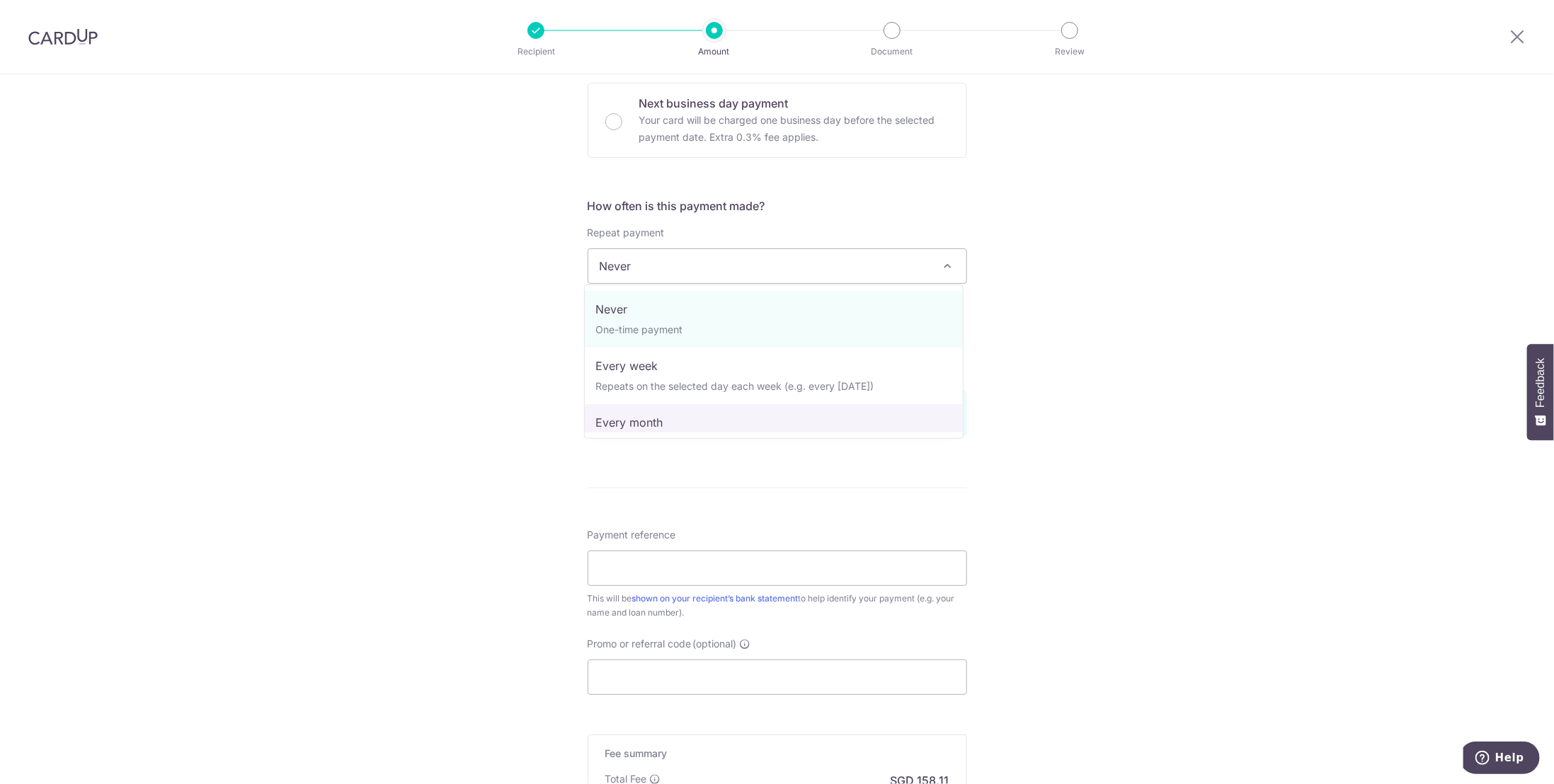
select select "3"
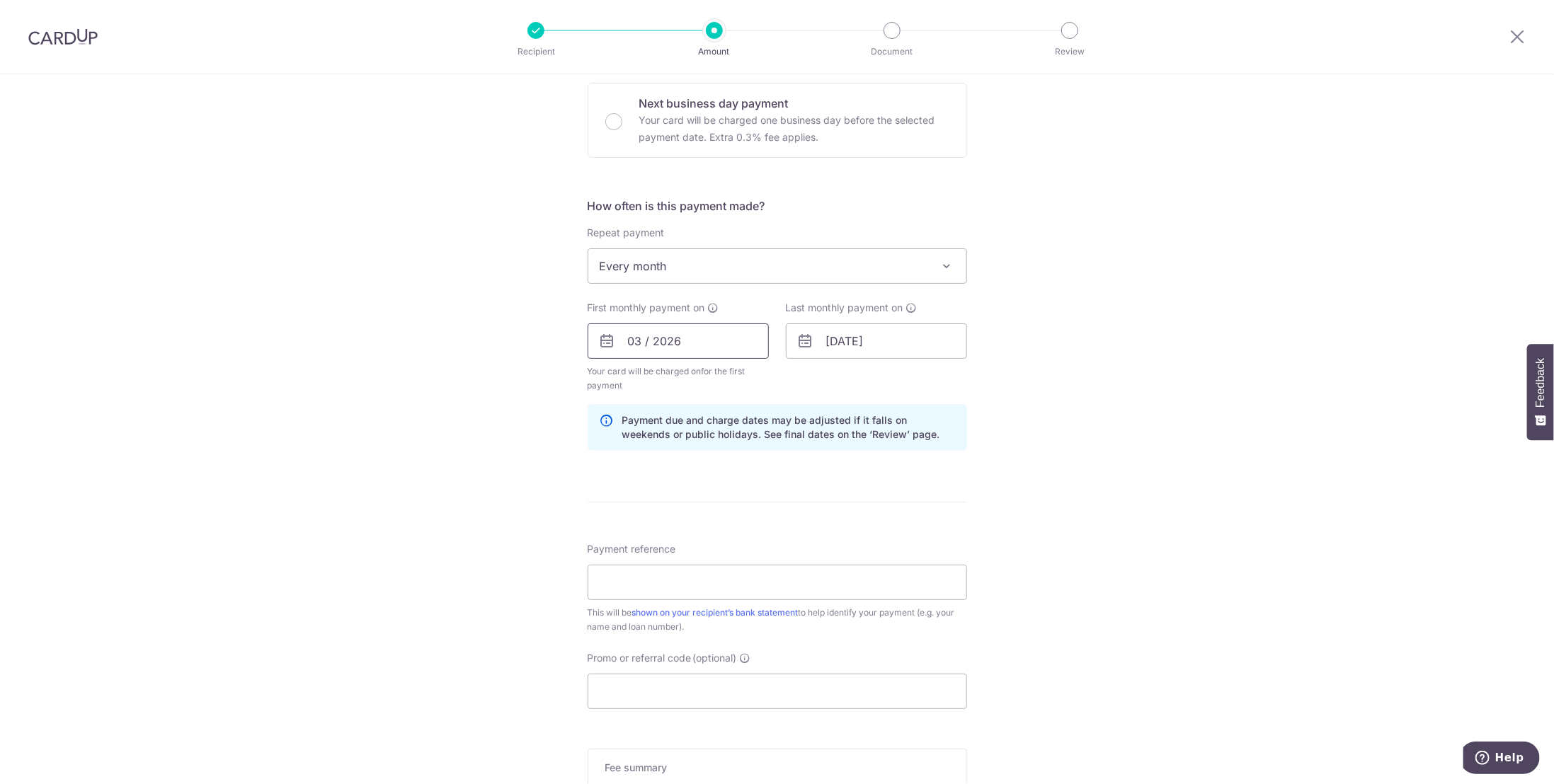
click at [688, 339] on input "03 / 2026" at bounding box center [678, 341] width 182 height 35
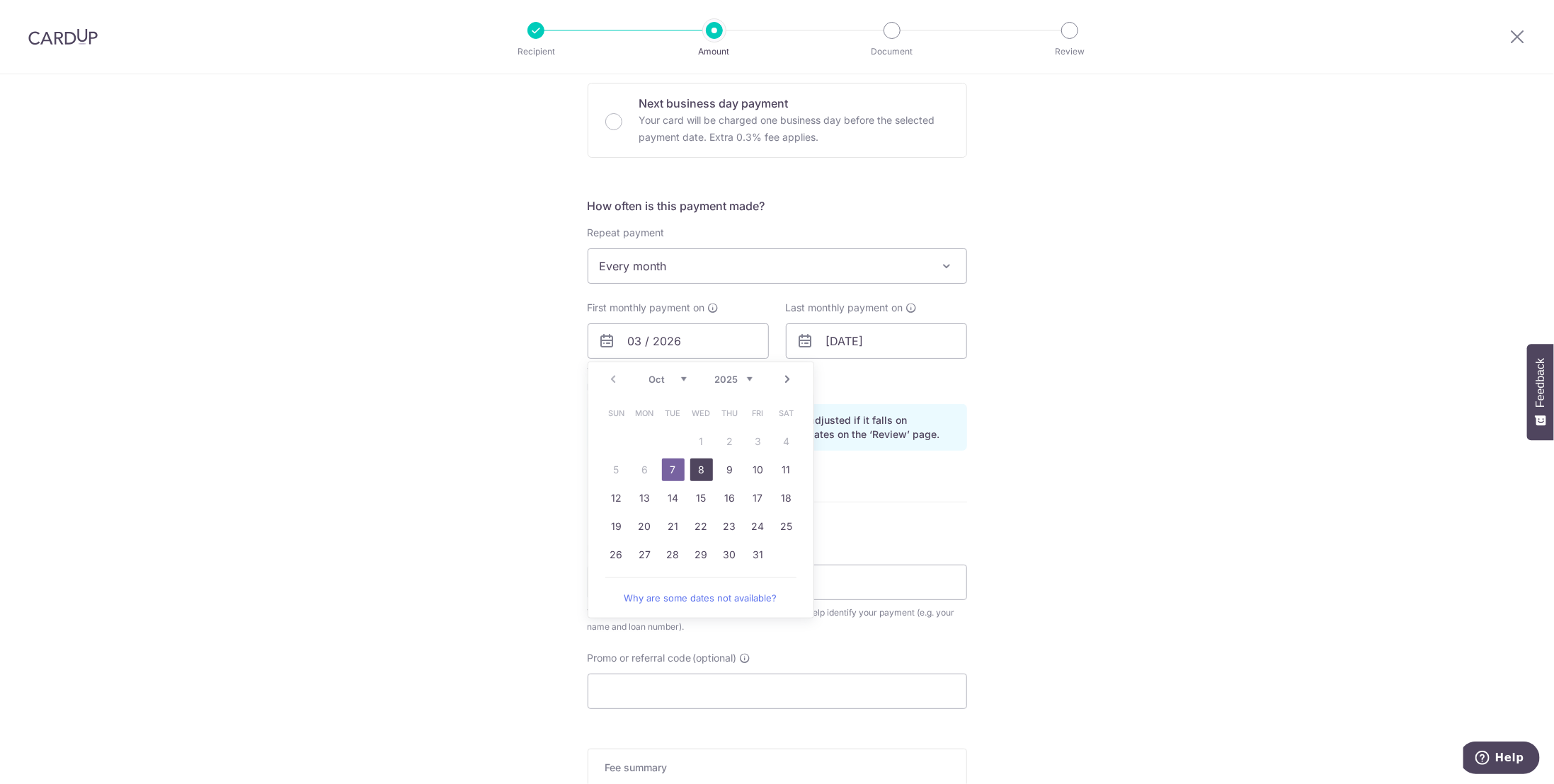
click at [701, 466] on link "8" at bounding box center [702, 470] width 23 height 23
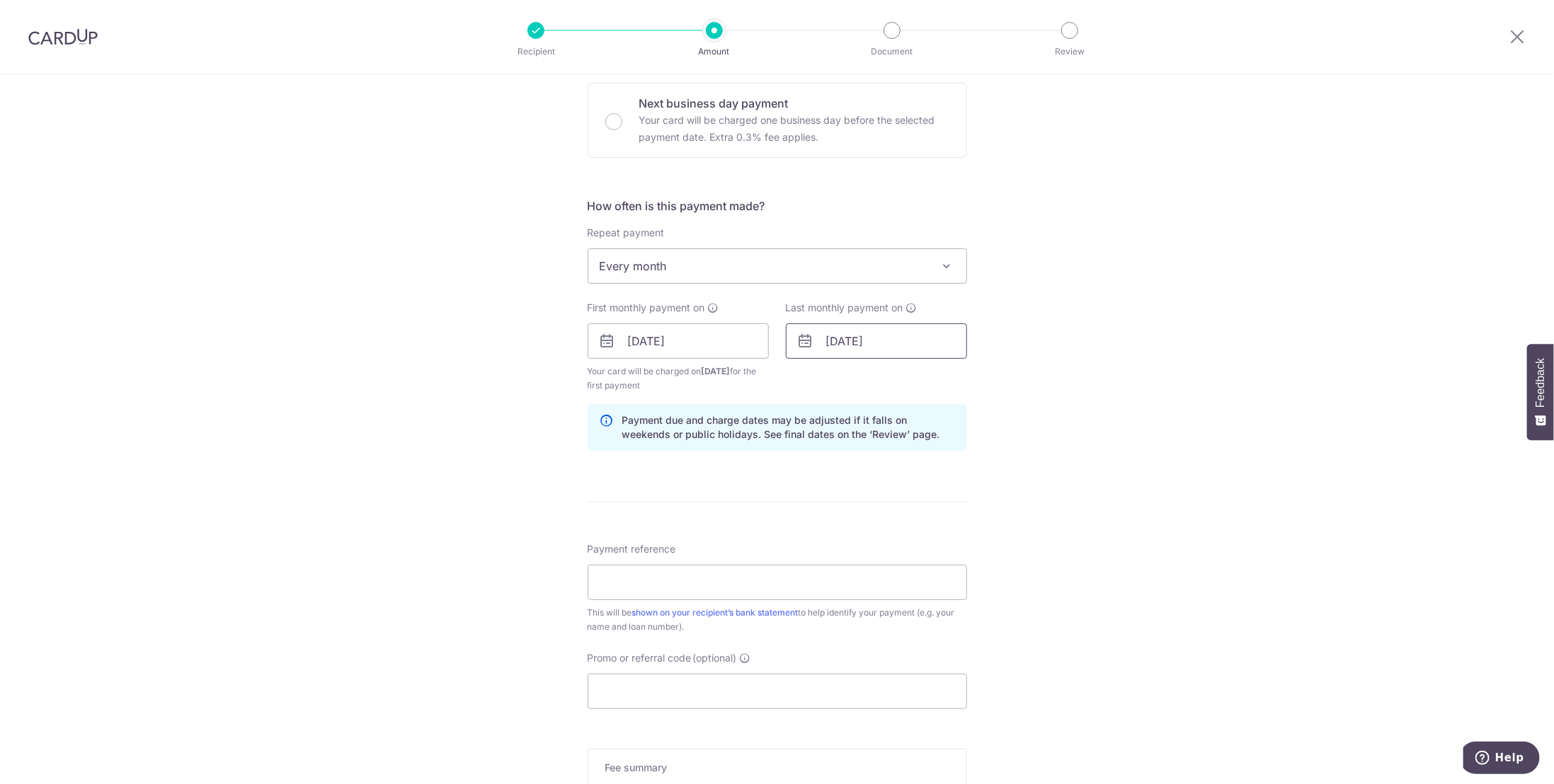
click at [885, 338] on input "[DATE]" at bounding box center [876, 341] width 182 height 35
click at [1111, 341] on div "Tell us more about your payment Enter payment amount SGD 6,081.17 6081.17 Card …" at bounding box center [777, 326] width 1554 height 1353
click at [689, 338] on input "08/10/2025" at bounding box center [678, 341] width 182 height 35
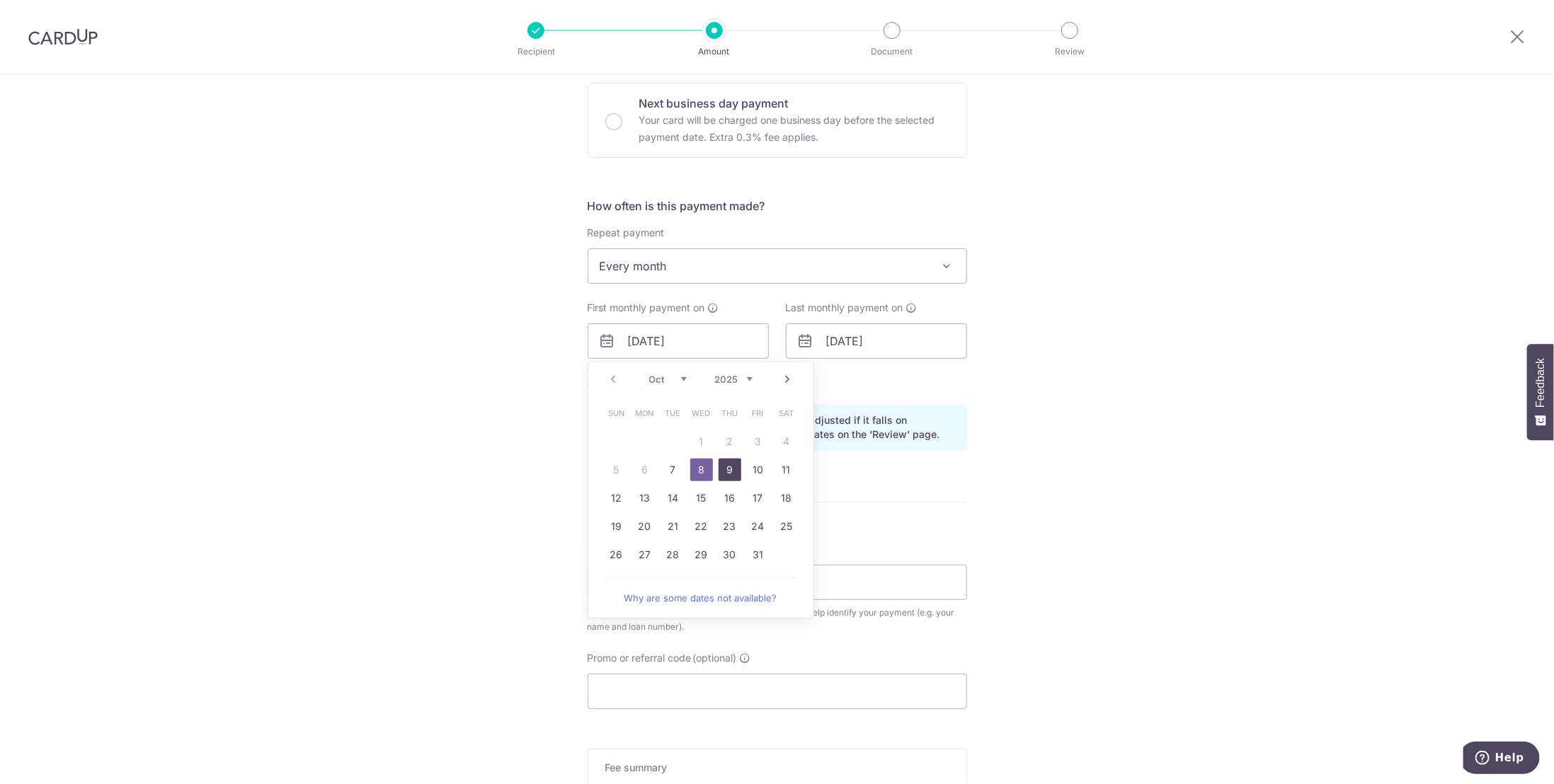
click at [725, 469] on link "9" at bounding box center [730, 470] width 23 height 23
type input "09/10/2025"
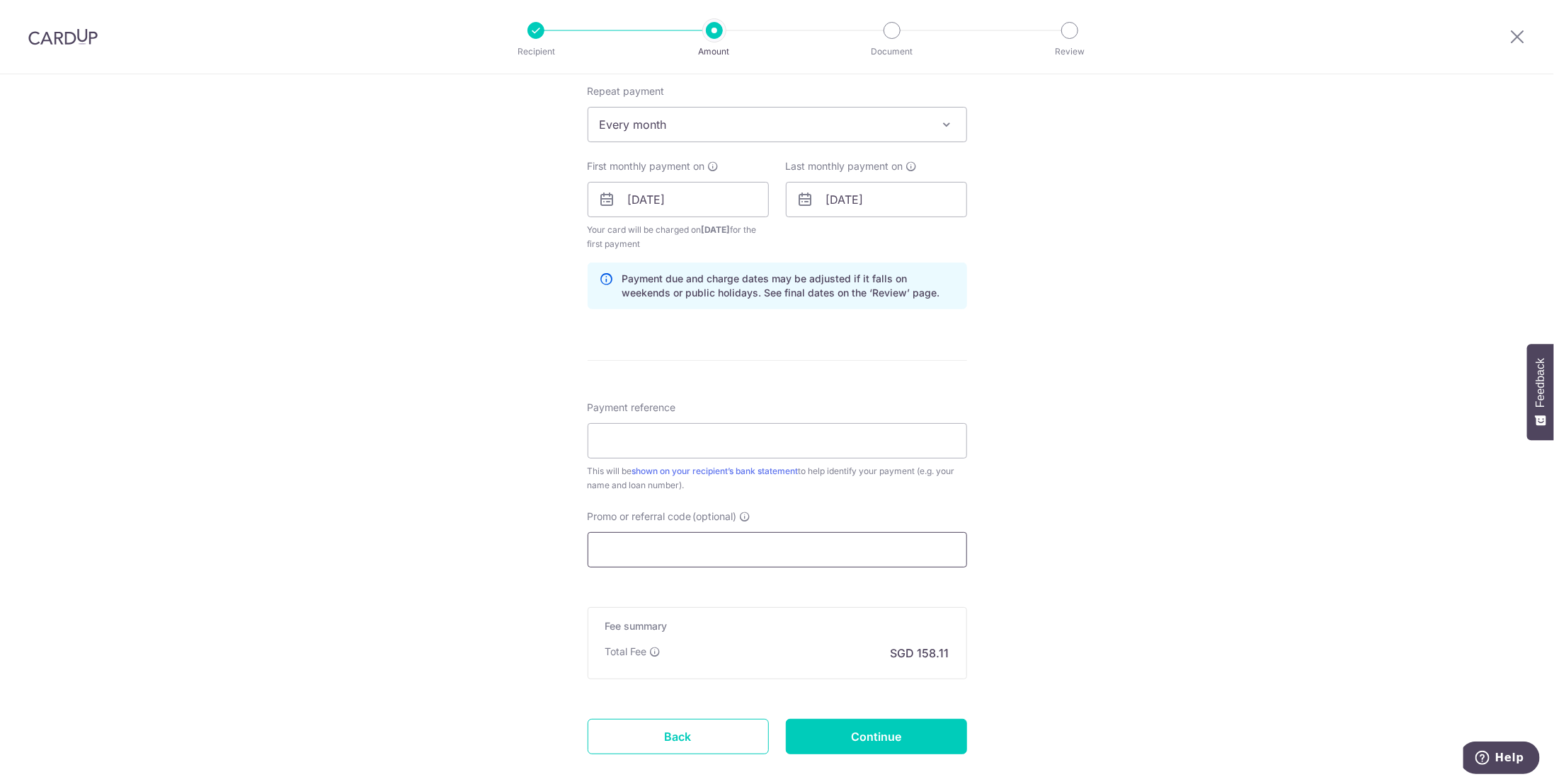
scroll to position [637, 0]
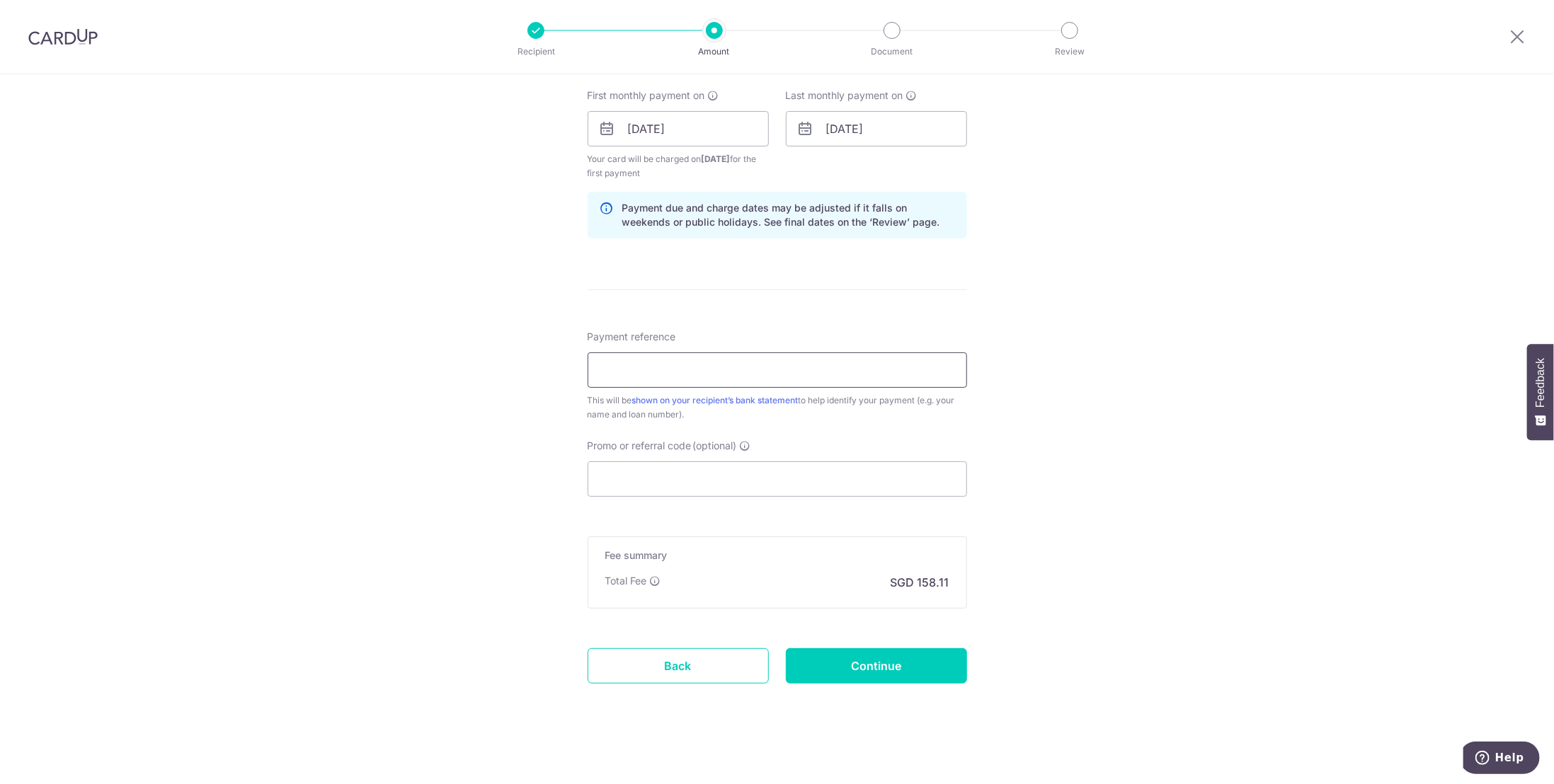
click at [677, 370] on input "Payment reference" at bounding box center [777, 369] width 380 height 35
type input "OTB Oct25"
click at [453, 492] on div "Tell us more about your payment Enter payment amount SGD 6,081.17 6081.17 Card …" at bounding box center [777, 113] width 1554 height 1353
click at [692, 468] on input "Promo or referral code (optional)" at bounding box center [777, 477] width 380 height 35
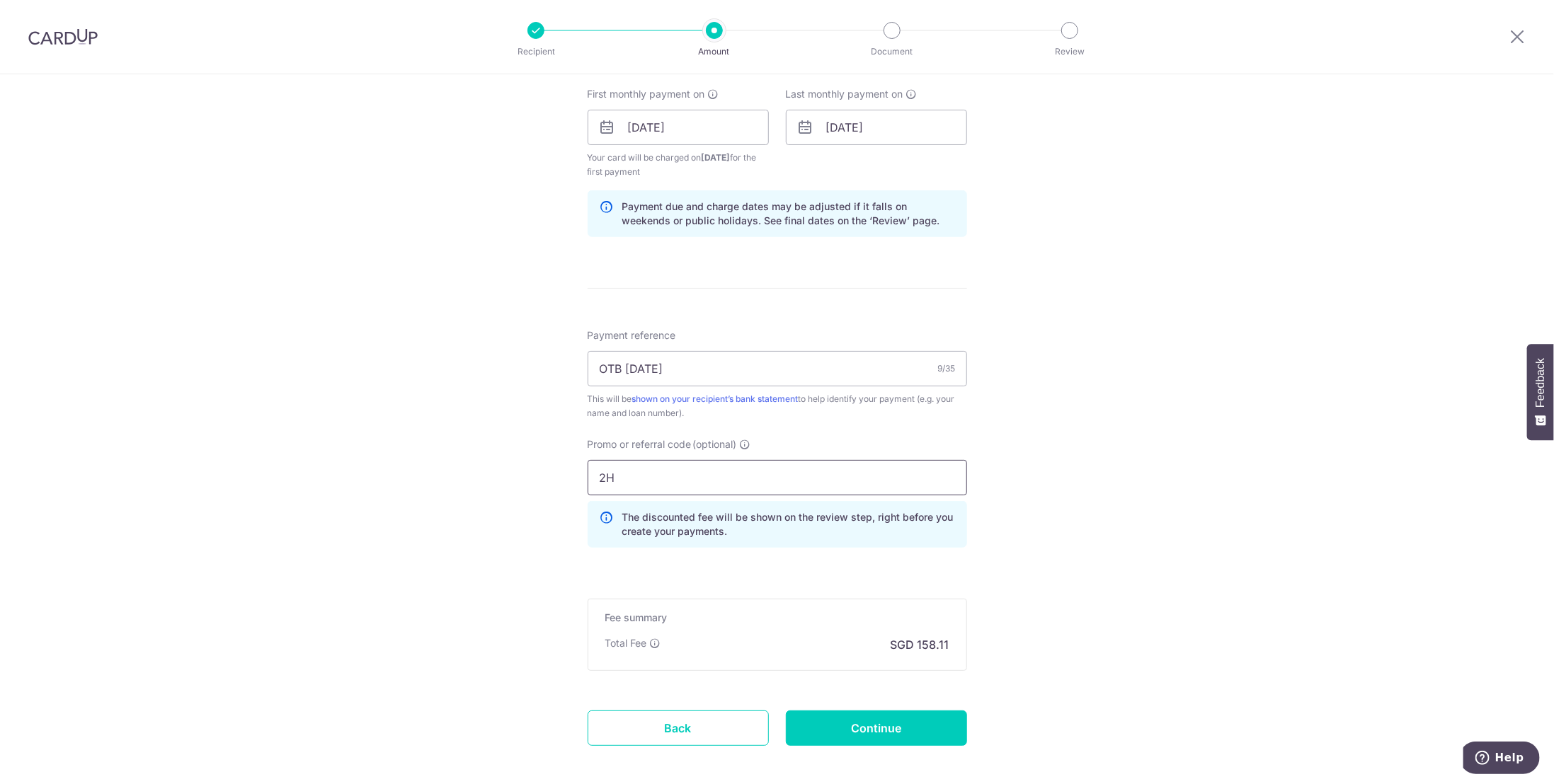
type input "2"
type input "3HOME25R"
click at [486, 550] on div "Tell us more about your payment Enter payment amount SGD 6,081.17 6081.17 Card …" at bounding box center [777, 144] width 1554 height 1417
click at [886, 723] on input "Continue" at bounding box center [876, 728] width 182 height 35
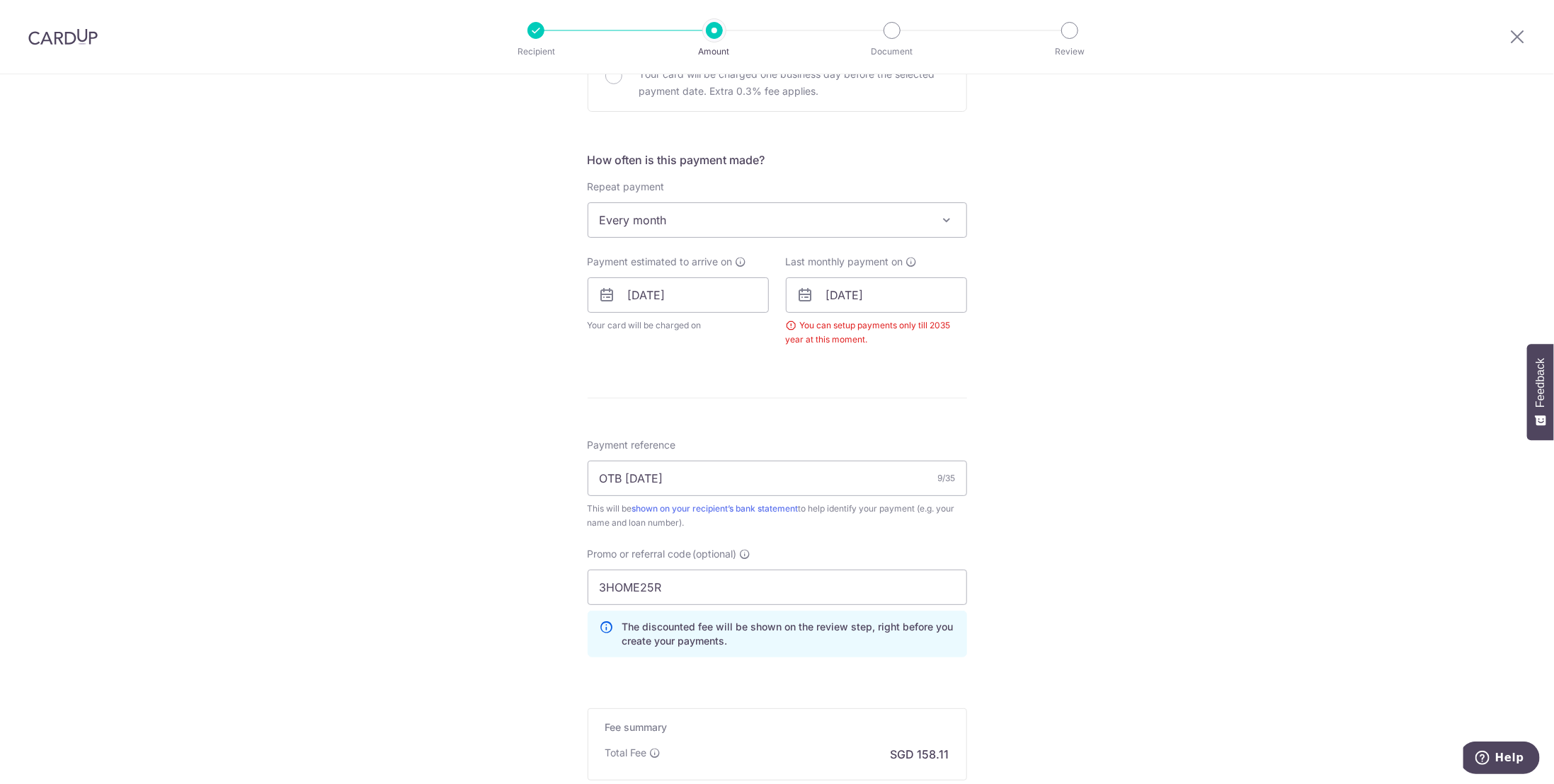
scroll to position [432, 0]
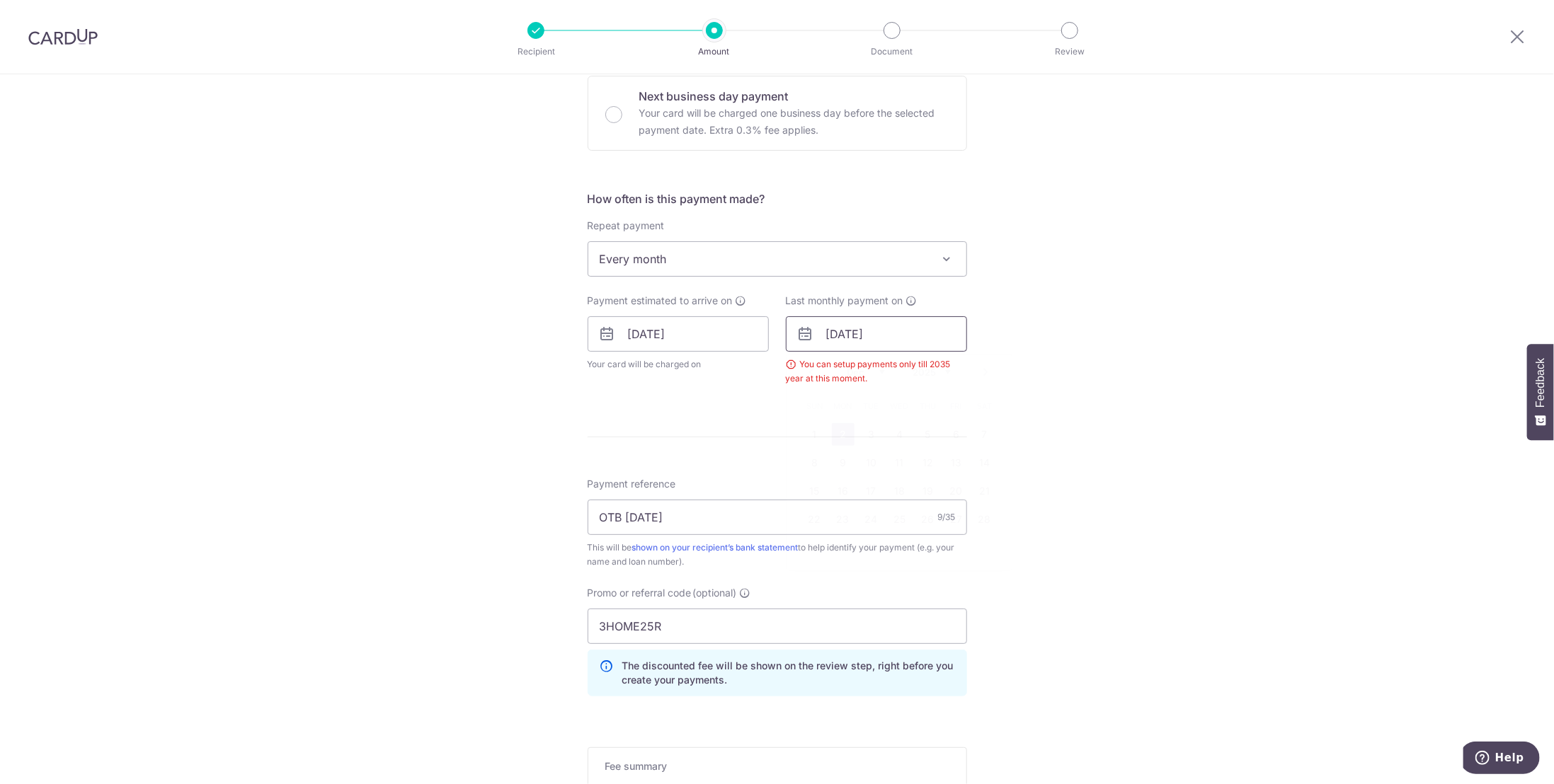
click at [884, 331] on input "02/12/2041" at bounding box center [876, 334] width 182 height 35
click at [944, 370] on select "2025 2026 2027 2028 2029 2030 2031 2032 2033 2034 2035" at bounding box center [932, 372] width 37 height 11
click at [1131, 524] on div "Tell us more about your payment Enter payment amount SGD 6,081.17 6081.17 Selec…" at bounding box center [777, 322] width 1554 height 1359
click at [867, 323] on input "02/12/2041" at bounding box center [876, 334] width 182 height 35
click at [885, 332] on input "02/12/2041" at bounding box center [876, 334] width 182 height 35
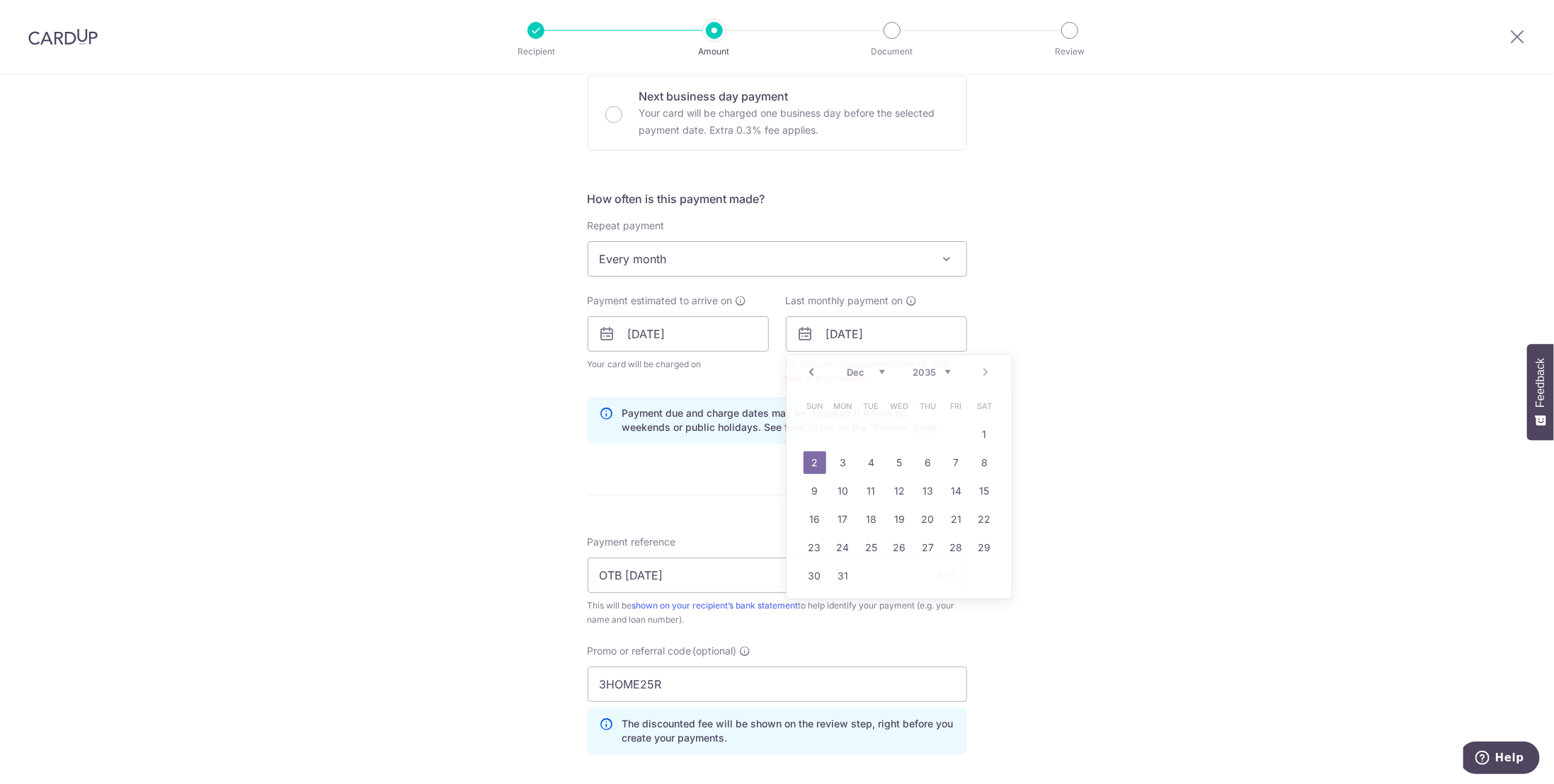
click at [1126, 322] on div "Tell us more about your payment Enter payment amount SGD 6,081.17 6081.17 Selec…" at bounding box center [777, 351] width 1554 height 1417
click at [1035, 511] on div "Tell us more about your payment Enter payment amount SGD 6,081.17 6081.17 Selec…" at bounding box center [777, 351] width 1554 height 1417
click at [886, 332] on input "02/12/2035" at bounding box center [876, 334] width 182 height 35
type input "02/12/2034"
click at [1113, 349] on div "Tell us more about your payment Enter payment amount SGD 6,081.17 6081.17 Selec…" at bounding box center [777, 351] width 1554 height 1417
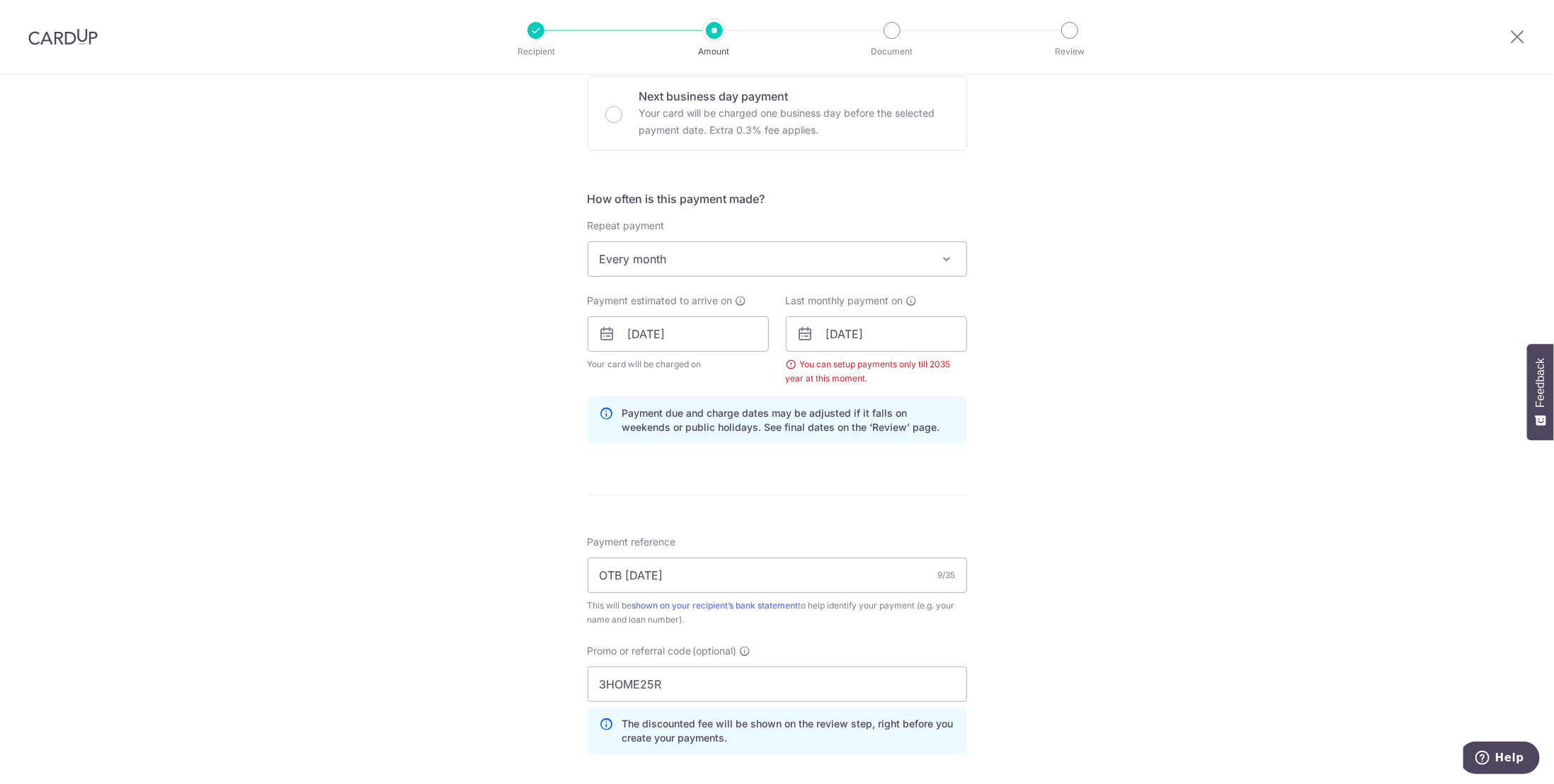
click at [994, 534] on div "Tell us more about your payment Enter payment amount SGD 6,081.17 6081.17 Selec…" at bounding box center [777, 351] width 1554 height 1417
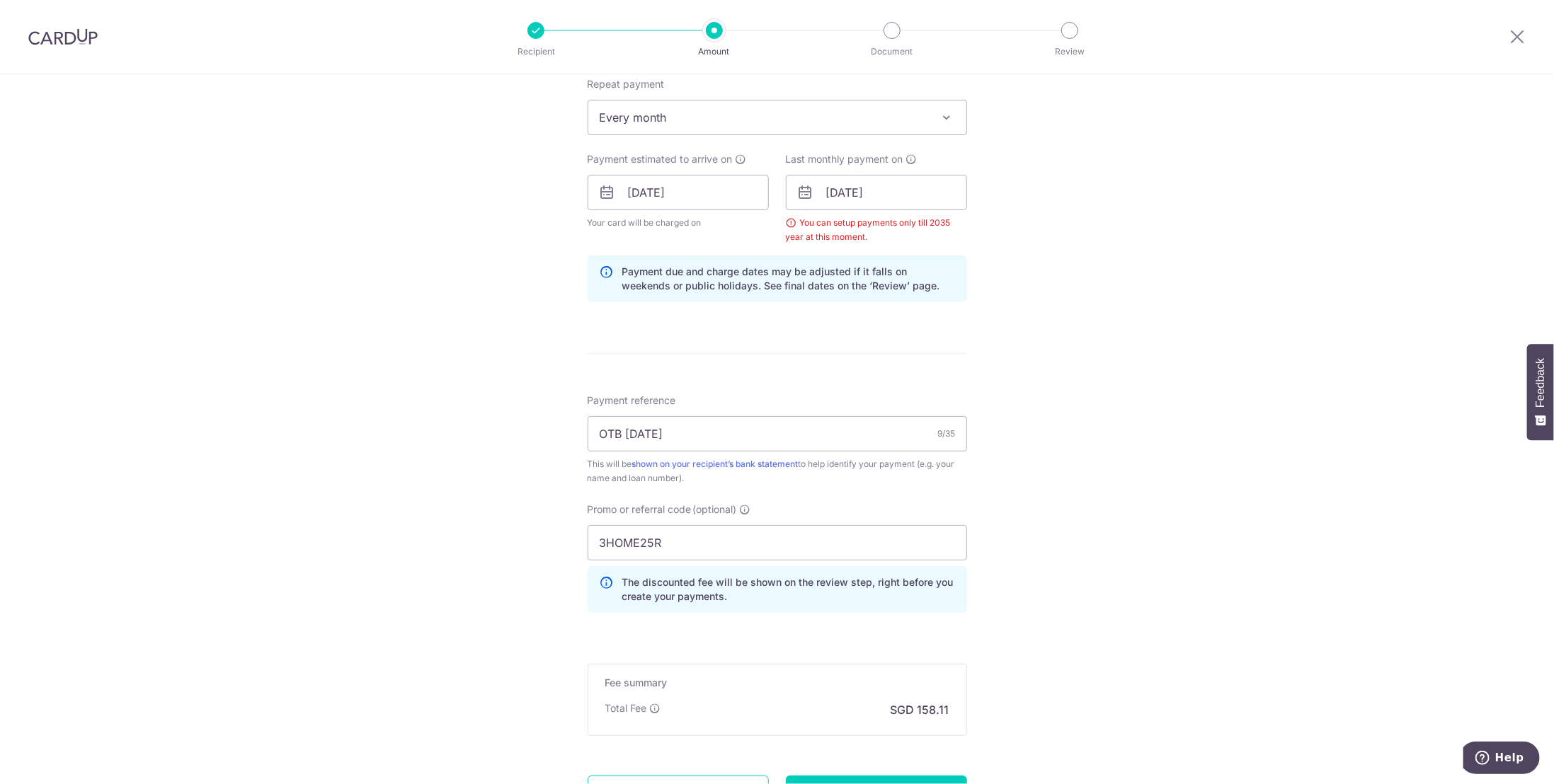
scroll to position [702, 0]
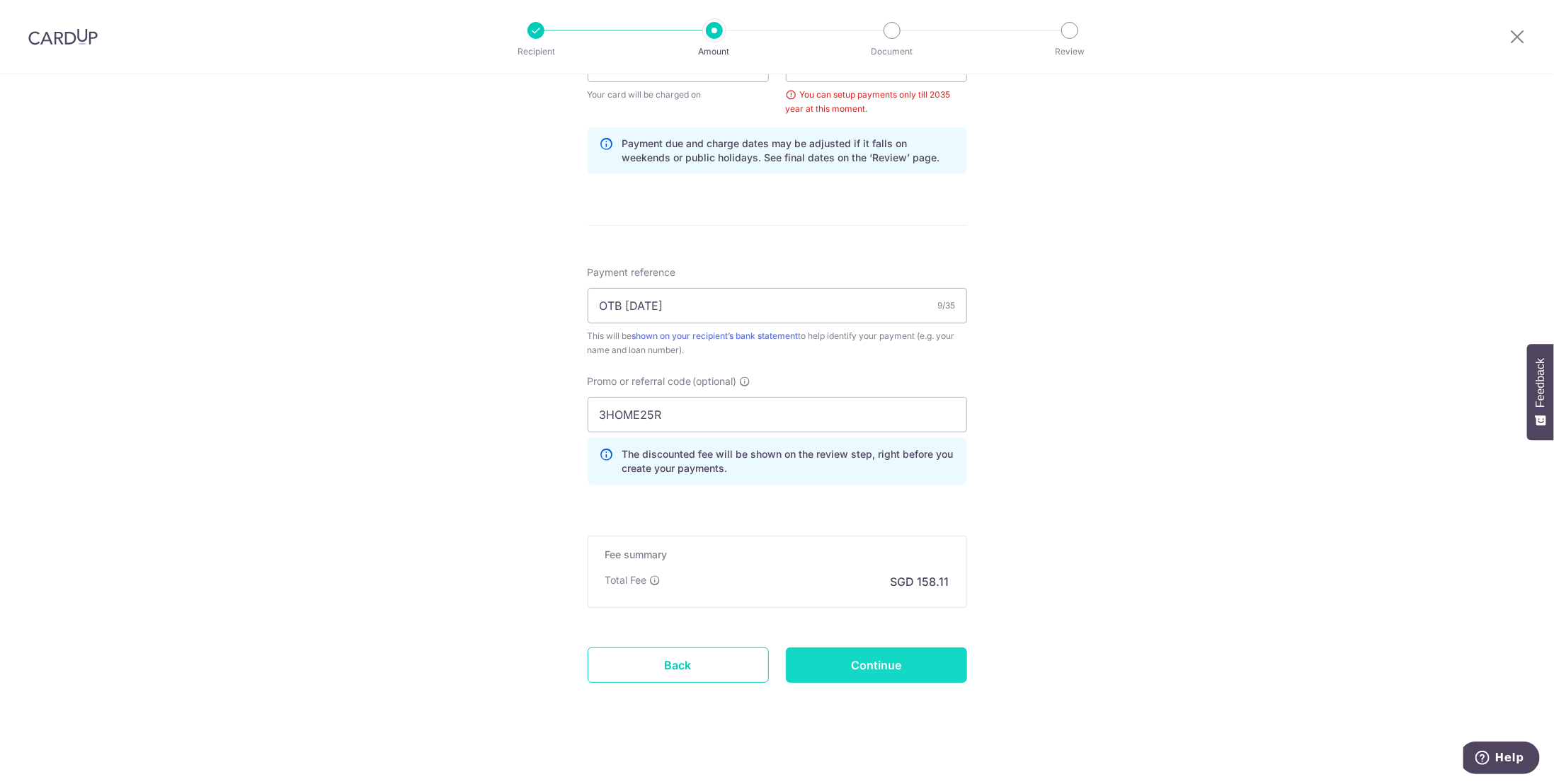
click at [874, 668] on input "Continue" at bounding box center [876, 665] width 182 height 35
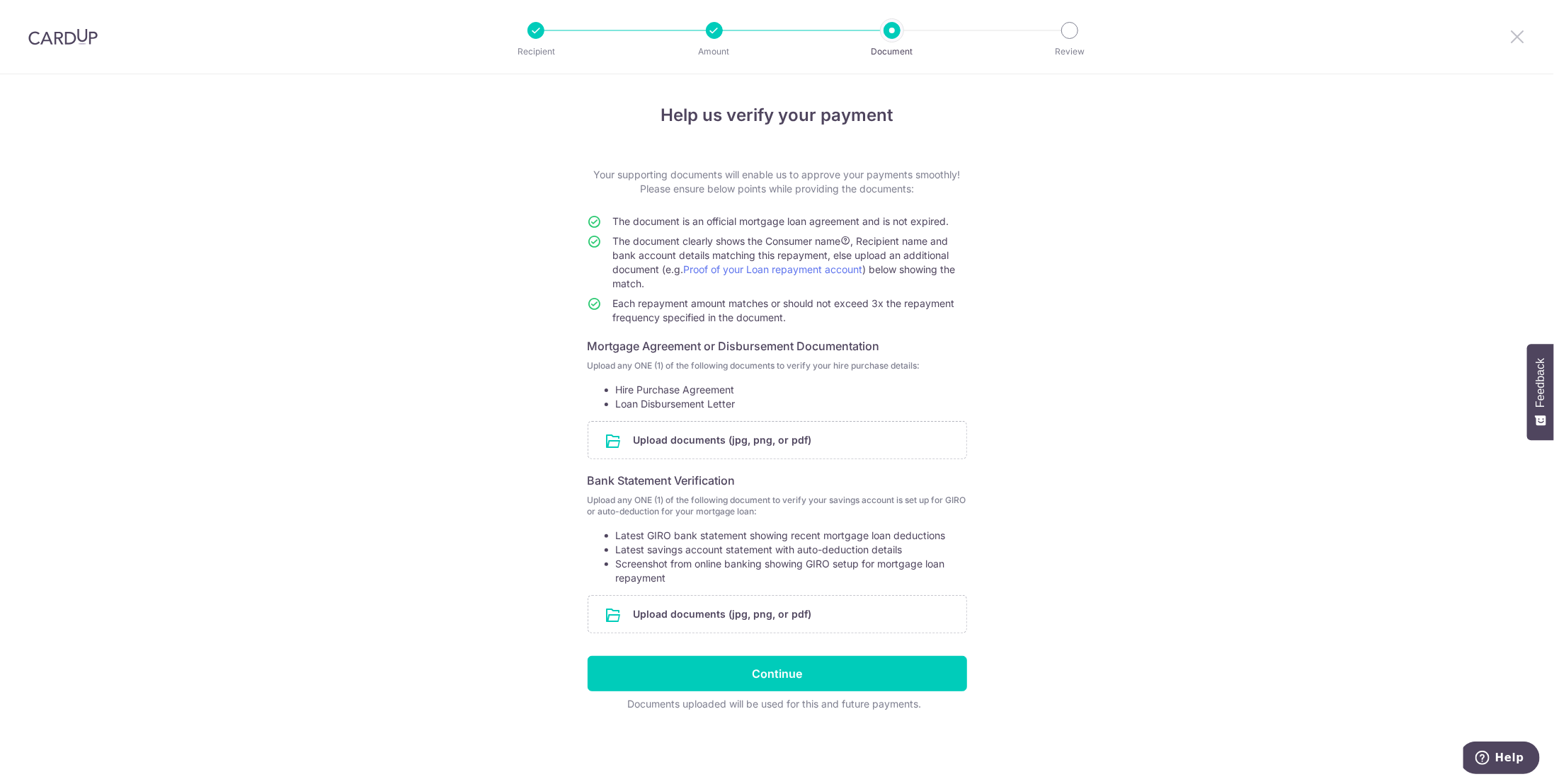
click at [1519, 36] on icon at bounding box center [1517, 36] width 17 height 18
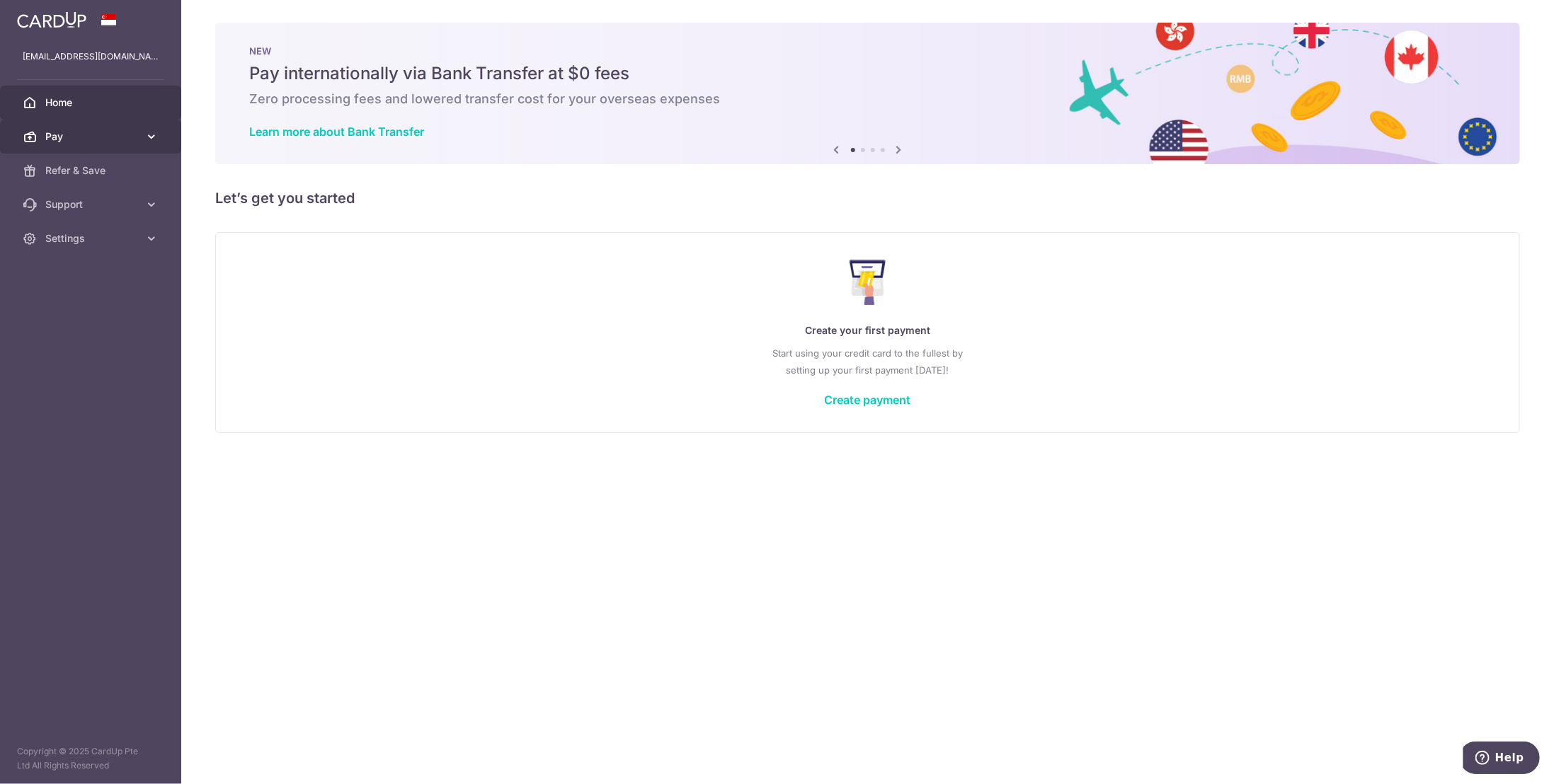
click at [75, 134] on span "Pay" at bounding box center [92, 137] width 93 height 14
click at [78, 173] on span "Payments" at bounding box center [92, 171] width 93 height 14
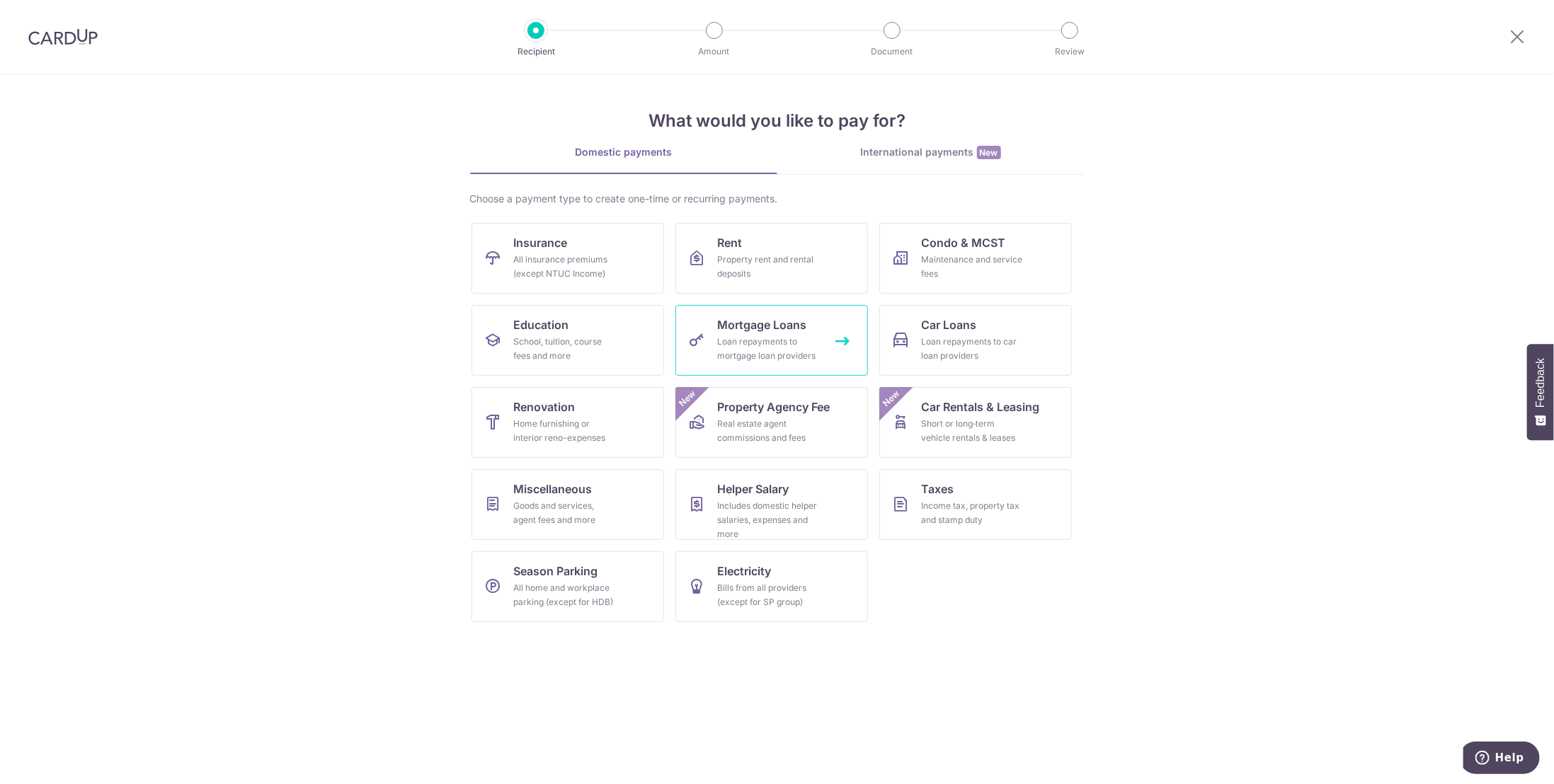
click at [774, 329] on span "Mortgage Loans" at bounding box center [763, 325] width 89 height 17
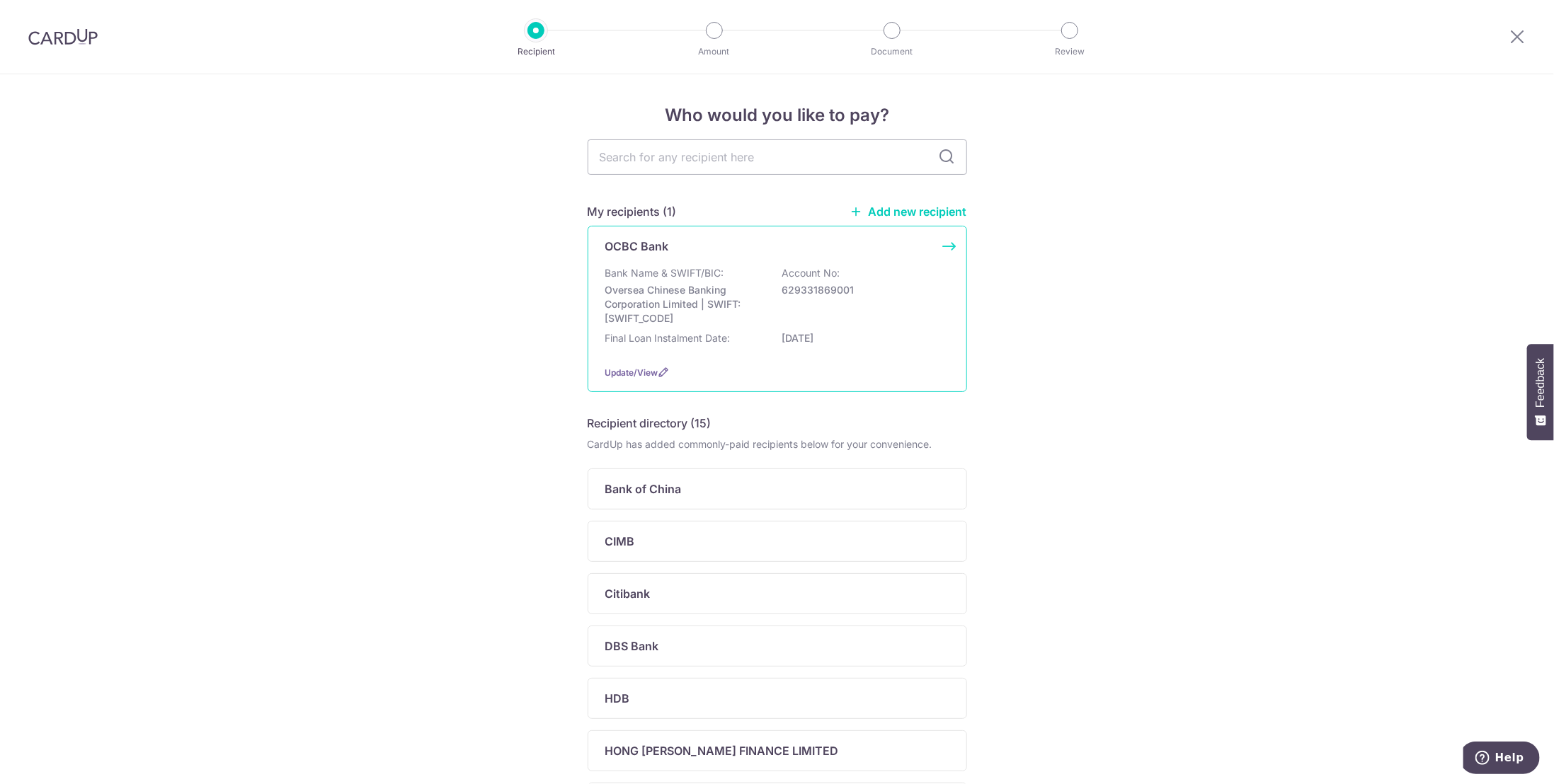
click at [731, 289] on p "Oversea Chinese Banking Corporation Limited | SWIFT: [SWIFT_CODE]" at bounding box center [684, 304] width 159 height 42
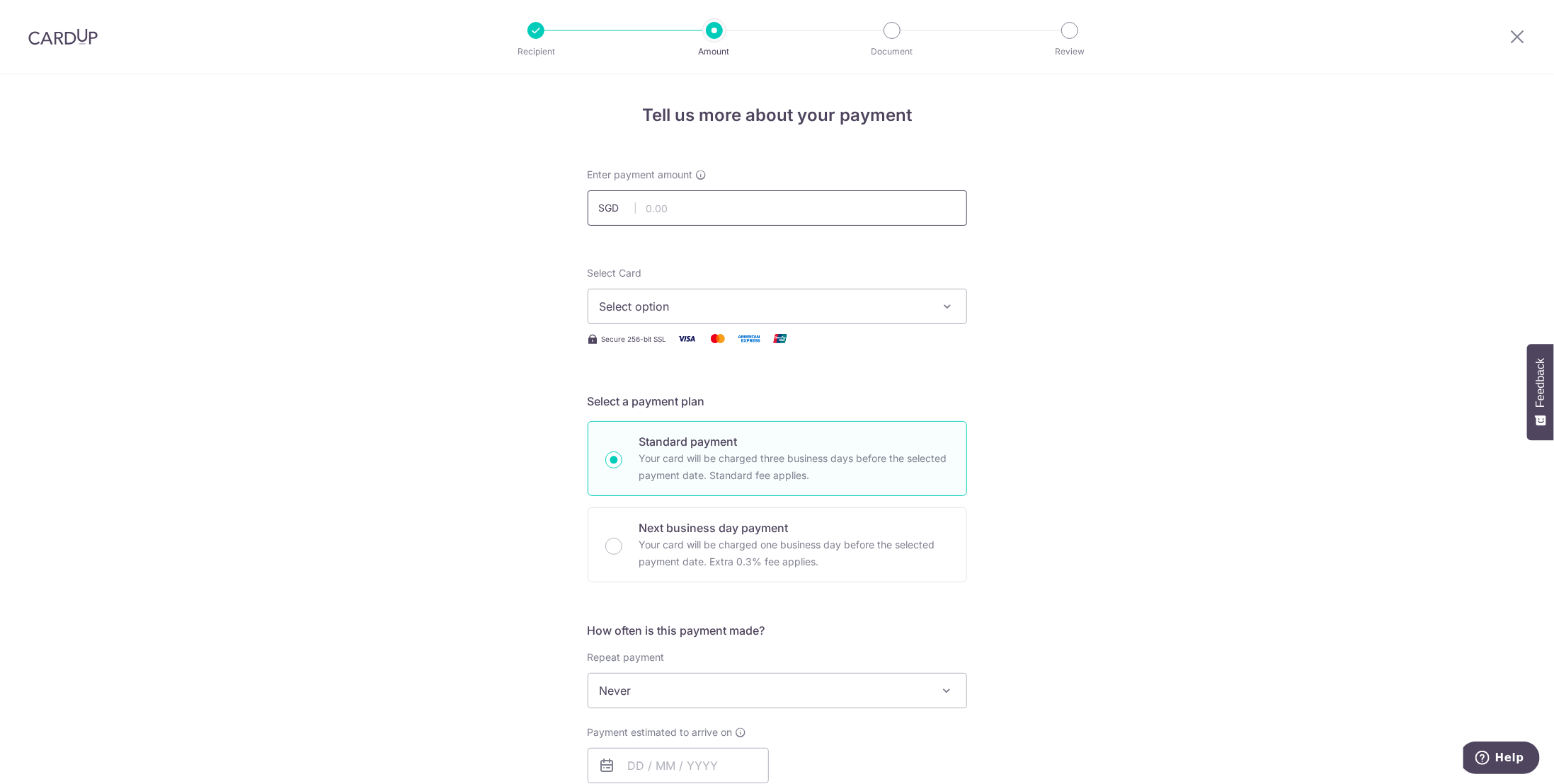
click at [711, 204] on input "text" at bounding box center [777, 207] width 380 height 35
type input "6,081.17"
click at [758, 305] on span "Select option" at bounding box center [765, 306] width 330 height 17
click at [691, 405] on span "**** 2335" at bounding box center [777, 408] width 355 height 17
click at [1187, 463] on div "Tell us more about your payment Enter payment amount SGD 6,081.17 6081.17 Selec…" at bounding box center [777, 714] width 1554 height 1280
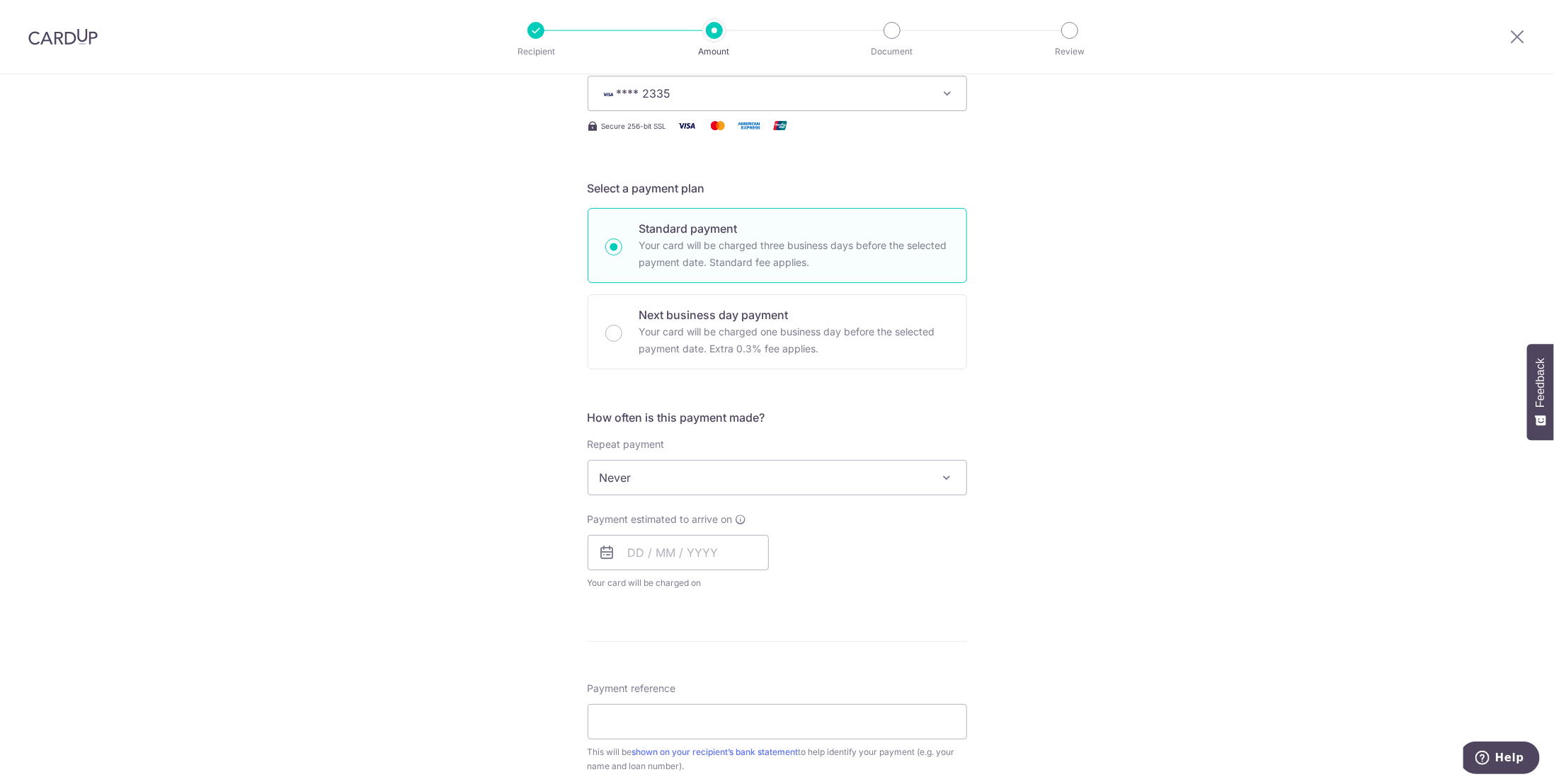
scroll to position [283, 0]
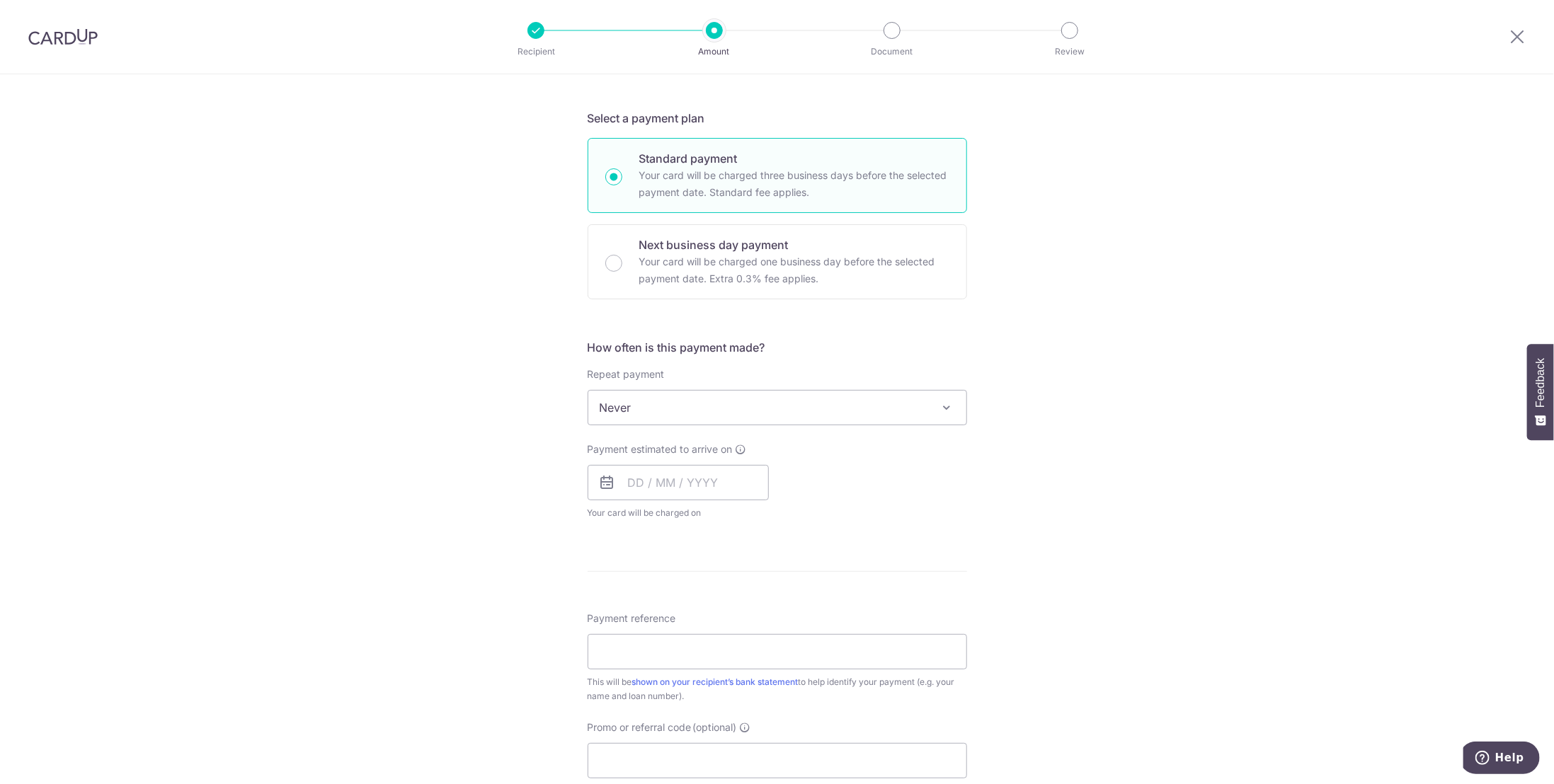
click at [683, 412] on span "Never" at bounding box center [777, 407] width 378 height 34
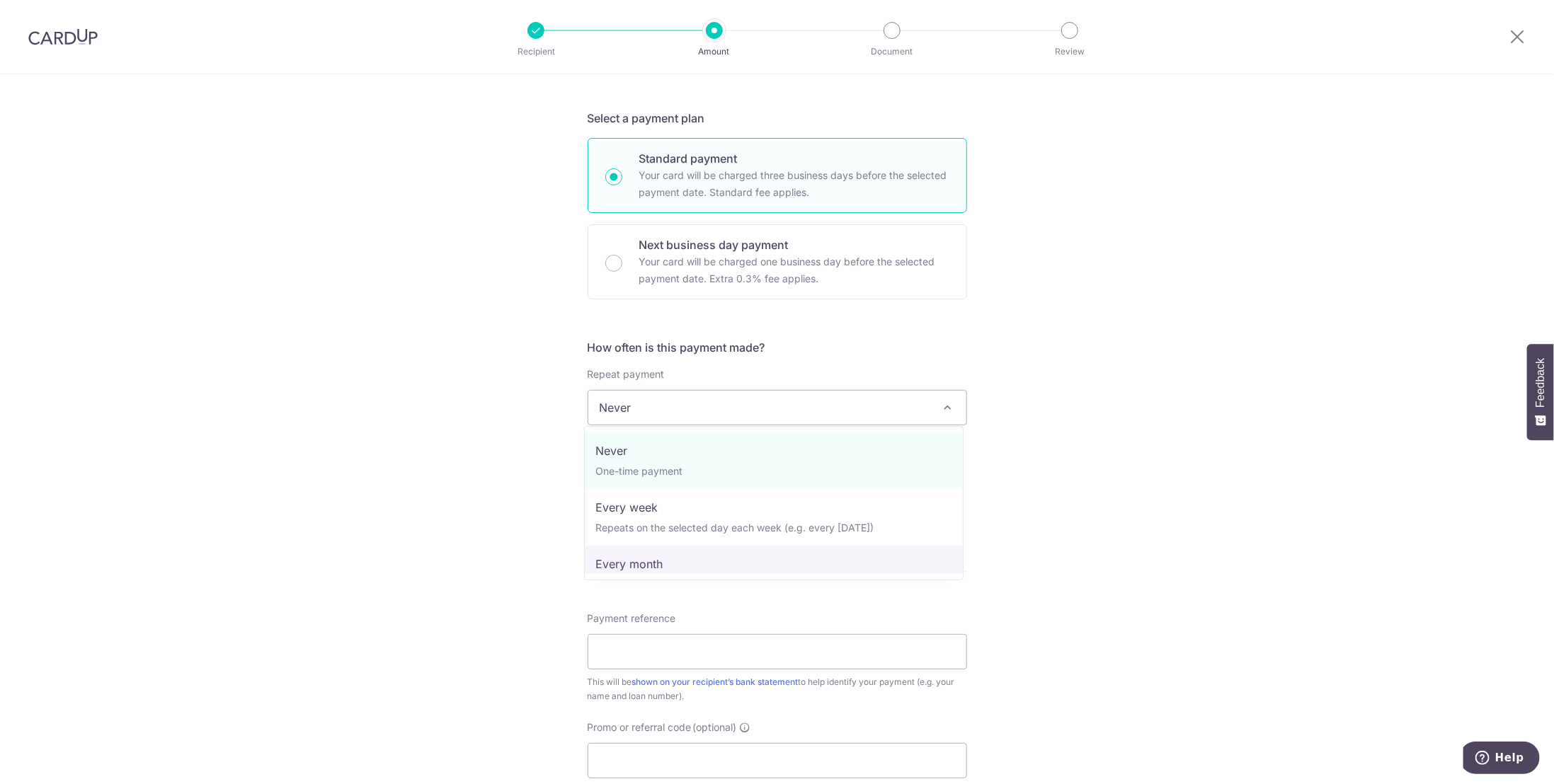
select select "3"
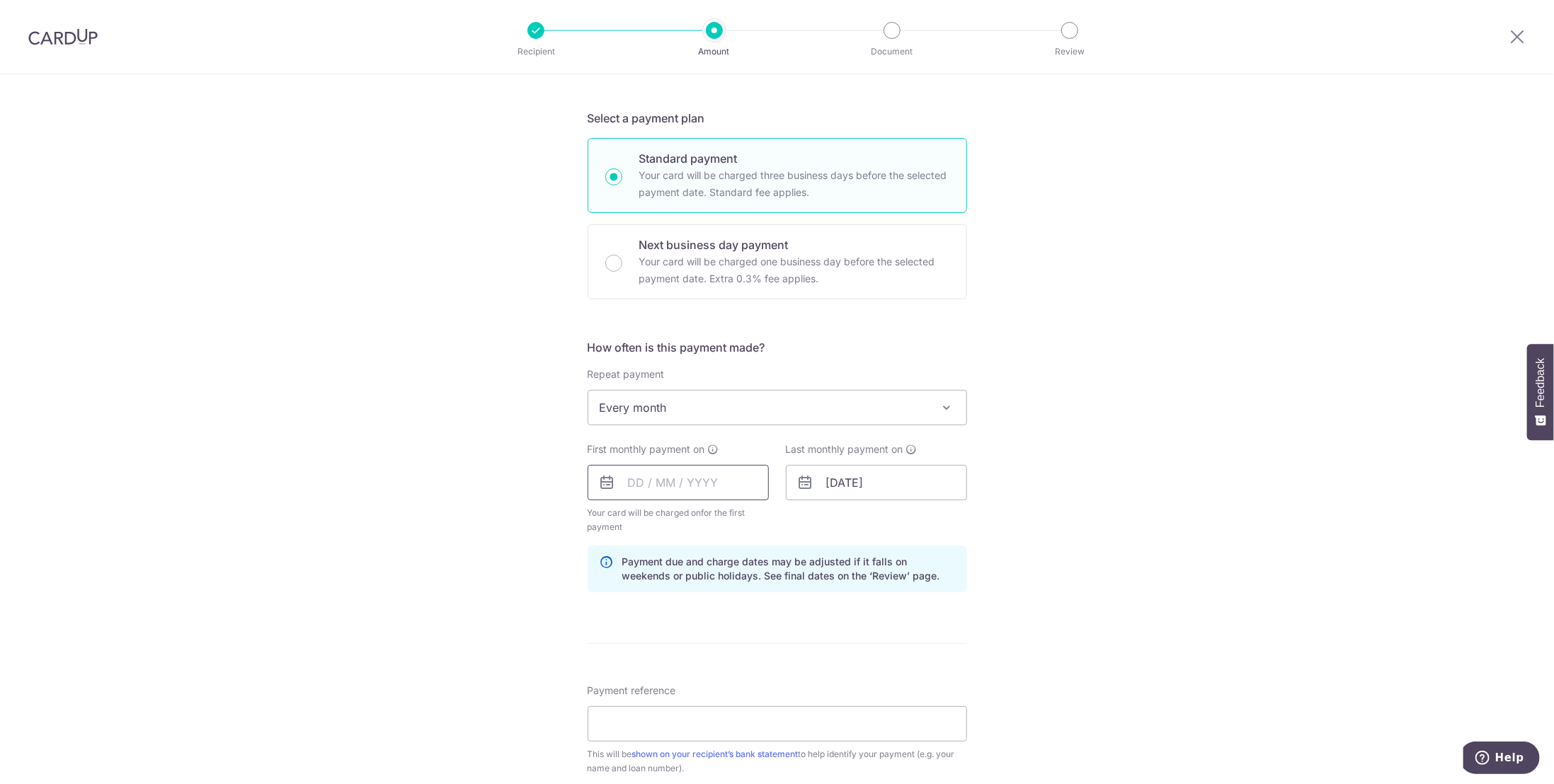
click at [692, 483] on input "text" at bounding box center [678, 482] width 182 height 35
click at [641, 517] on div "Prev Next Oct Nov Dec 2025 2026 2027 2028 2029 2030 2031 2032 2033 2034 2035" at bounding box center [701, 521] width 225 height 34
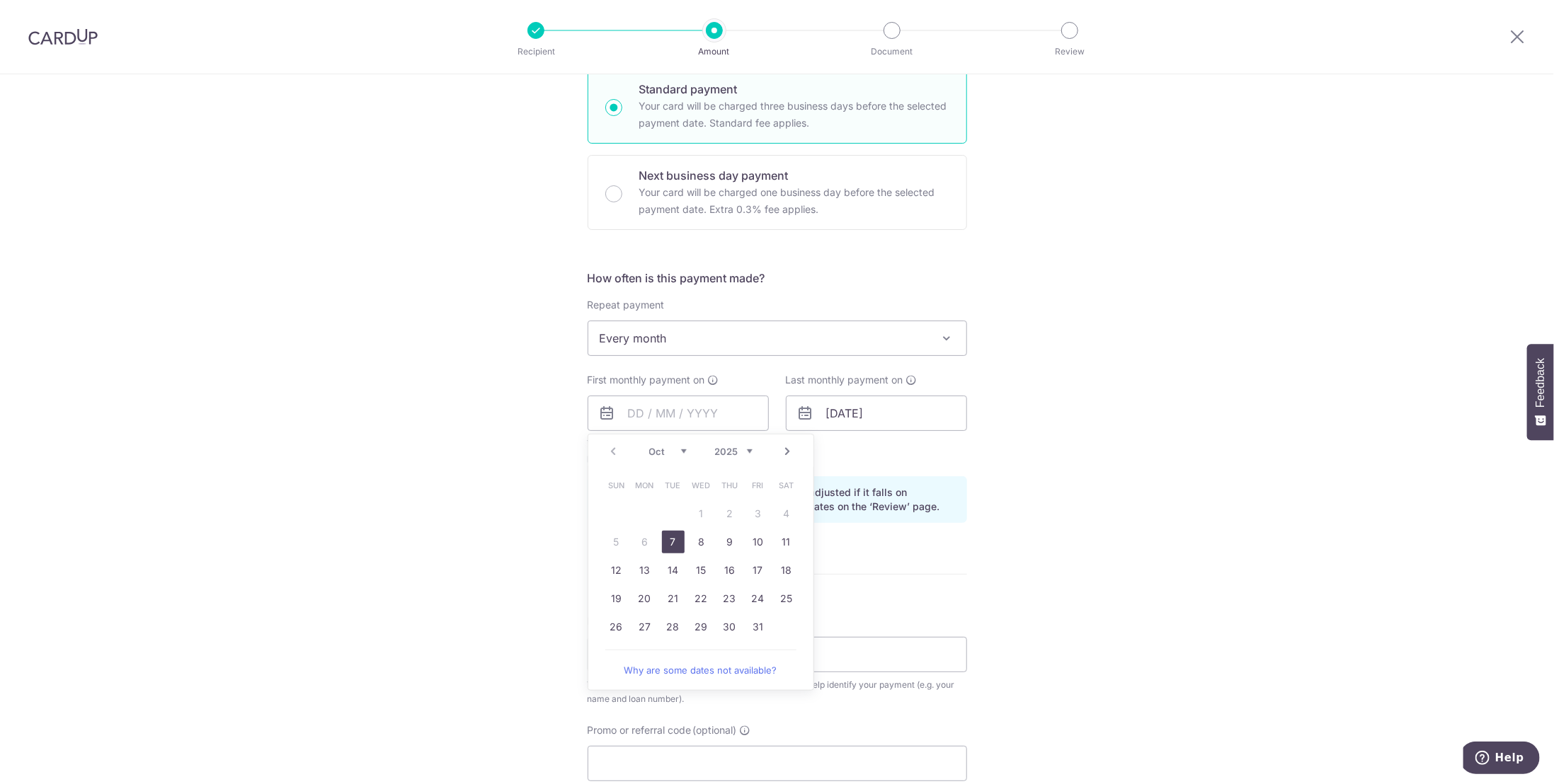
scroll to position [425, 0]
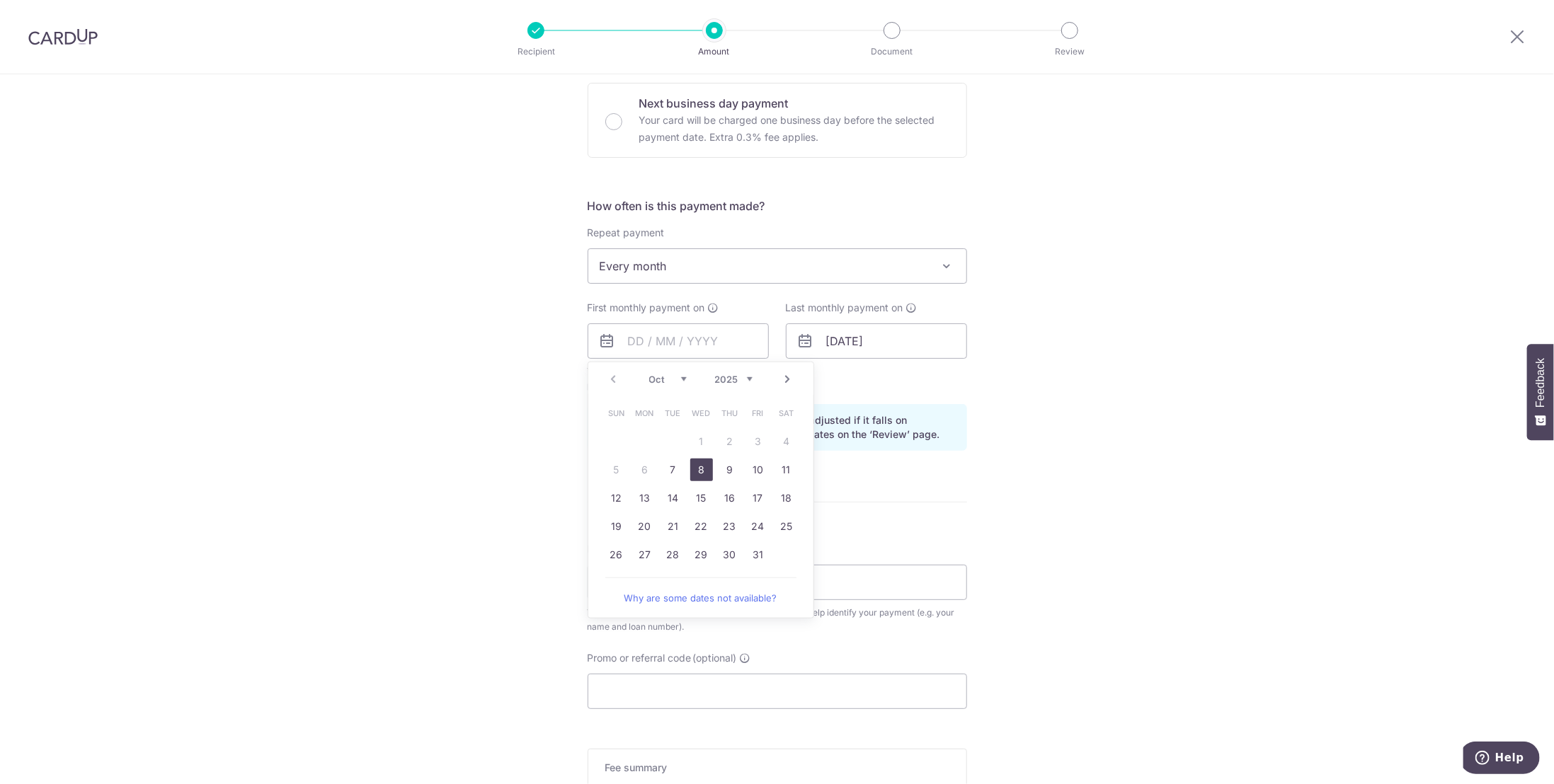
click at [696, 468] on link "8" at bounding box center [702, 470] width 23 height 23
type input "08/10/2025"
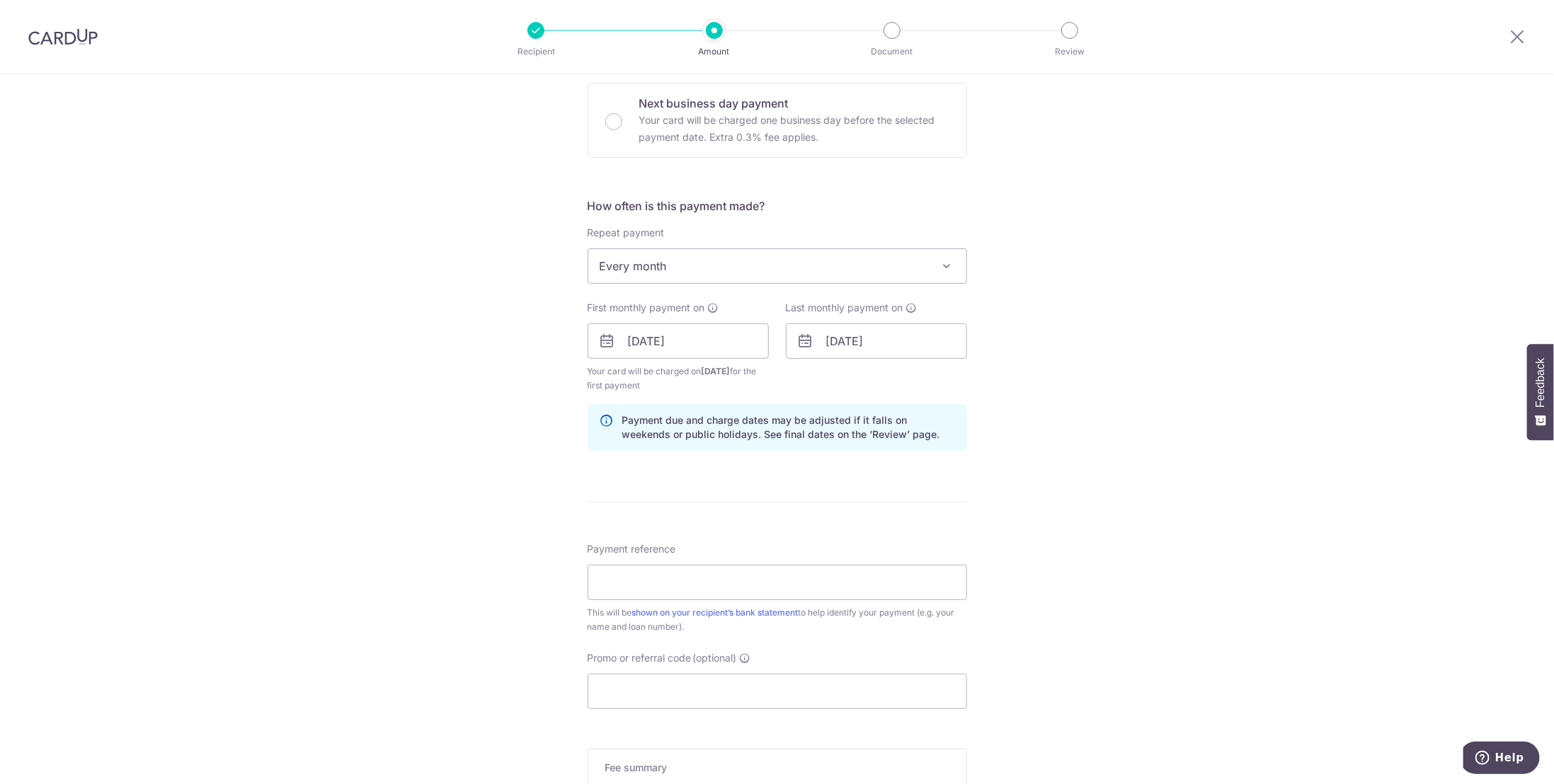
click at [493, 412] on div "Tell us more about your payment Enter payment amount SGD 6,081.17 6081.17 Selec…" at bounding box center [777, 326] width 1554 height 1353
click at [893, 339] on input "02/12/2041" at bounding box center [876, 341] width 182 height 35
drag, startPoint x: 884, startPoint y: 338, endPoint x: 870, endPoint y: 338, distance: 14.0
click at [870, 338] on input "02/12/2041" at bounding box center [876, 341] width 182 height 35
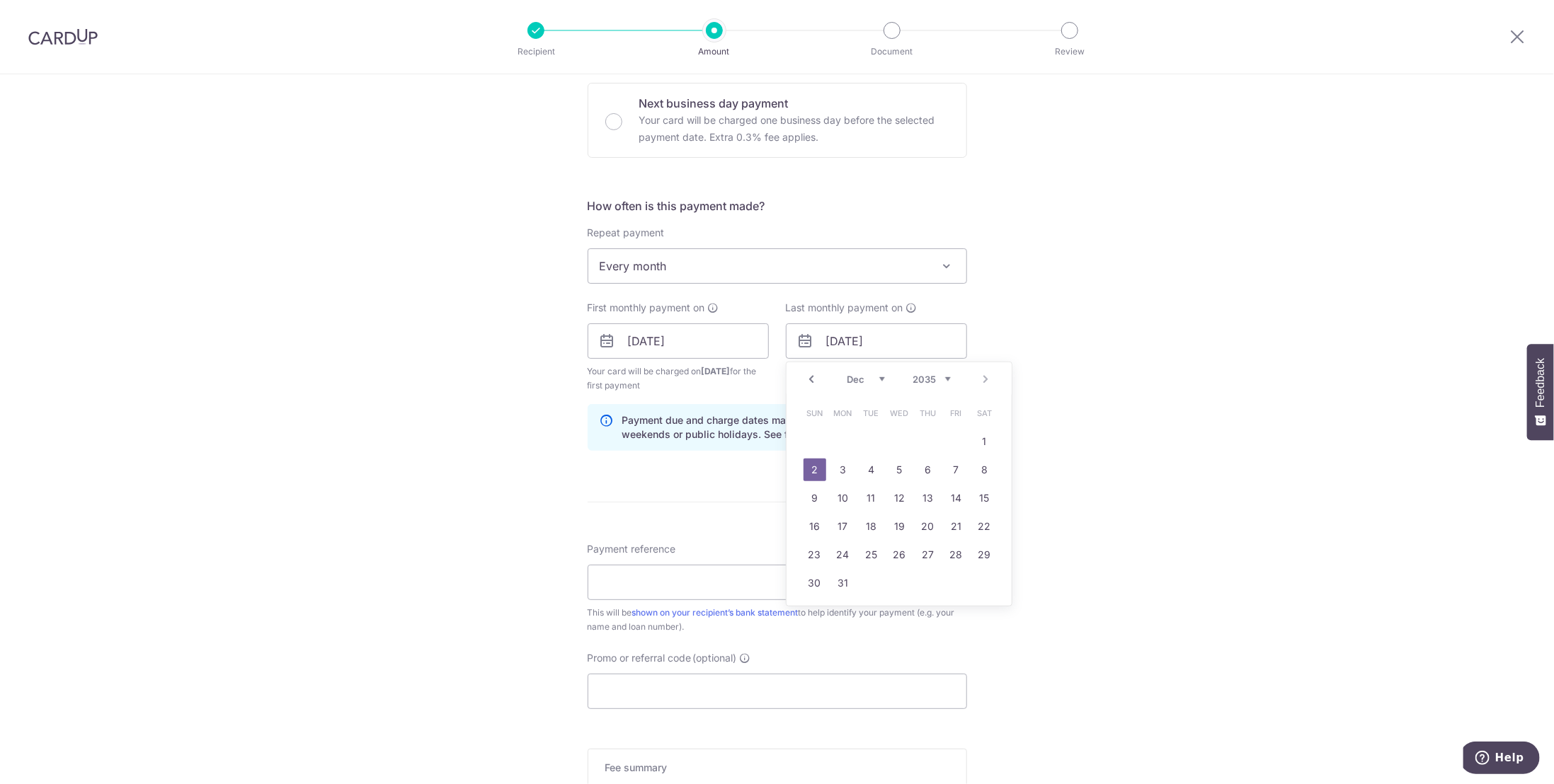
click at [1258, 340] on div "Tell us more about your payment Enter payment amount SGD 6,081.17 6081.17 Selec…" at bounding box center [777, 326] width 1554 height 1353
click at [887, 341] on input "02/12/2035" at bounding box center [876, 341] width 182 height 35
type input "02/12/2034"
click at [1078, 345] on div "Tell us more about your payment Enter payment amount SGD 6,081.17 6081.17 Selec…" at bounding box center [777, 326] width 1554 height 1353
click at [695, 353] on input "08/10/2025" at bounding box center [678, 341] width 182 height 35
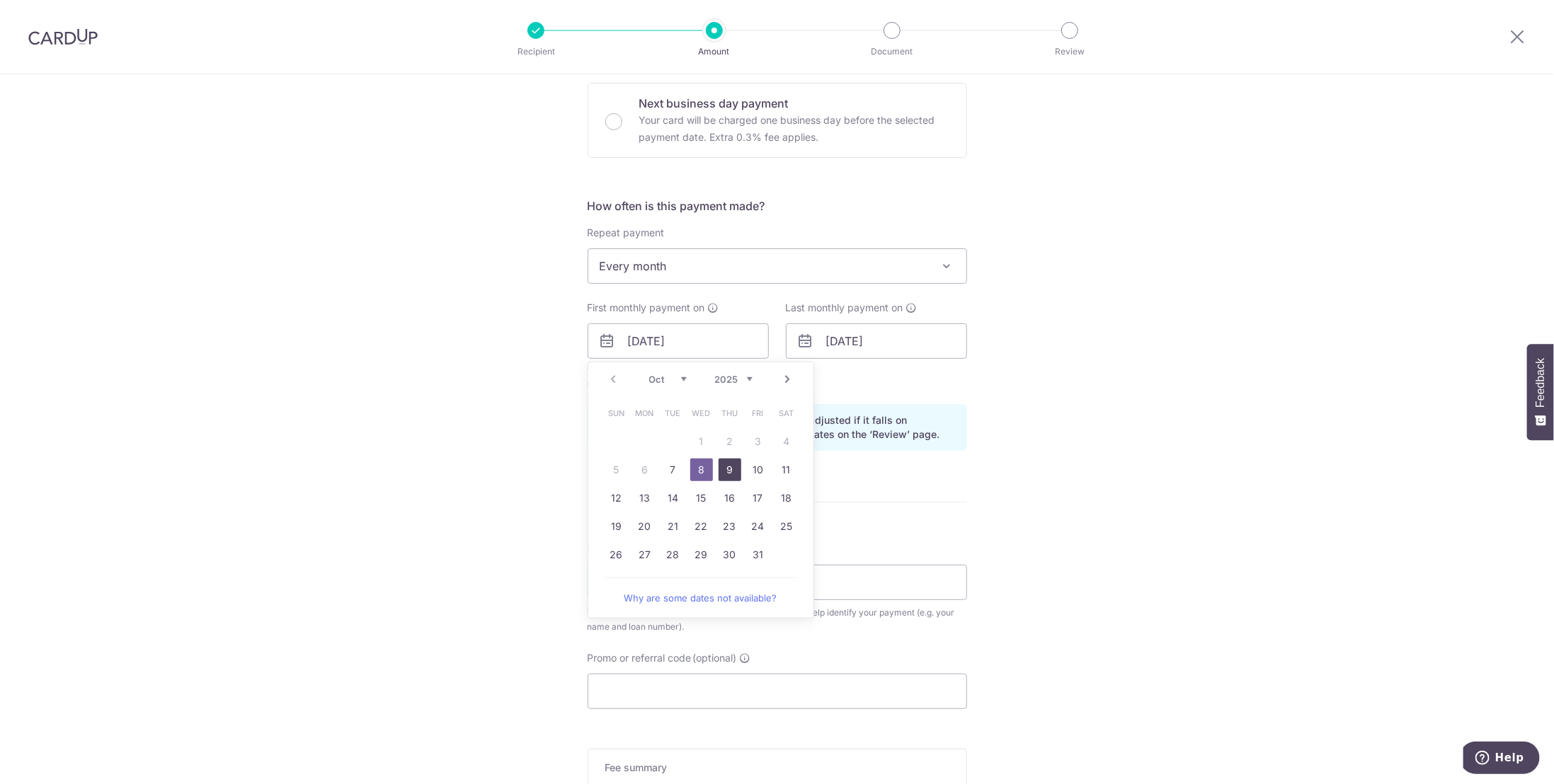
click at [726, 466] on link "9" at bounding box center [730, 470] width 23 height 23
type input "09/10/2025"
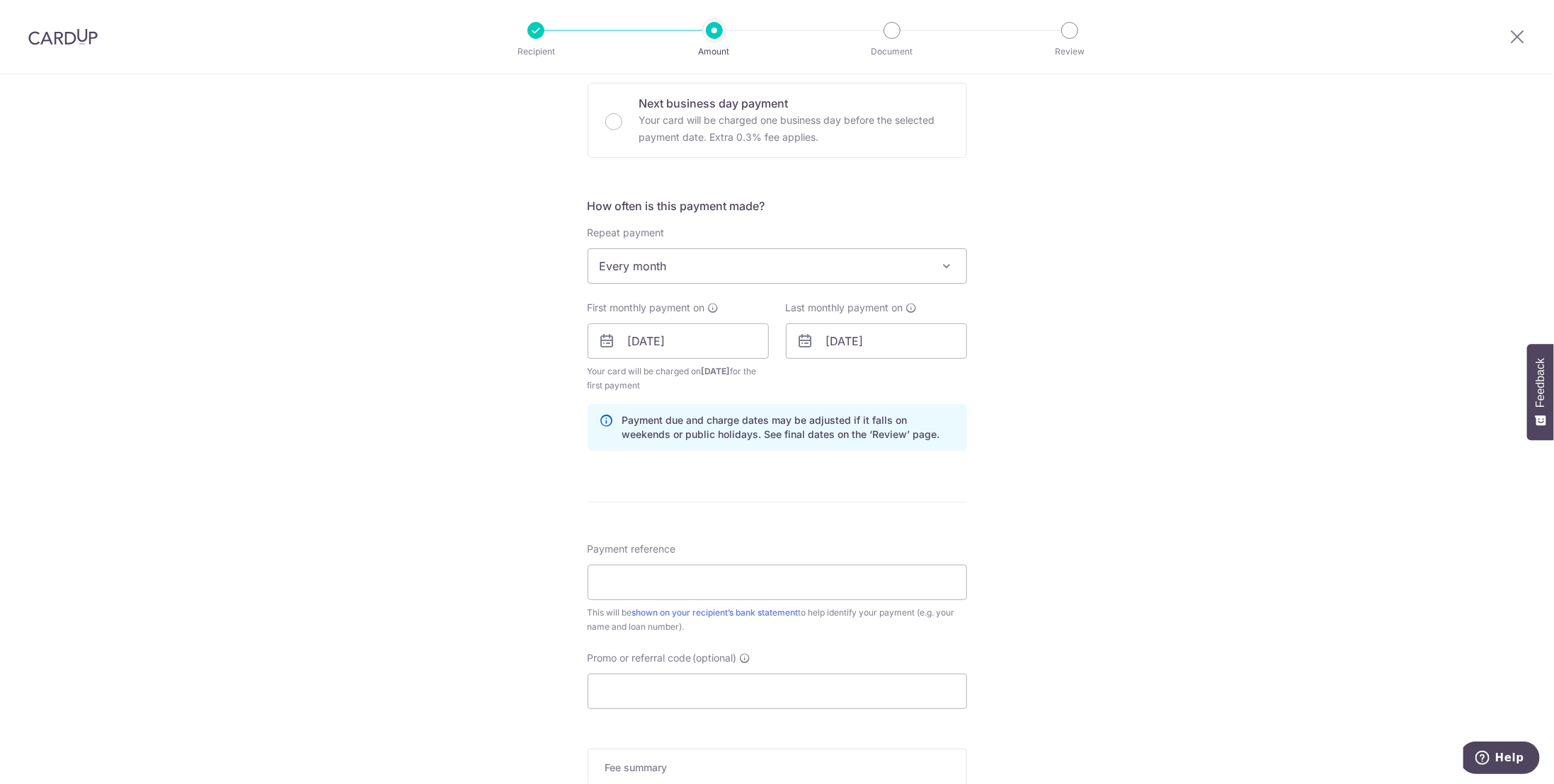
click at [1033, 532] on div "Tell us more about your payment Enter payment amount SGD 6,081.17 6081.17 Selec…" at bounding box center [777, 326] width 1554 height 1353
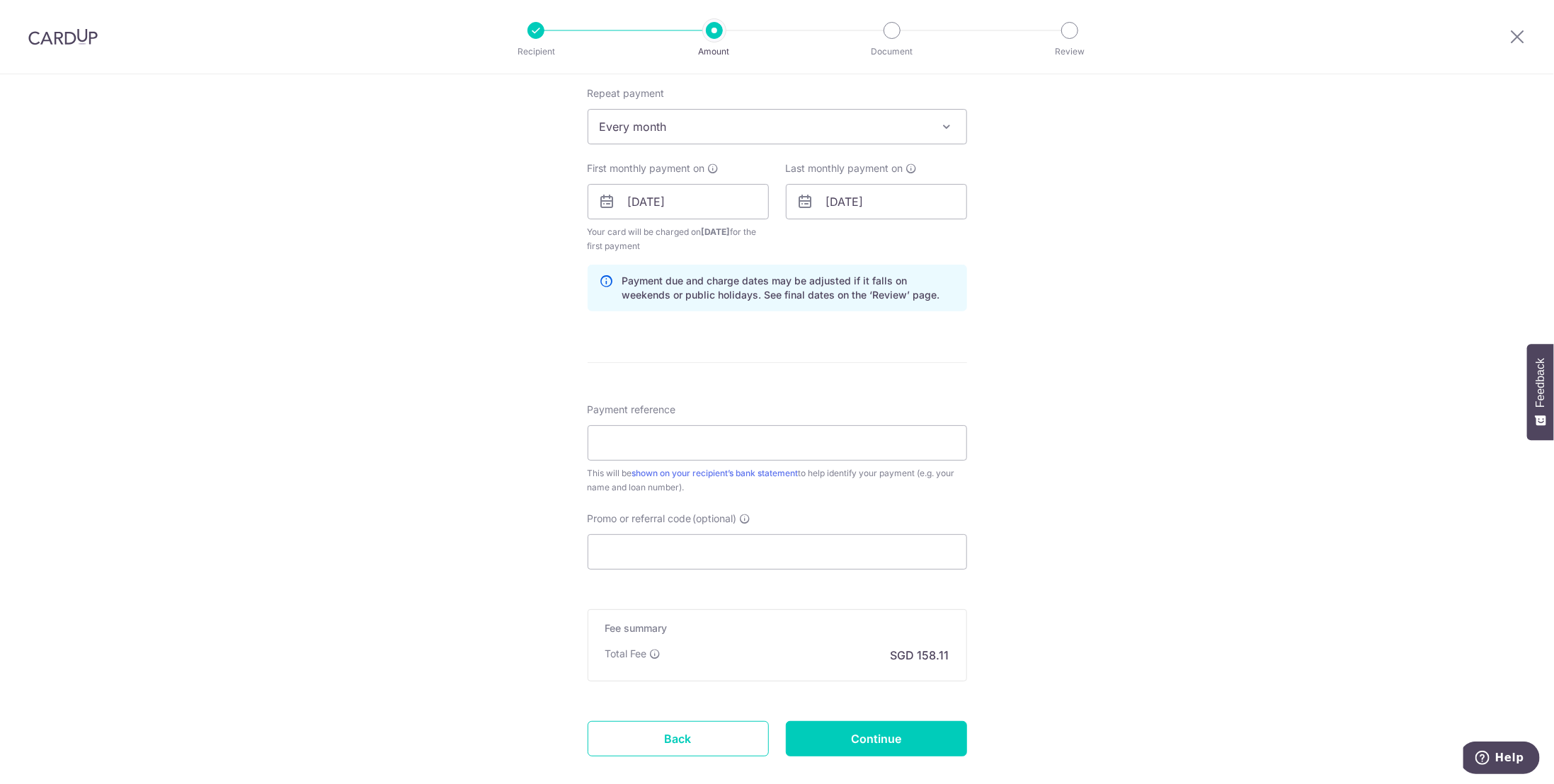
scroll to position [566, 0]
click at [704, 432] on input "Payment reference" at bounding box center [777, 440] width 380 height 35
type input "OTB Oct25"
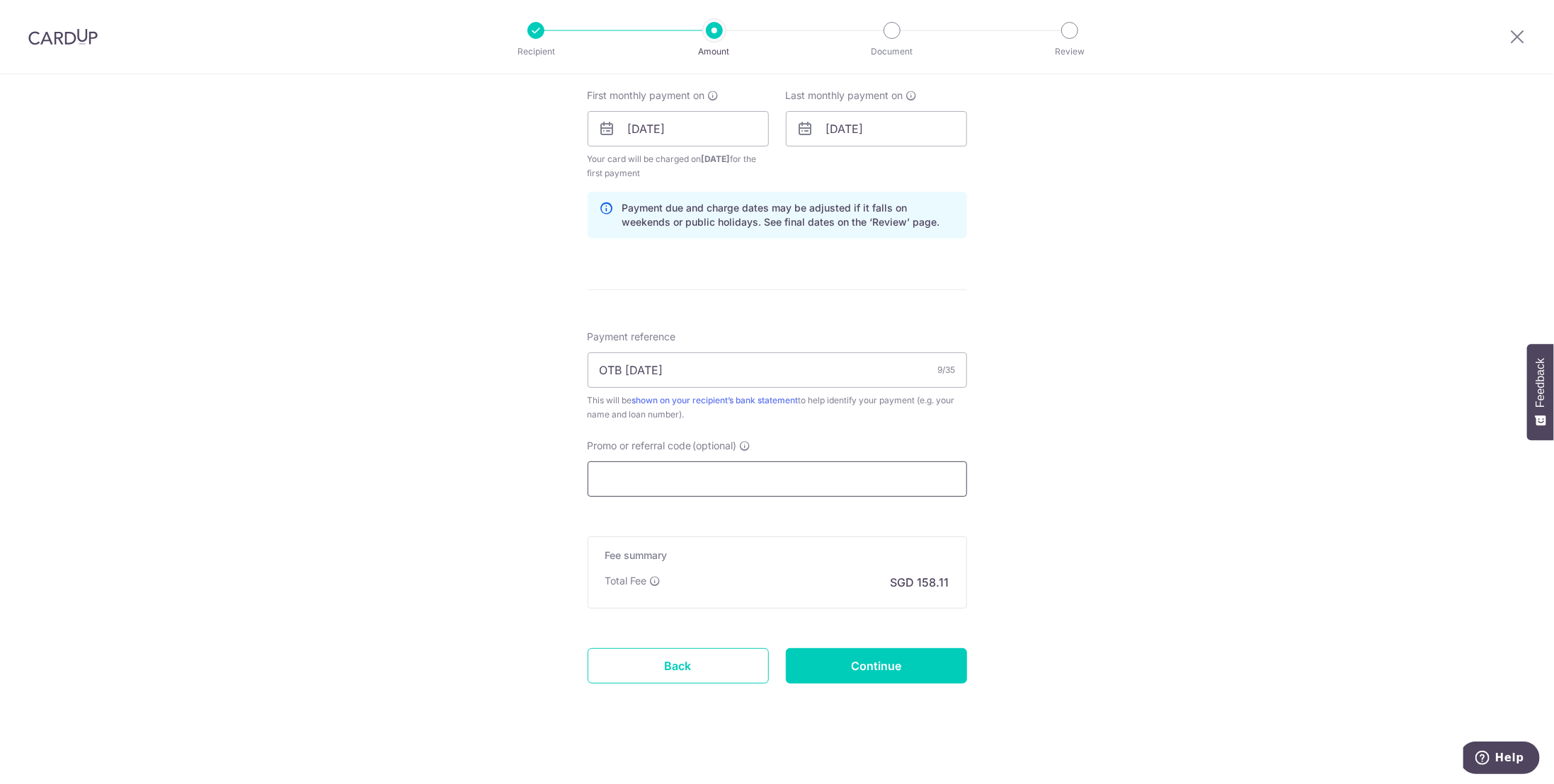
click at [671, 476] on input "Promo or referral code (optional)" at bounding box center [777, 478] width 380 height 35
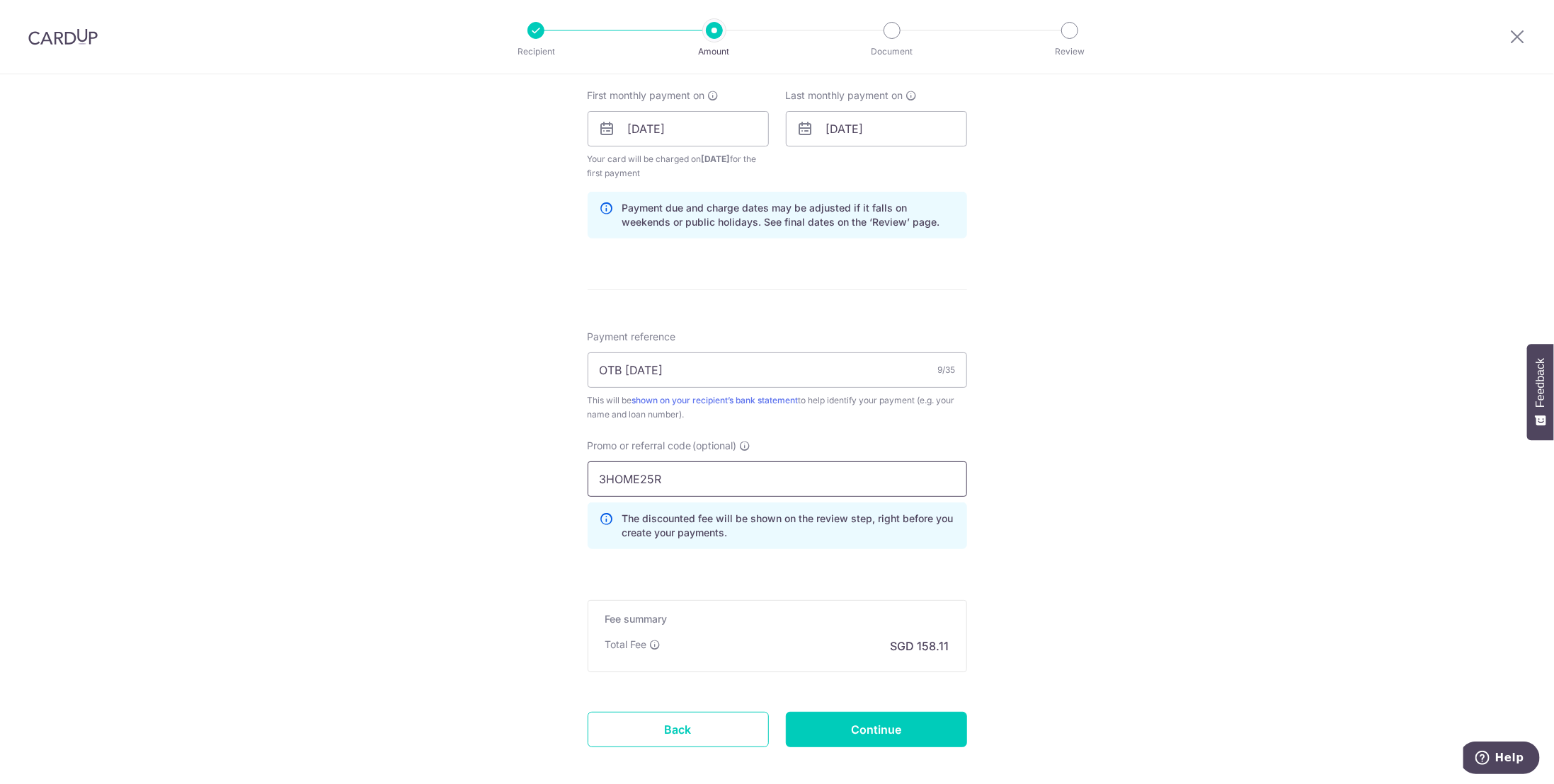
type input "3HOME25R"
click at [1024, 537] on div "Tell us more about your payment Enter payment amount SGD 6,081.17 6081.17 Selec…" at bounding box center [777, 146] width 1554 height 1417
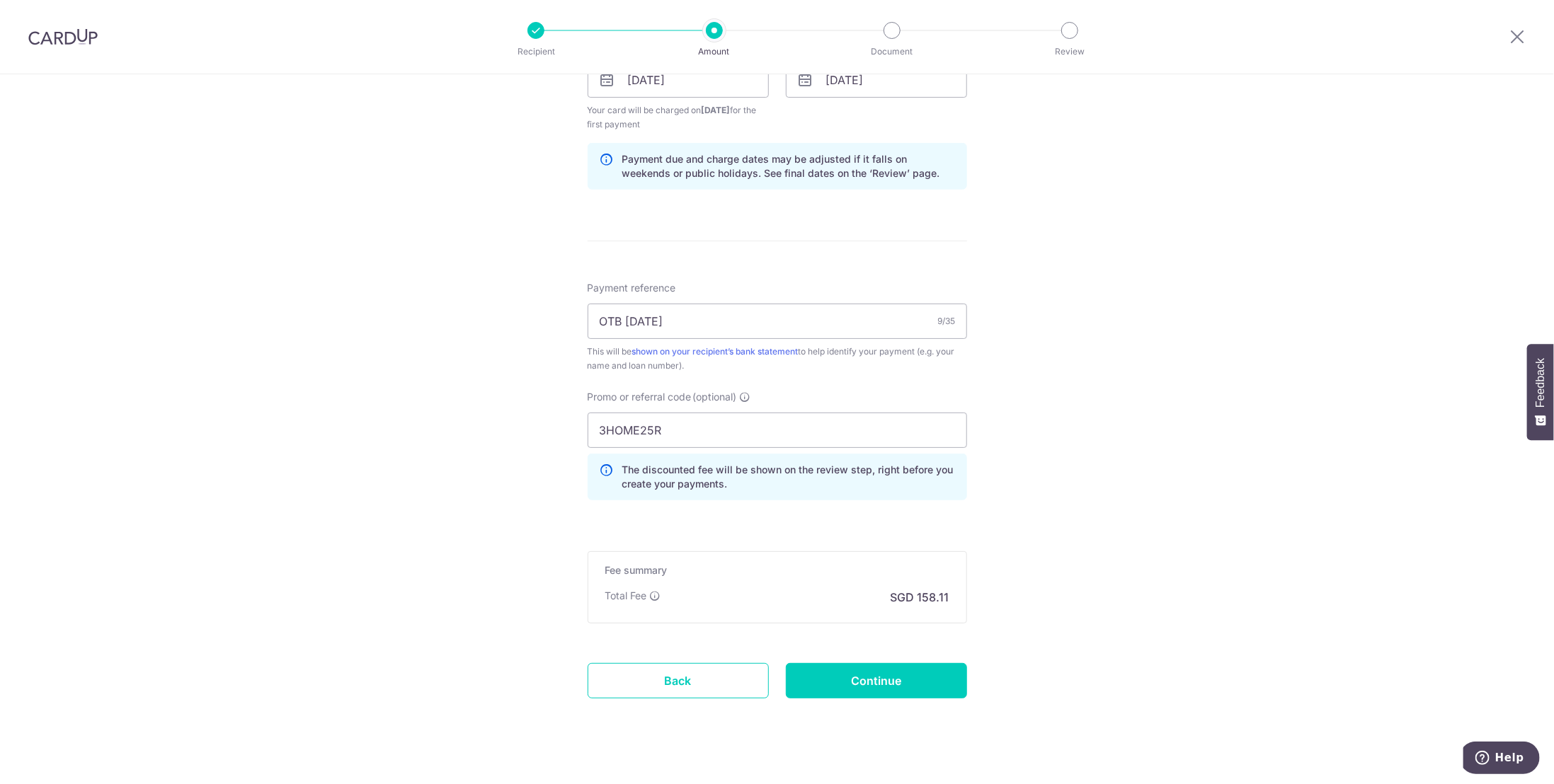
scroll to position [702, 0]
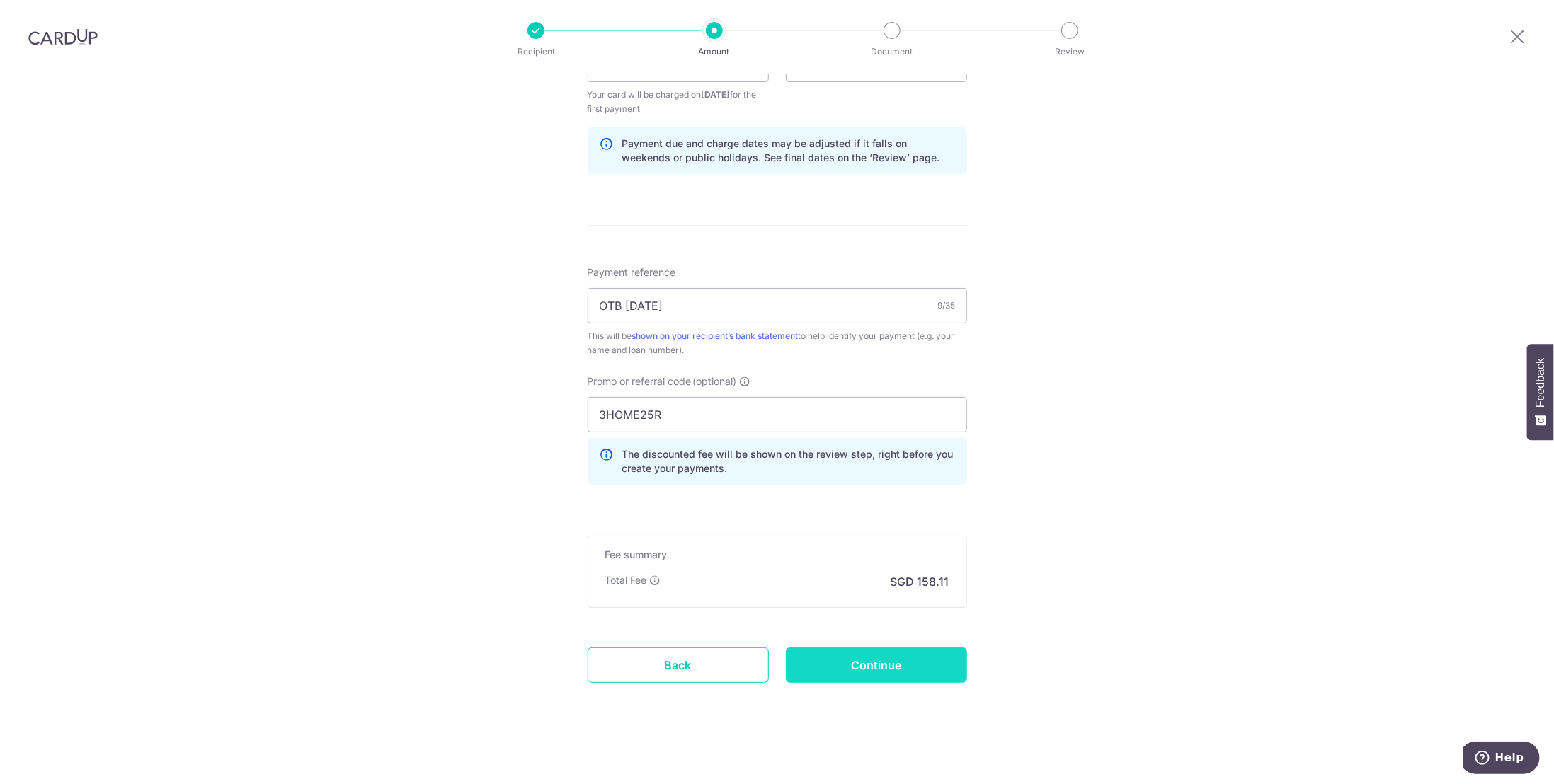
click at [848, 655] on input "Continue" at bounding box center [876, 665] width 182 height 35
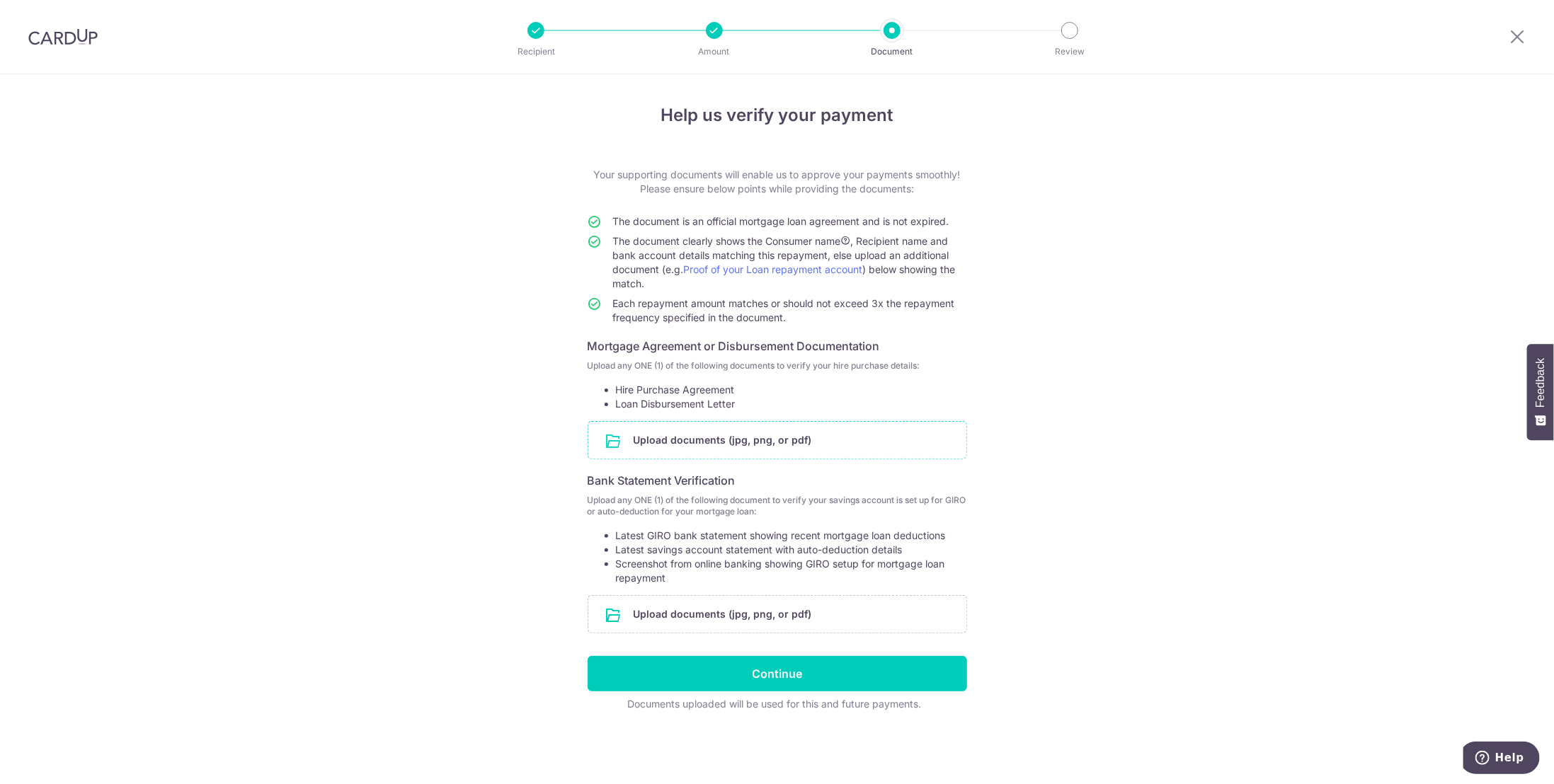
click at [793, 436] on input "file" at bounding box center [777, 440] width 378 height 37
